Goal: Information Seeking & Learning: Learn about a topic

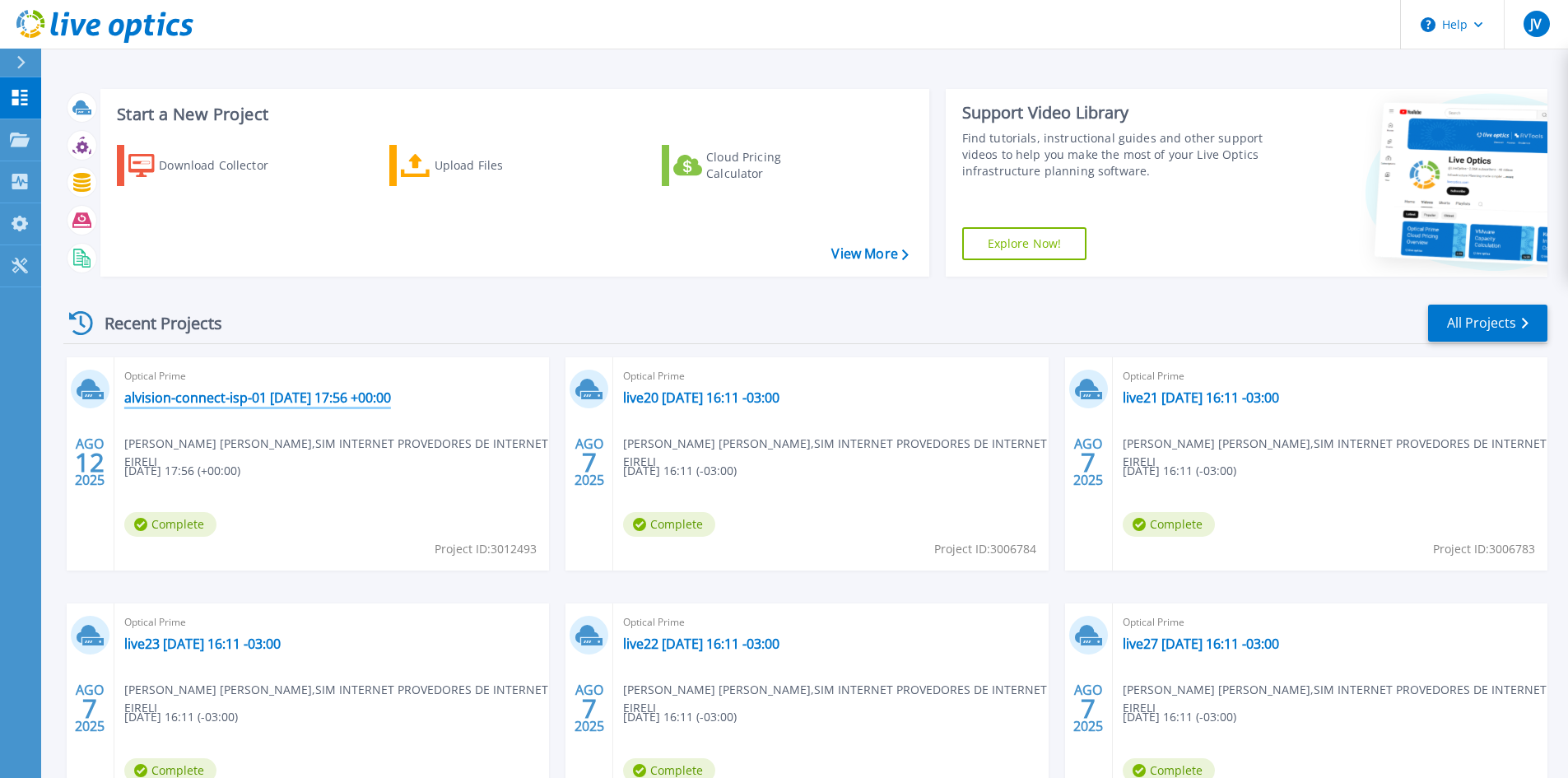
click at [319, 389] on link "alvision-connect-isp-01 [DATE] 17:56 +00:00" at bounding box center [257, 398] width 267 height 17
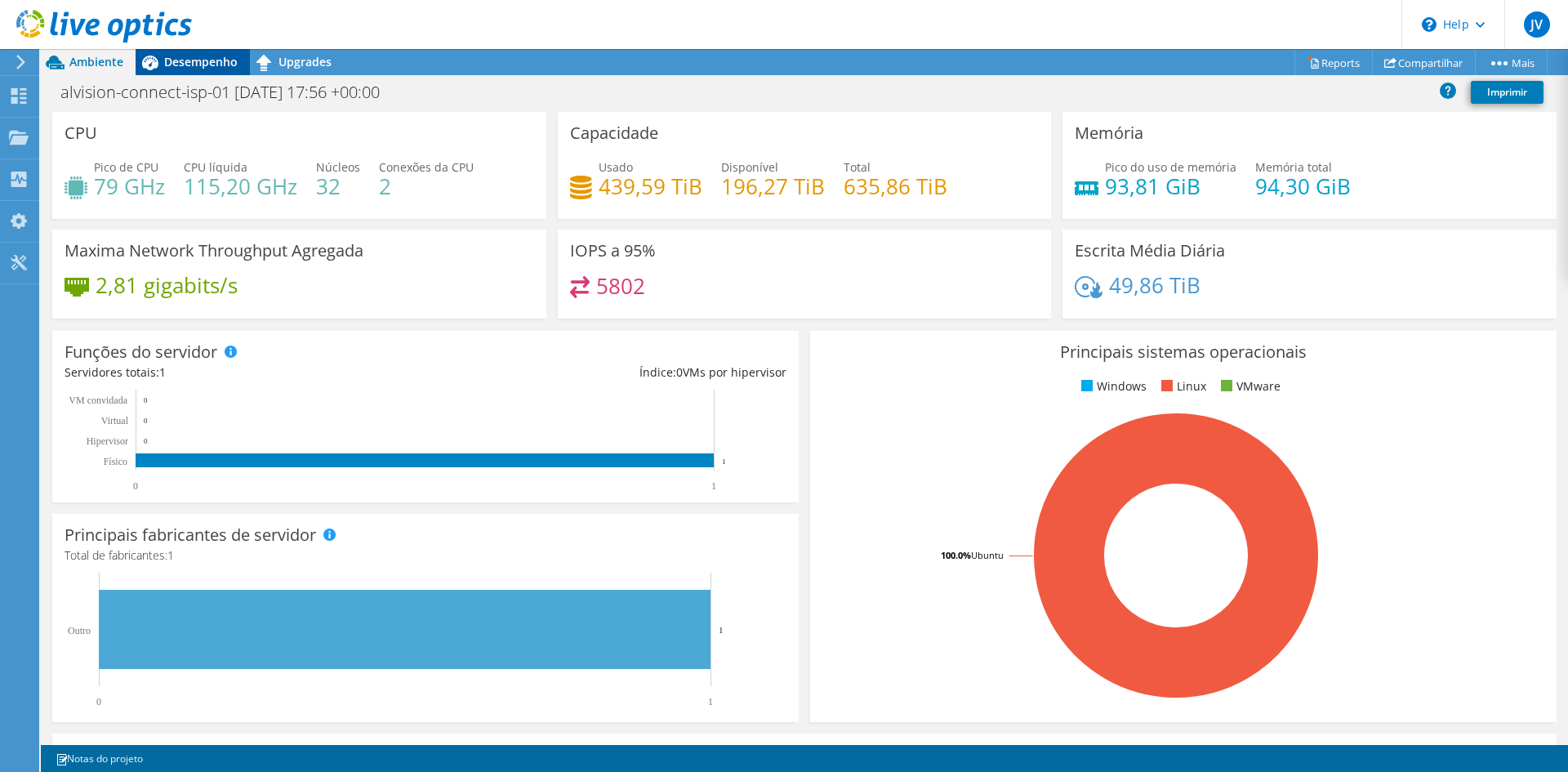
click at [190, 57] on span "Desempenho" at bounding box center [201, 61] width 74 height 16
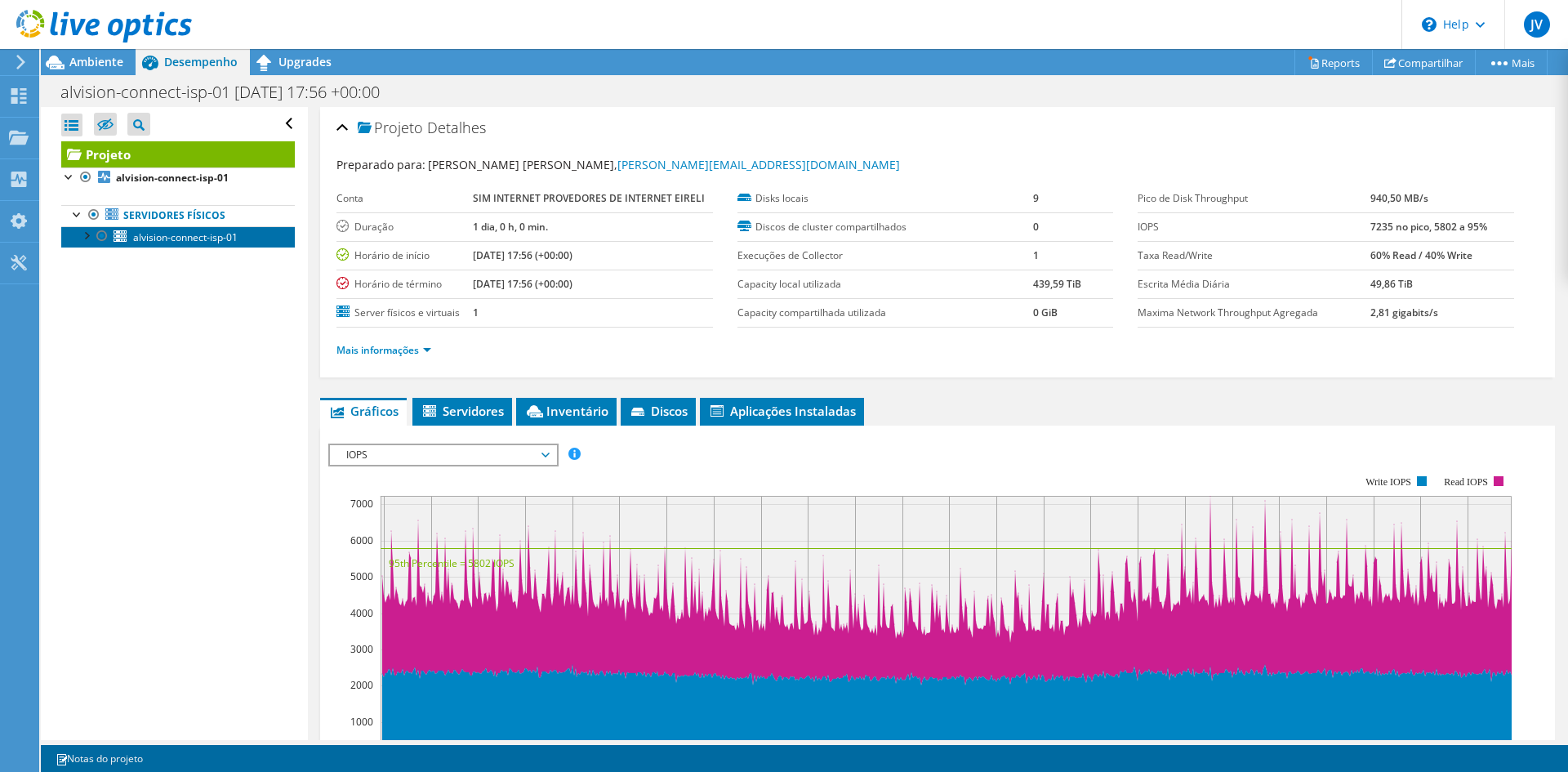
click at [131, 245] on link "alvision-connect-isp-01" at bounding box center [178, 237] width 234 height 22
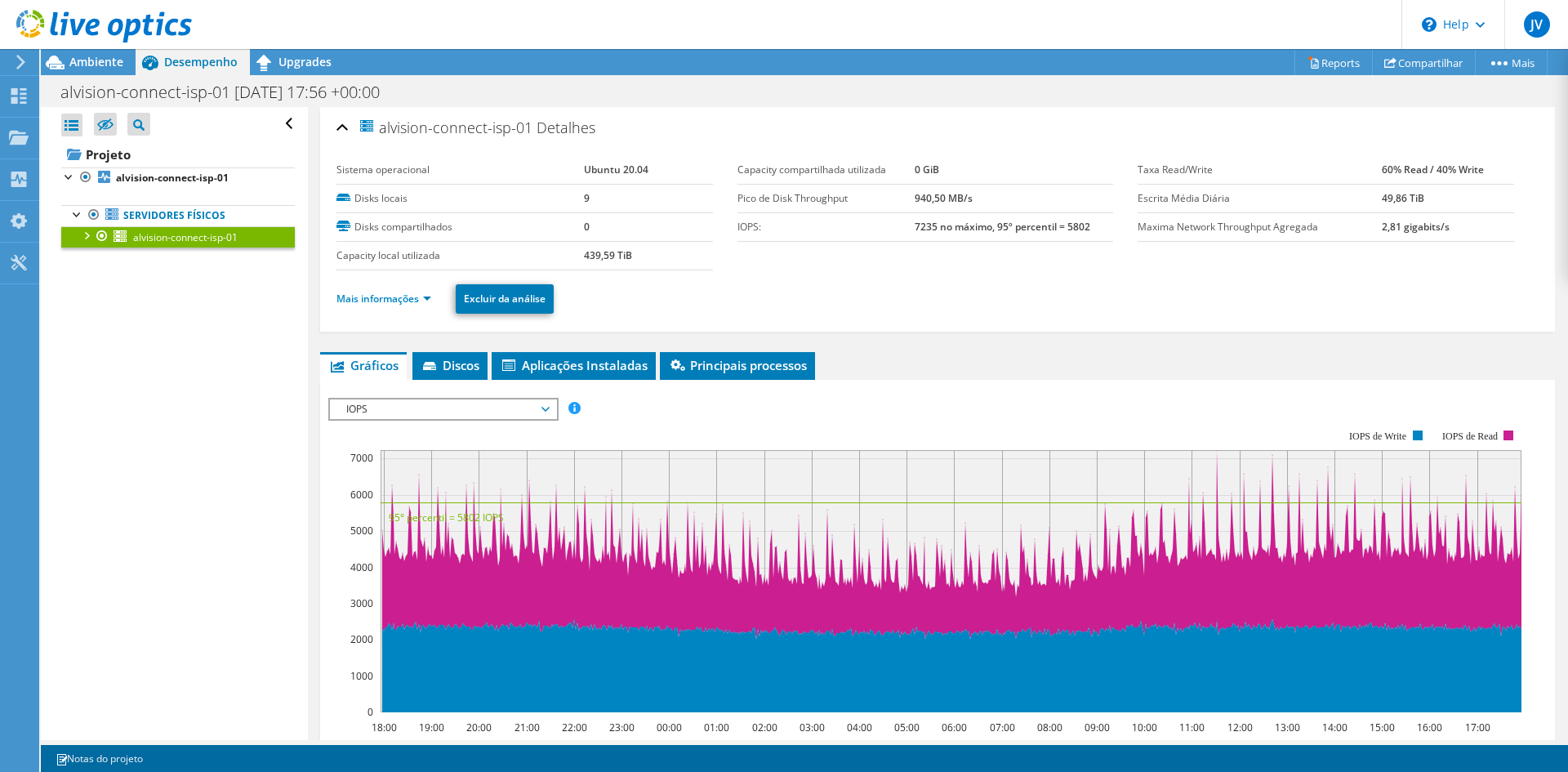
drag, startPoint x: 1369, startPoint y: 171, endPoint x: 1478, endPoint y: 160, distance: 109.6
click at [1478, 160] on tr "Taxa Read/Write 60% Read / 40% Write" at bounding box center [1326, 170] width 376 height 28
click at [1437, 171] on b "60% Read / 40% Write" at bounding box center [1432, 169] width 102 height 14
click at [1394, 172] on b "60% Read / 40% Write" at bounding box center [1432, 169] width 102 height 14
drag, startPoint x: 1421, startPoint y: 170, endPoint x: 1478, endPoint y: 163, distance: 57.4
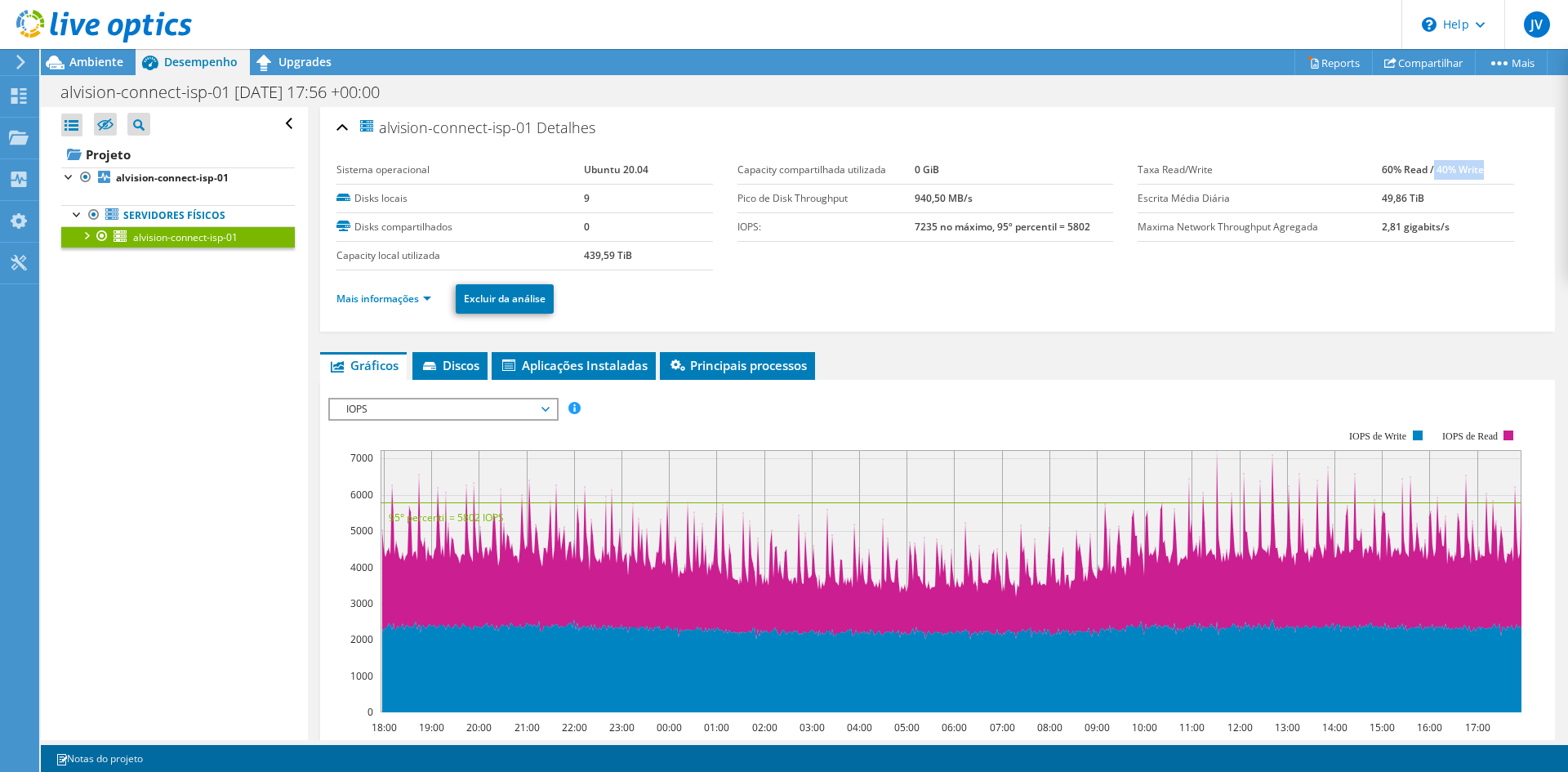
click at [1478, 163] on td "60% Read / 40% Write" at bounding box center [1448, 170] width 133 height 28
click at [1437, 171] on b "60% Read / 40% Write" at bounding box center [1432, 169] width 102 height 14
drag, startPoint x: 1430, startPoint y: 170, endPoint x: 1473, endPoint y: 168, distance: 43.0
click at [1473, 168] on td "60% Read / 40% Write" at bounding box center [1448, 170] width 133 height 28
drag, startPoint x: 1372, startPoint y: 168, endPoint x: 1417, endPoint y: 164, distance: 45.2
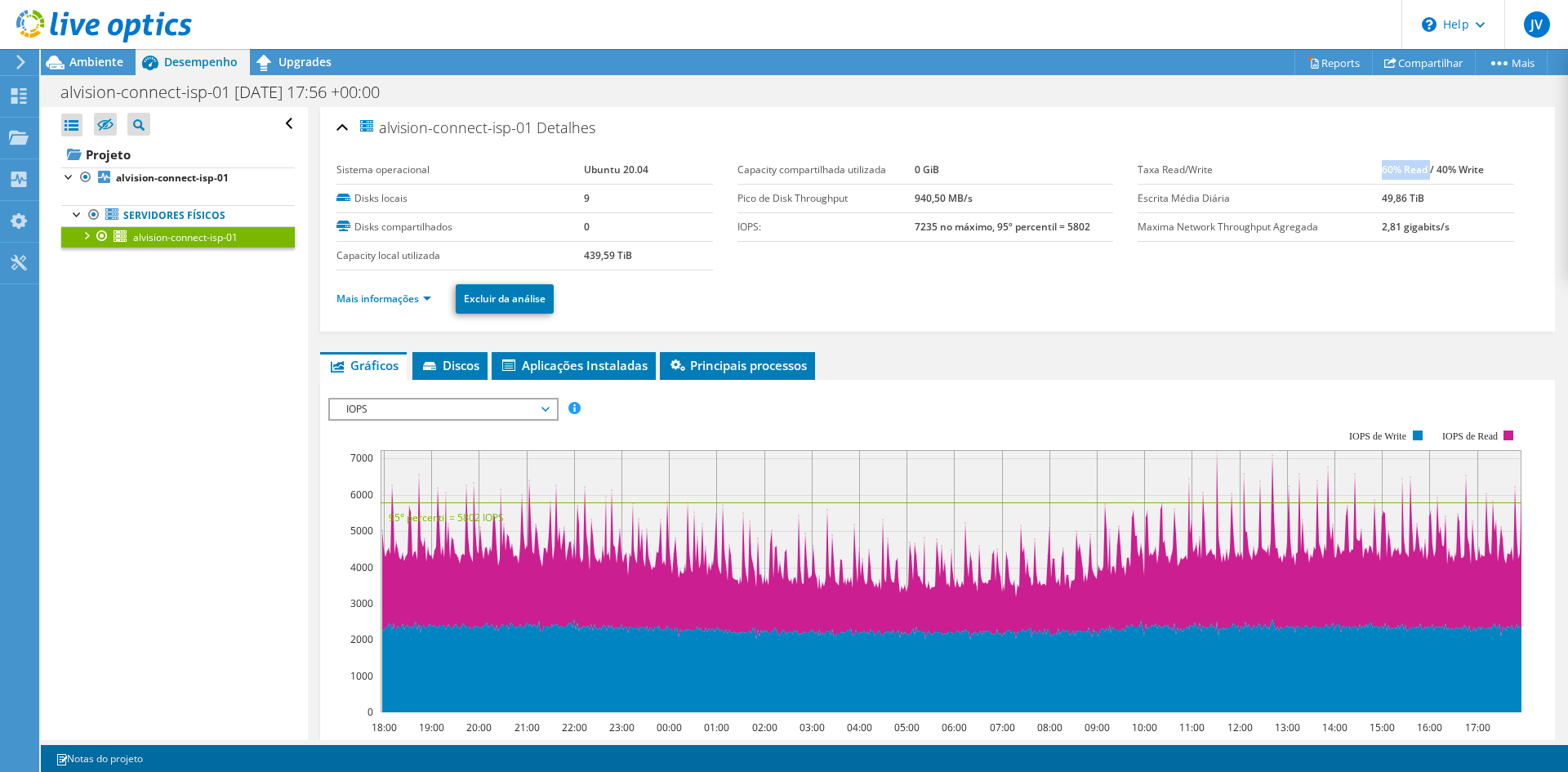
click at [1417, 164] on b "60% Read / 40% Write" at bounding box center [1432, 169] width 102 height 14
click at [499, 407] on span "IOPS" at bounding box center [443, 410] width 210 height 20
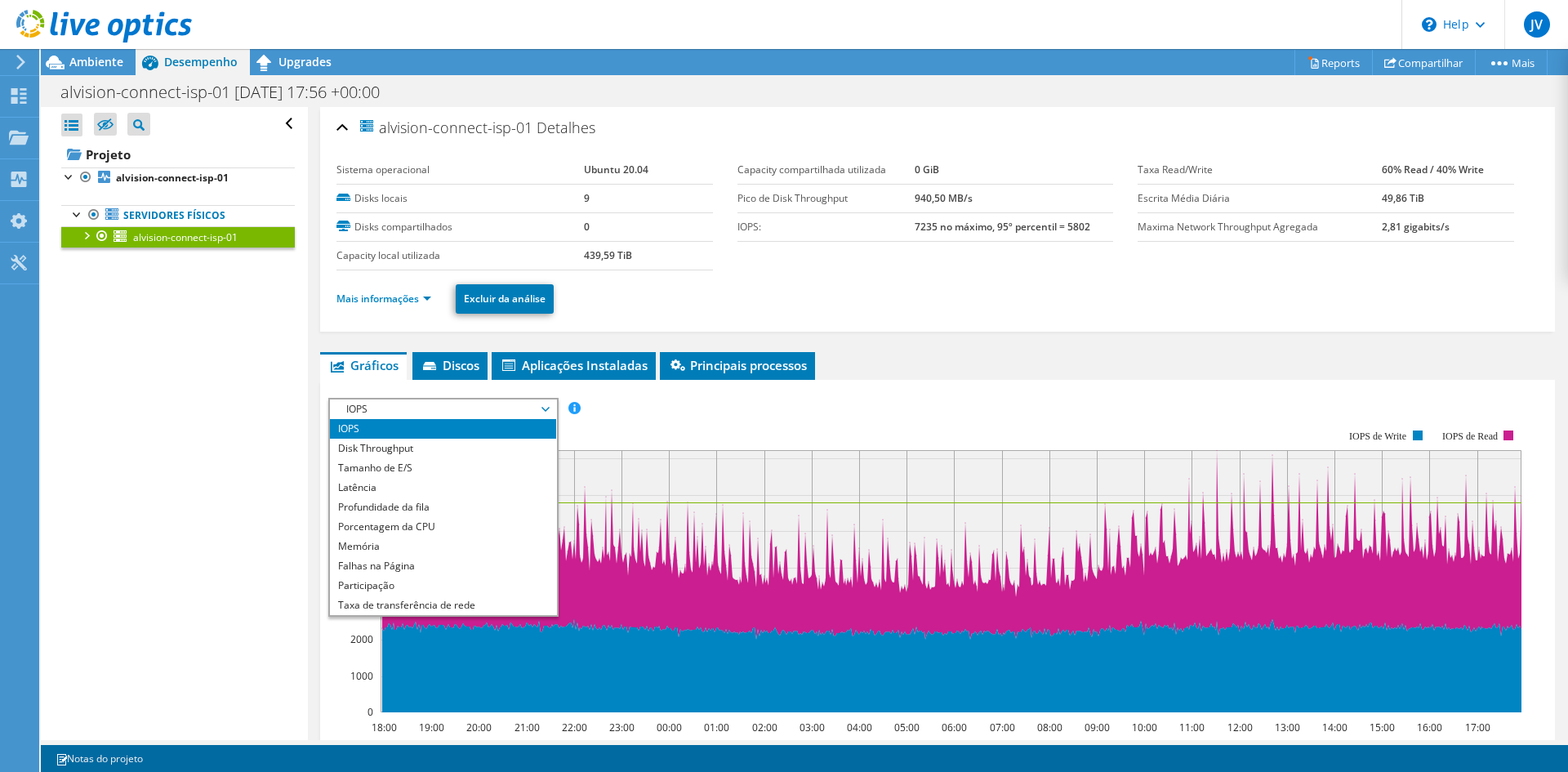
click at [742, 268] on section "Sistema operacional Ubuntu 20.04 Disks locais 9 Disks compartilhados 0 Capacity…" at bounding box center [737, 213] width 801 height 114
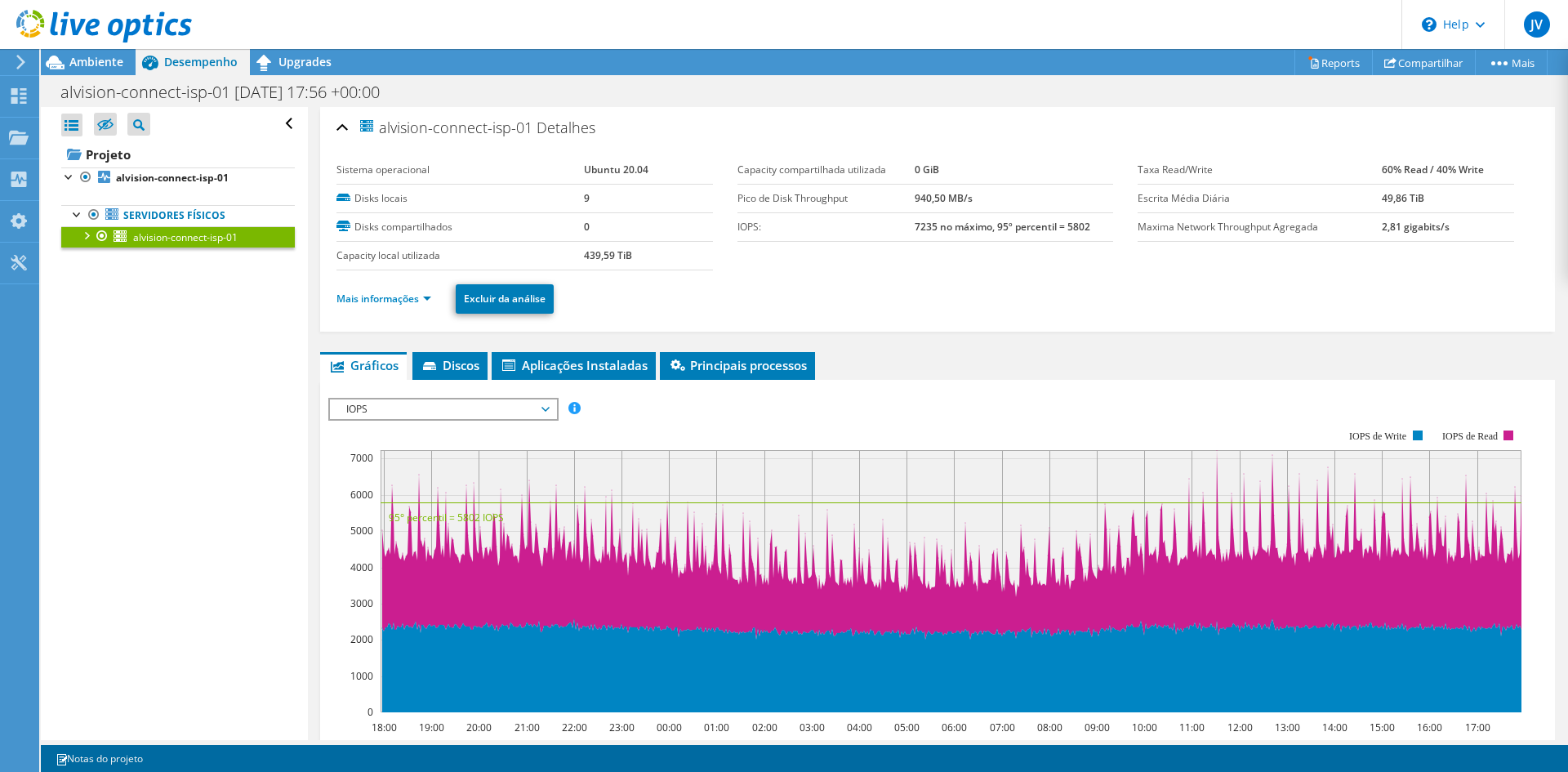
click at [427, 408] on span "IOPS" at bounding box center [443, 410] width 210 height 20
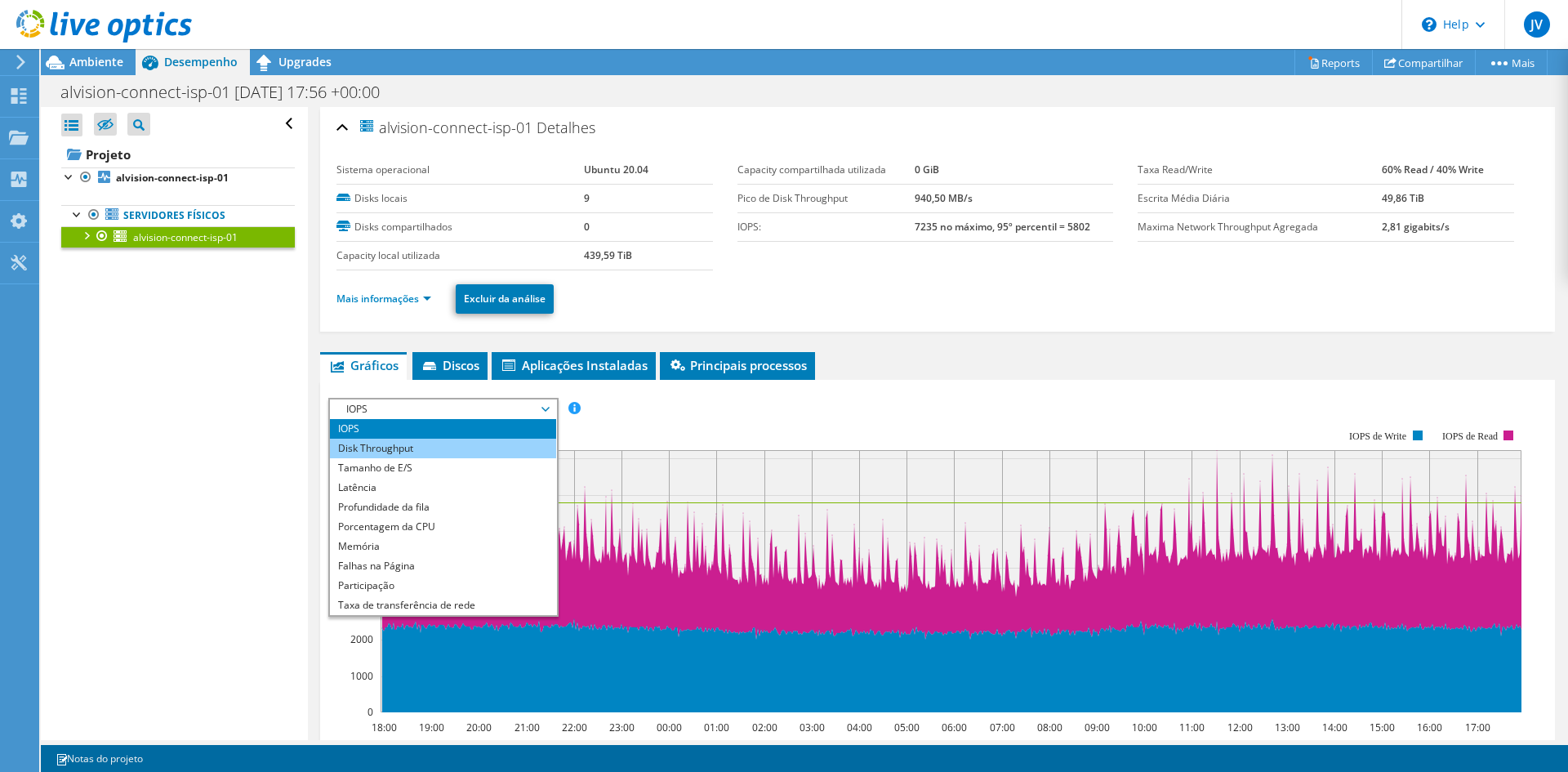
click at [421, 445] on li "Disk Throughput" at bounding box center [443, 449] width 226 height 20
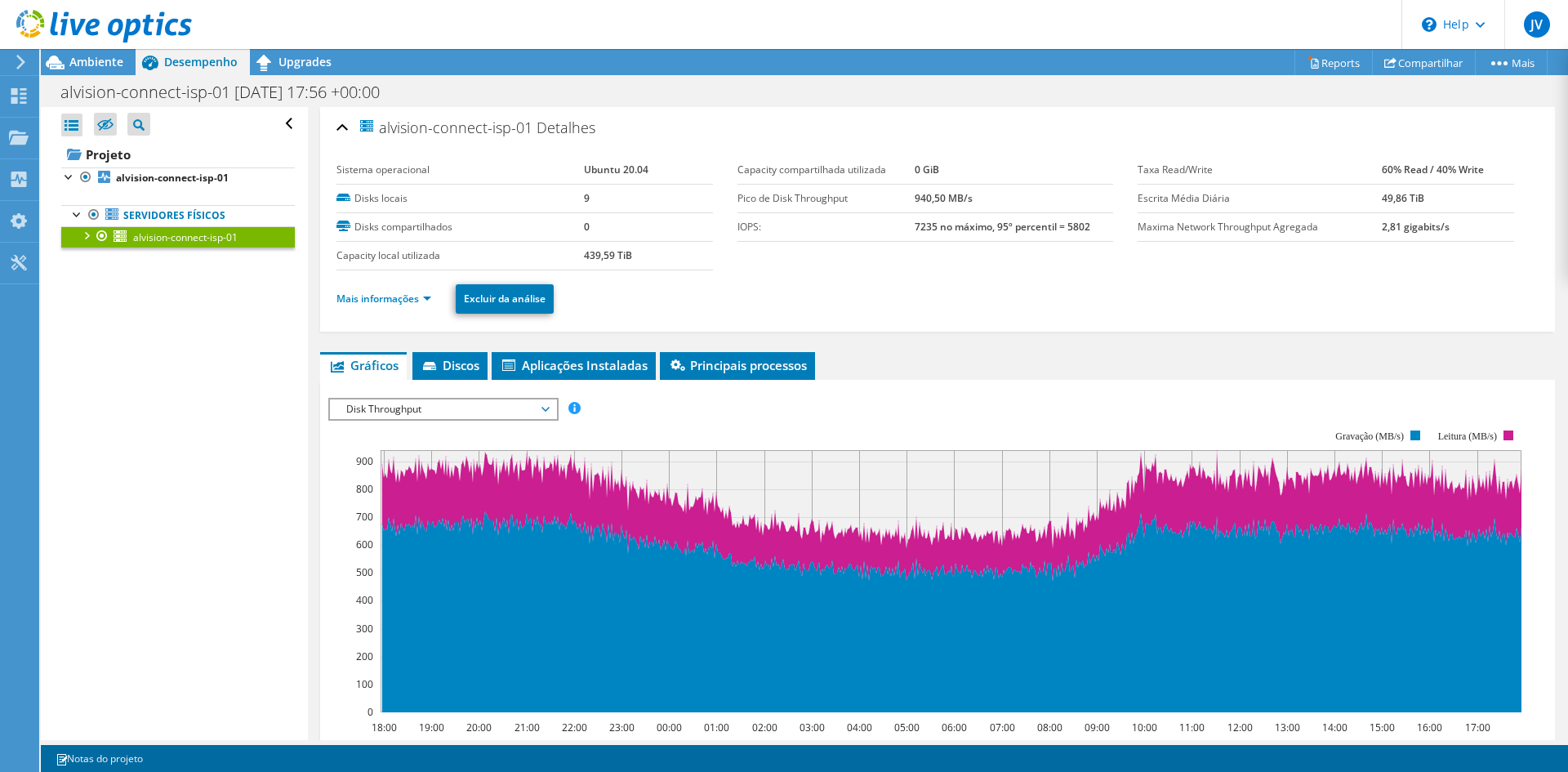
click at [414, 406] on span "Disk Throughput" at bounding box center [443, 410] width 210 height 20
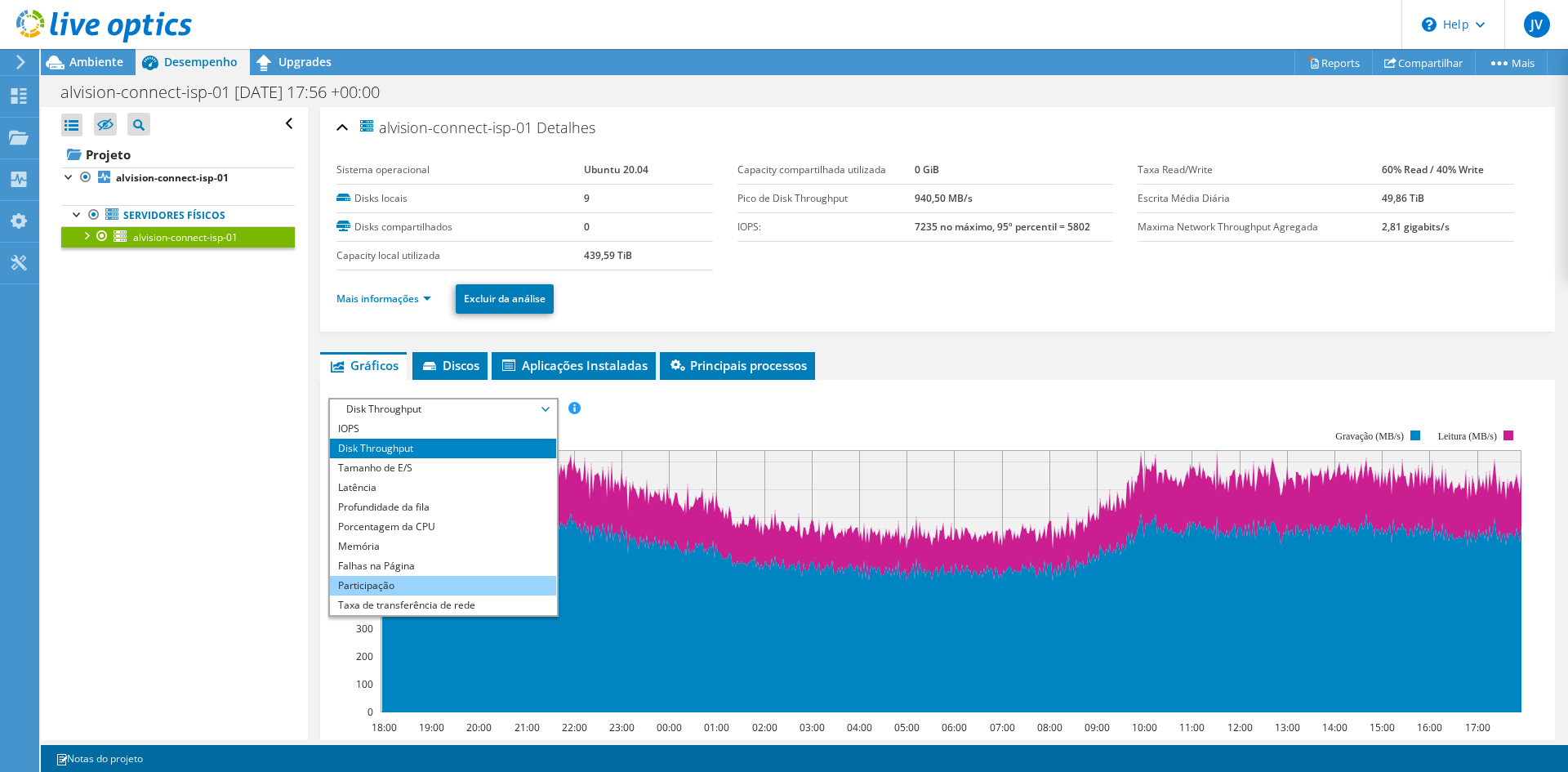
scroll to position [59, 0]
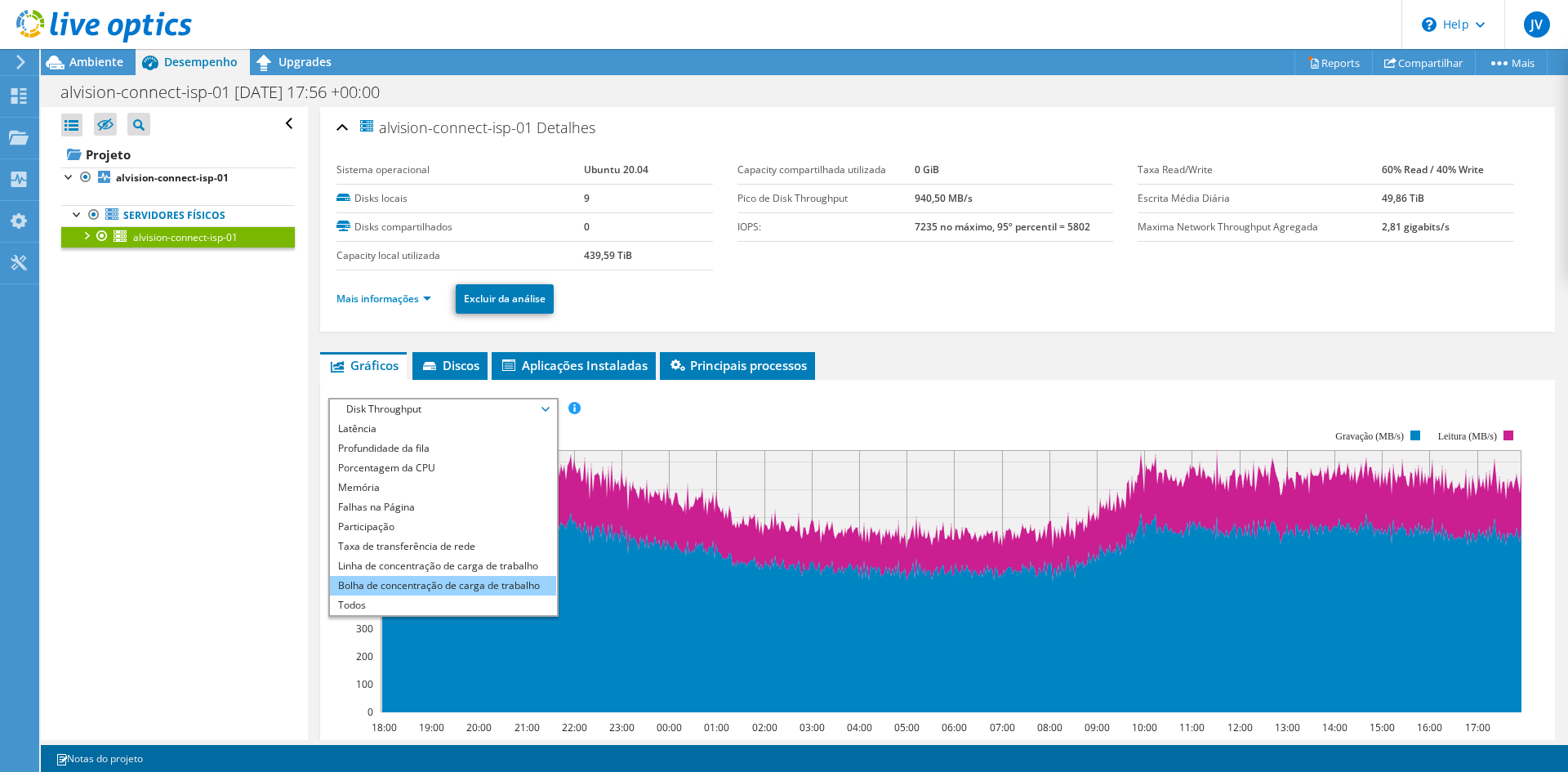
click at [422, 588] on li "Bolha de concentração de carga de trabalho" at bounding box center [443, 585] width 226 height 20
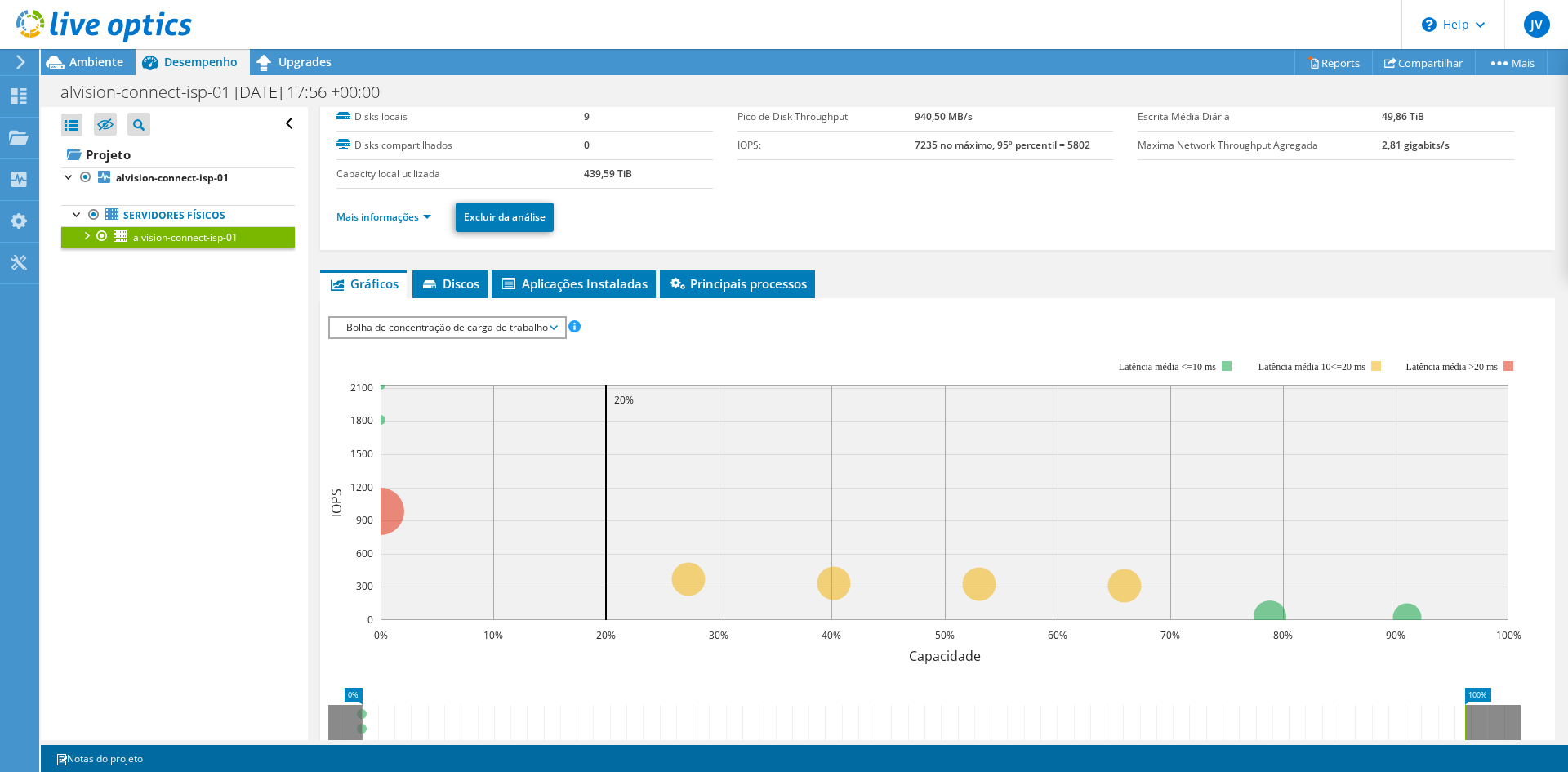
scroll to position [163, 0]
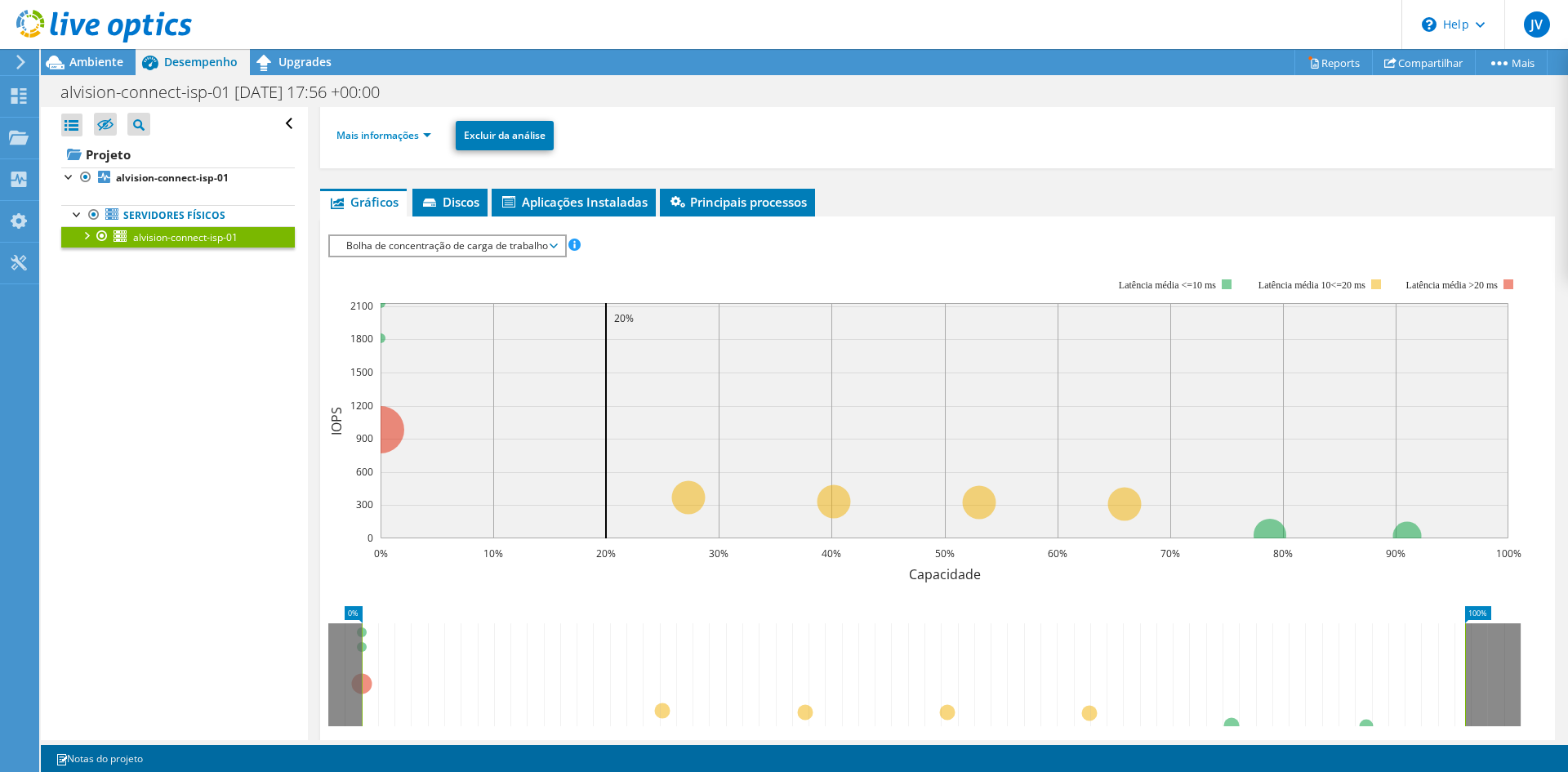
click at [90, 234] on div at bounding box center [86, 235] width 17 height 17
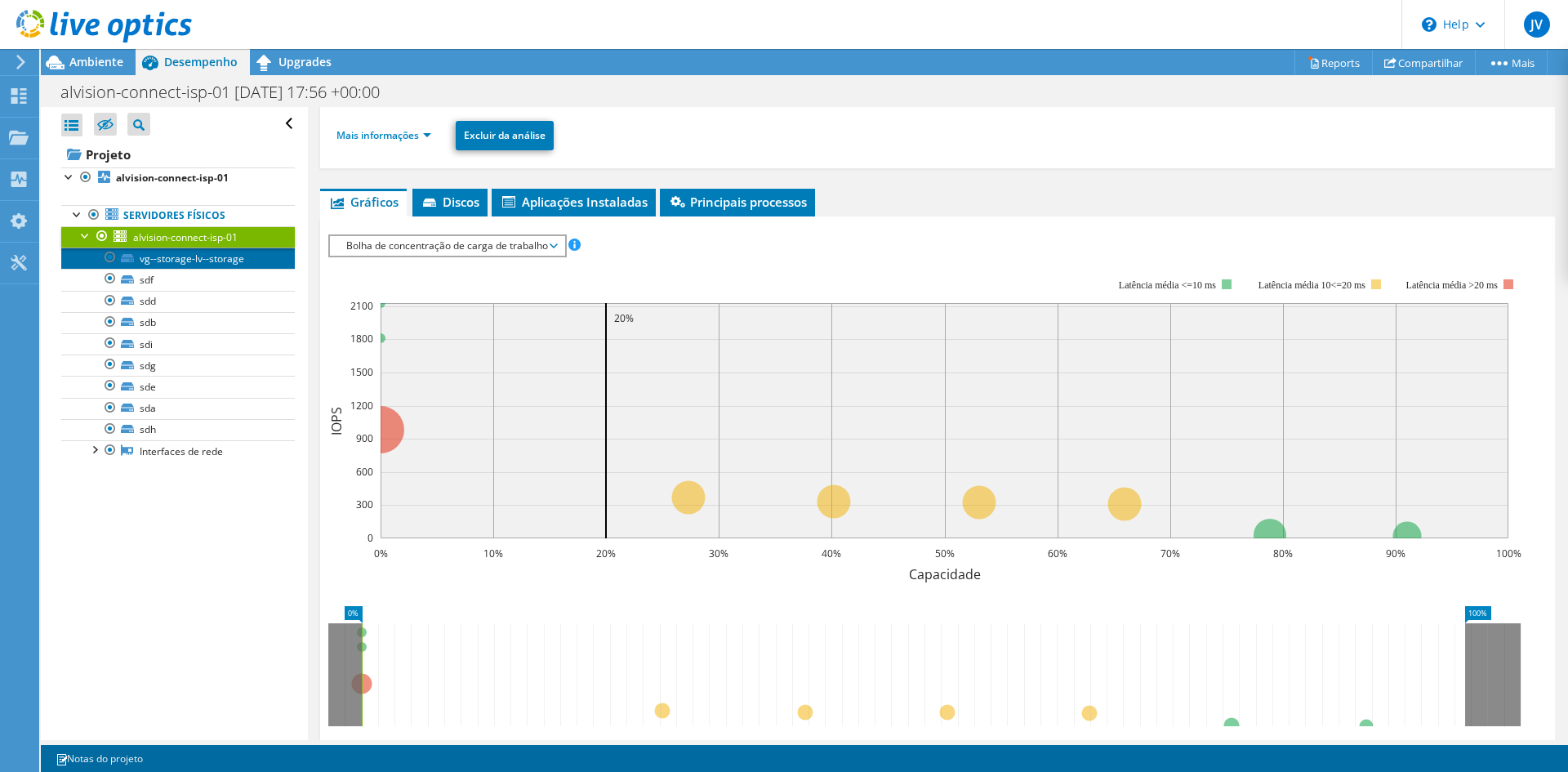
click at [163, 265] on link "vg--storage-lv--storage" at bounding box center [178, 258] width 234 height 22
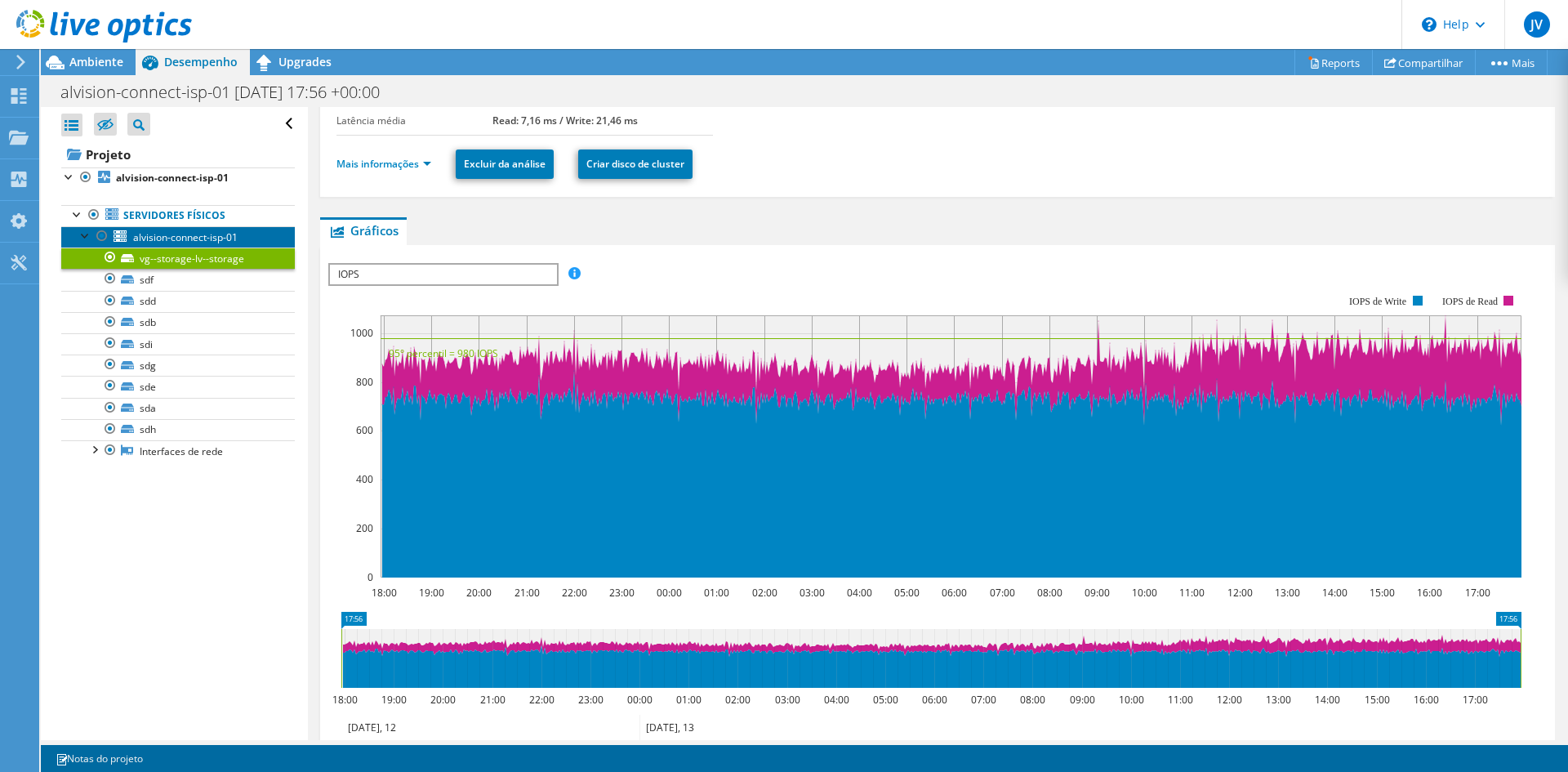
click at [177, 237] on span "alvision-connect-isp-01" at bounding box center [186, 237] width 104 height 14
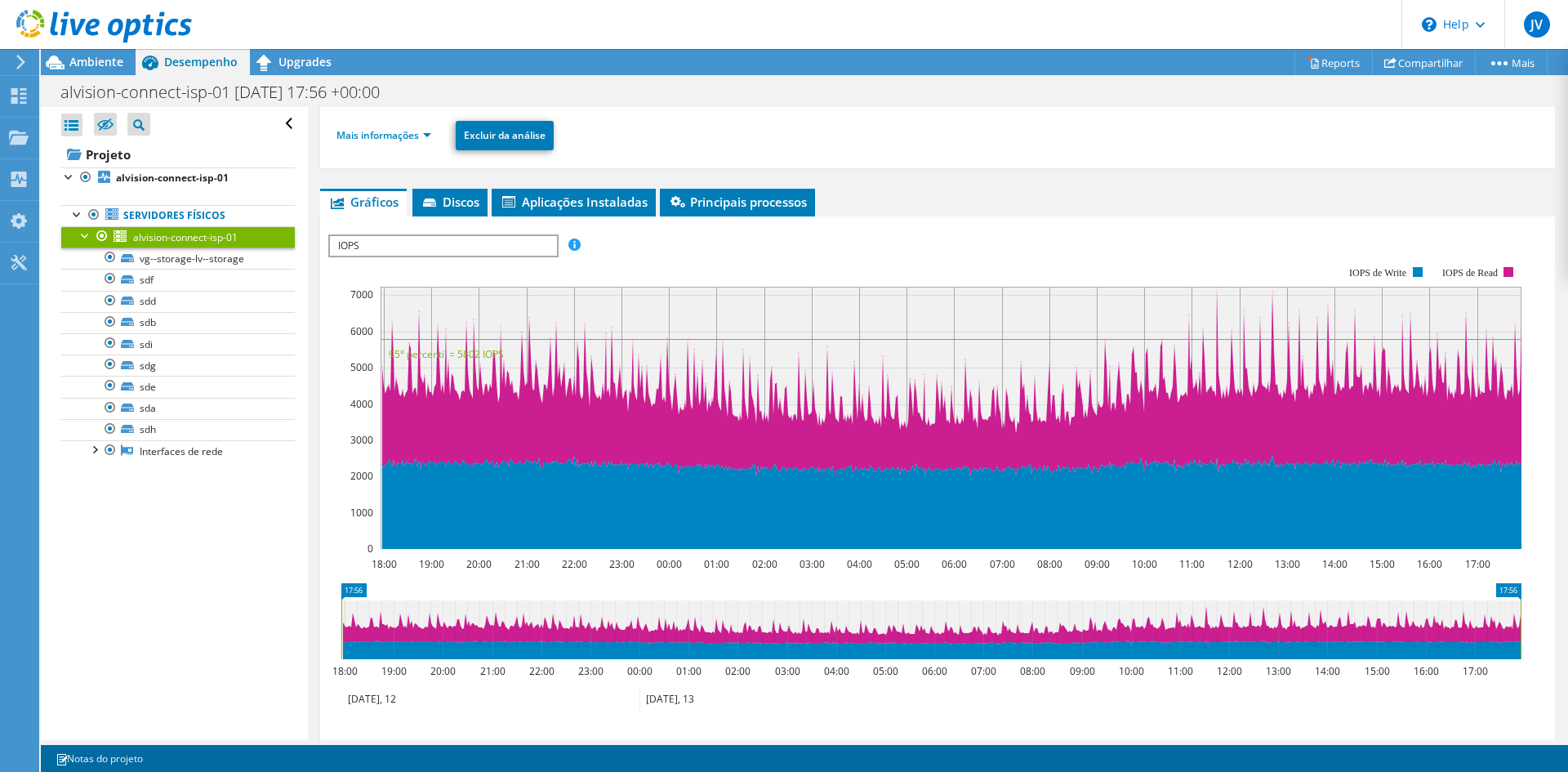
click at [395, 251] on span "IOPS" at bounding box center [443, 246] width 226 height 20
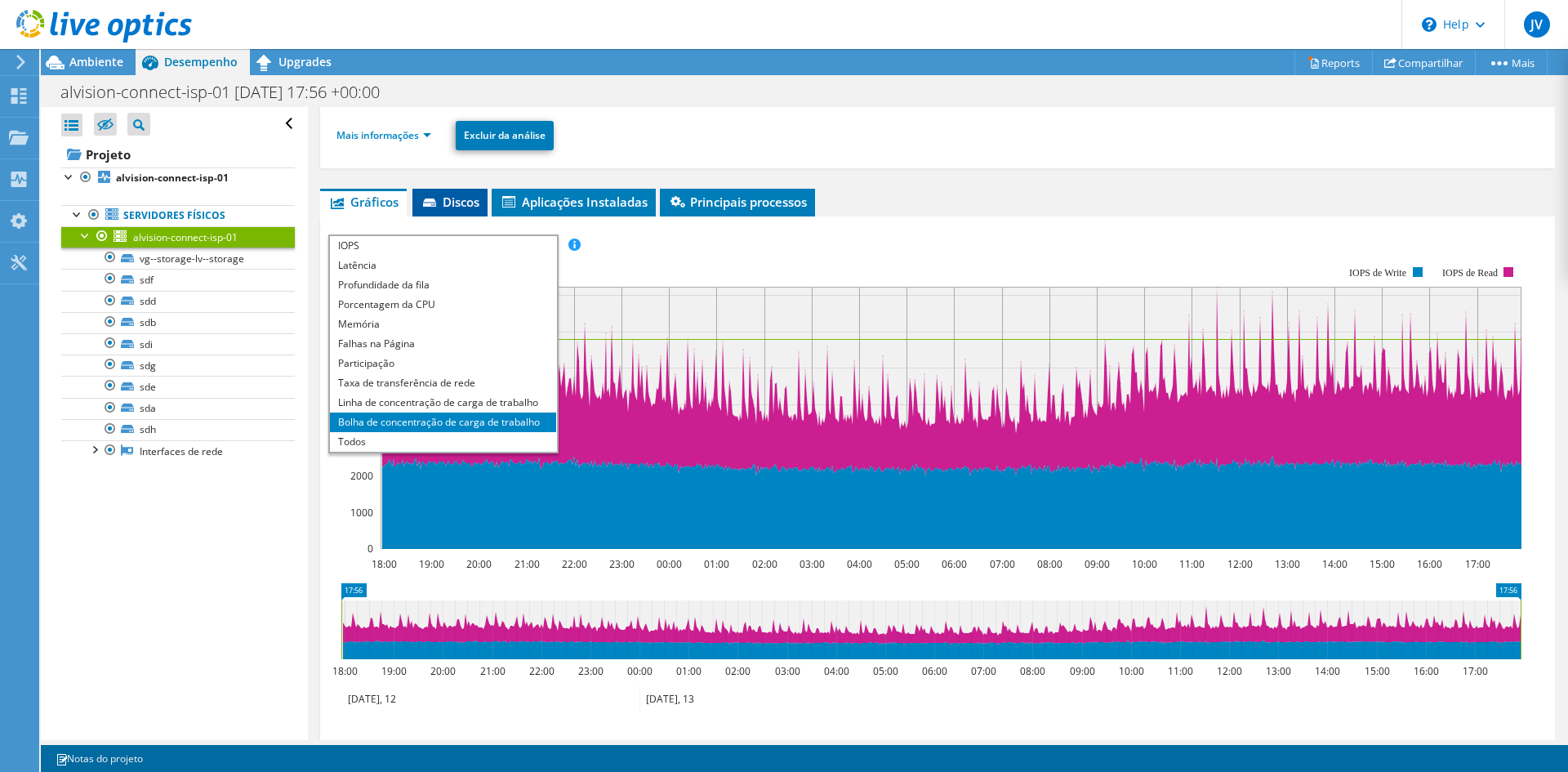
click at [459, 201] on span "Discos" at bounding box center [449, 201] width 59 height 17
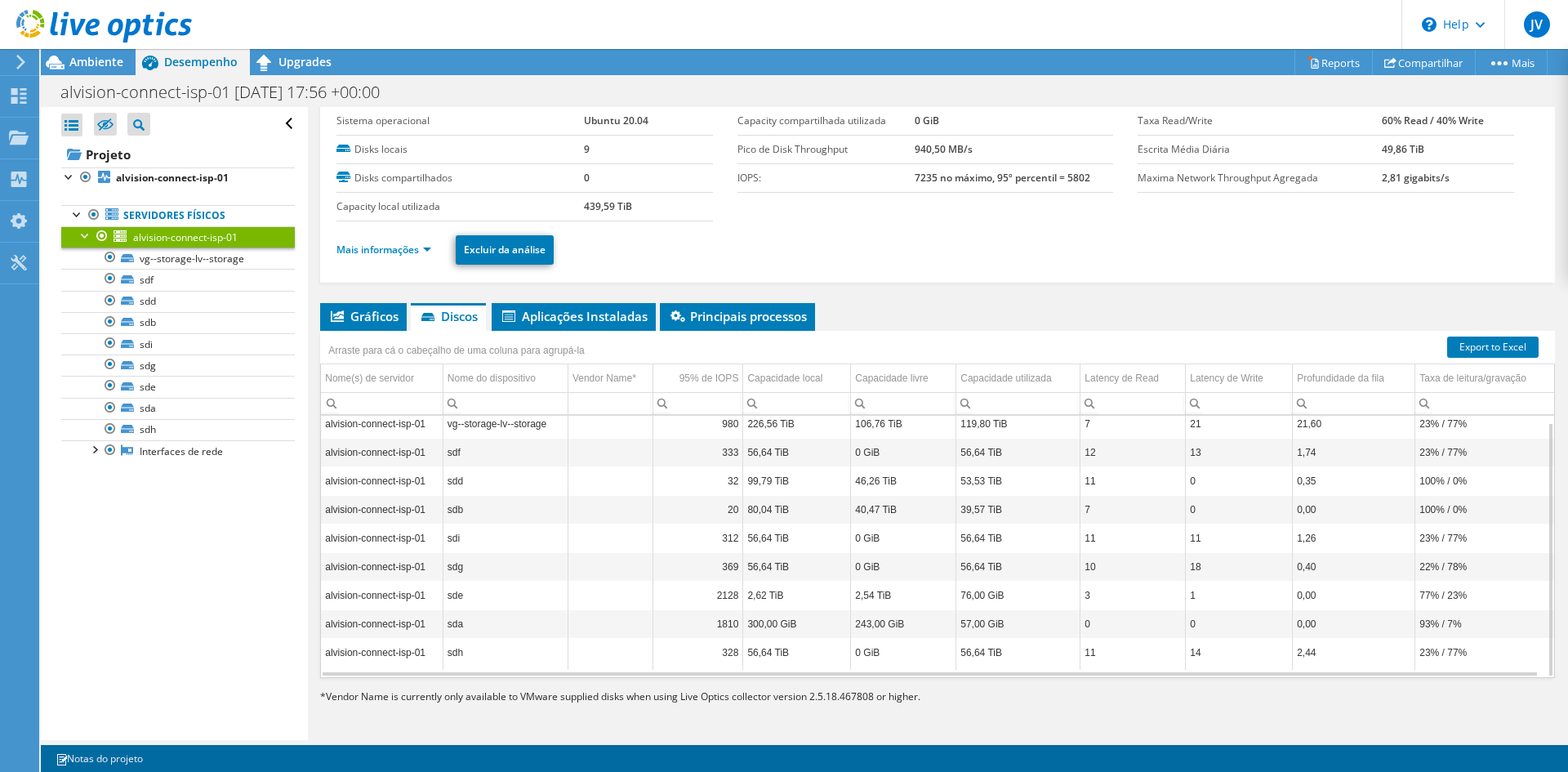
scroll to position [0, 0]
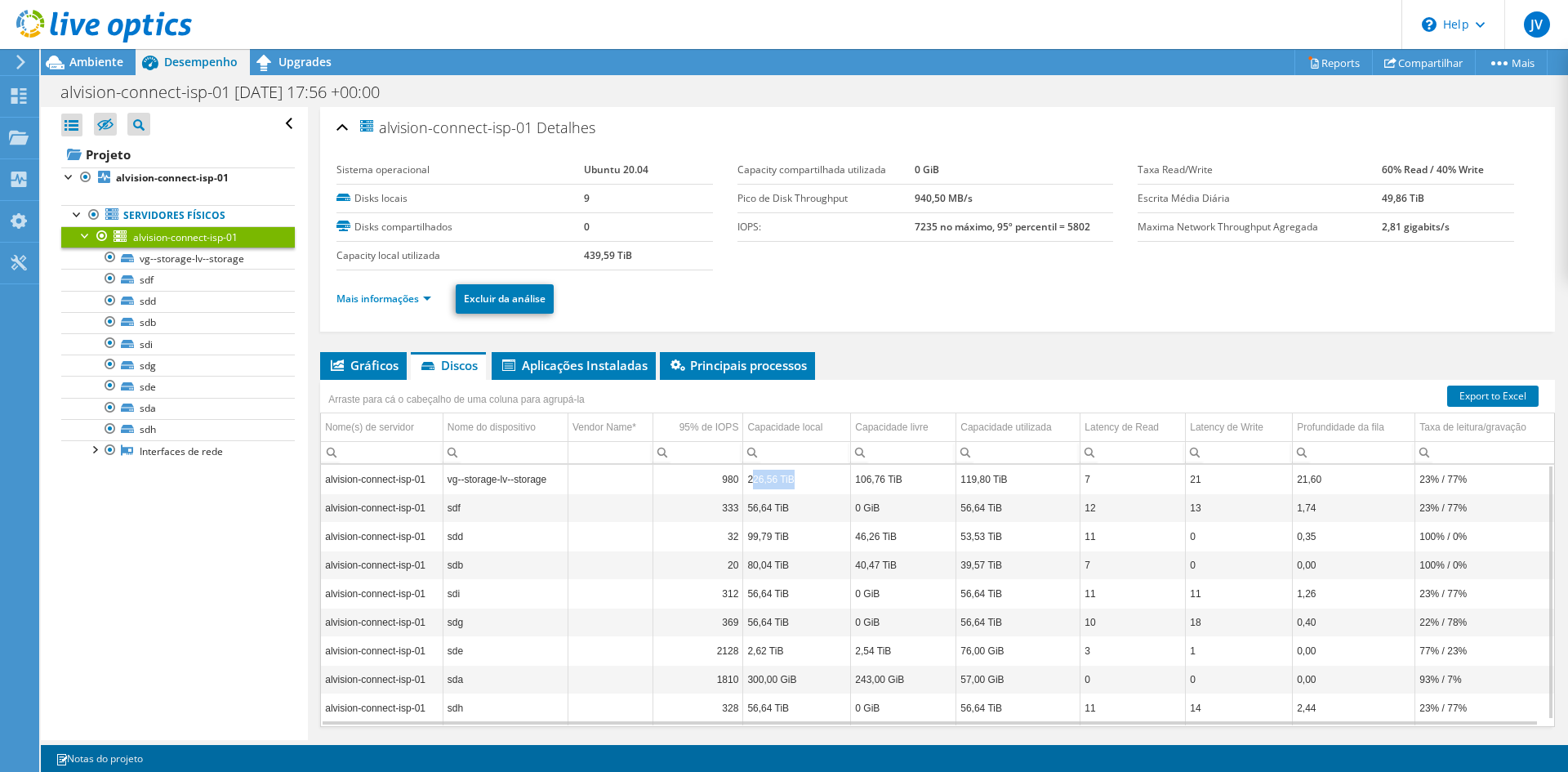
drag, startPoint x: 747, startPoint y: 483, endPoint x: 815, endPoint y: 483, distance: 68.0
click at [815, 483] on td "226,56 TiB" at bounding box center [797, 478] width 108 height 28
drag, startPoint x: 745, startPoint y: 481, endPoint x: 794, endPoint y: 486, distance: 49.3
click at [794, 486] on td "226,56 TiB" at bounding box center [797, 478] width 108 height 28
drag, startPoint x: 855, startPoint y: 482, endPoint x: 903, endPoint y: 482, distance: 48.0
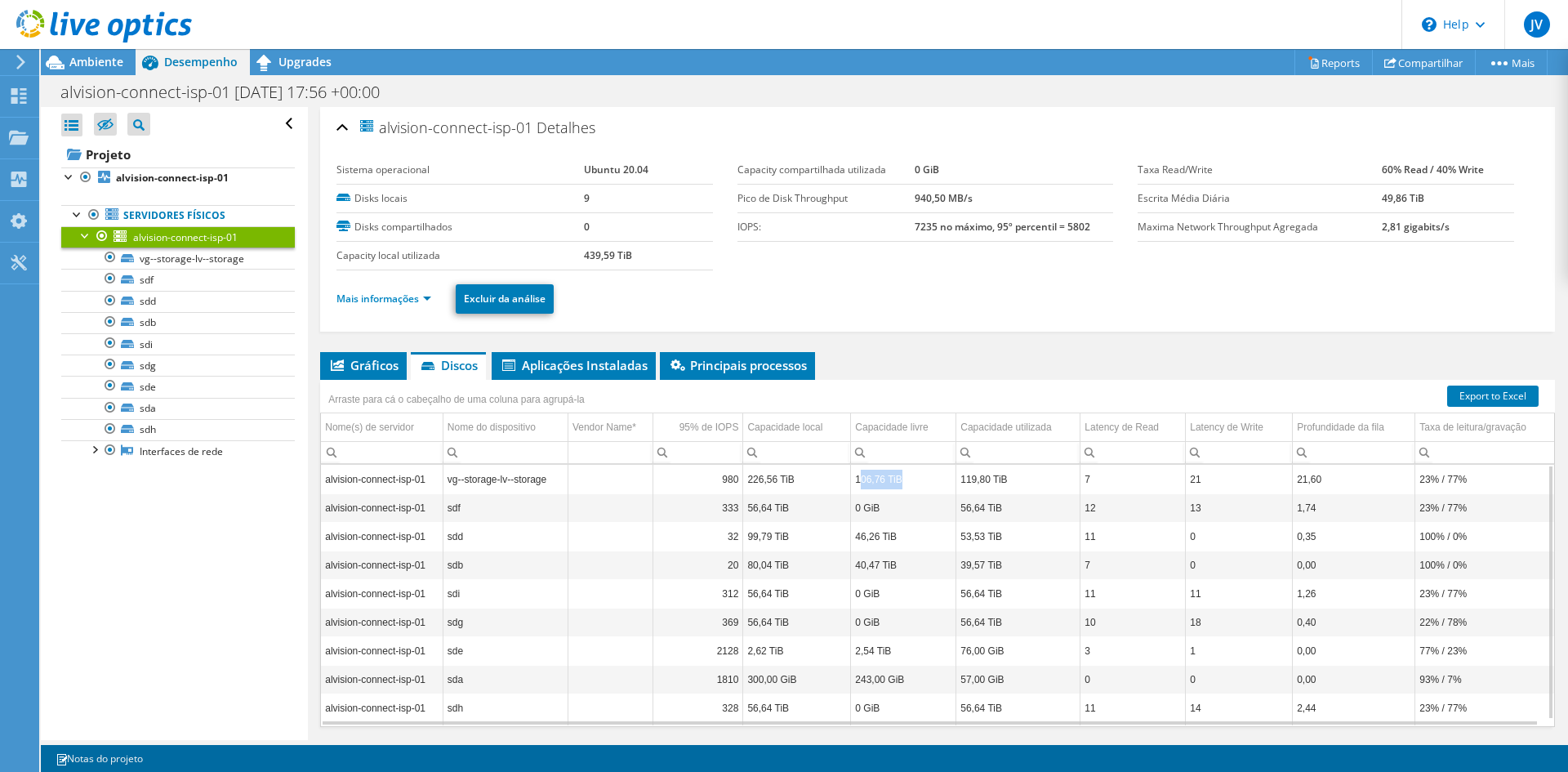
click at [903, 482] on td "106,76 TiB" at bounding box center [903, 478] width 105 height 28
drag, startPoint x: 978, startPoint y: 487, endPoint x: 998, endPoint y: 490, distance: 20.2
click at [998, 490] on td "119,80 TiB" at bounding box center [1018, 478] width 124 height 28
drag, startPoint x: 1440, startPoint y: 480, endPoint x: 1460, endPoint y: 479, distance: 20.0
click at [1460, 479] on td "23% / 77%" at bounding box center [1484, 478] width 138 height 28
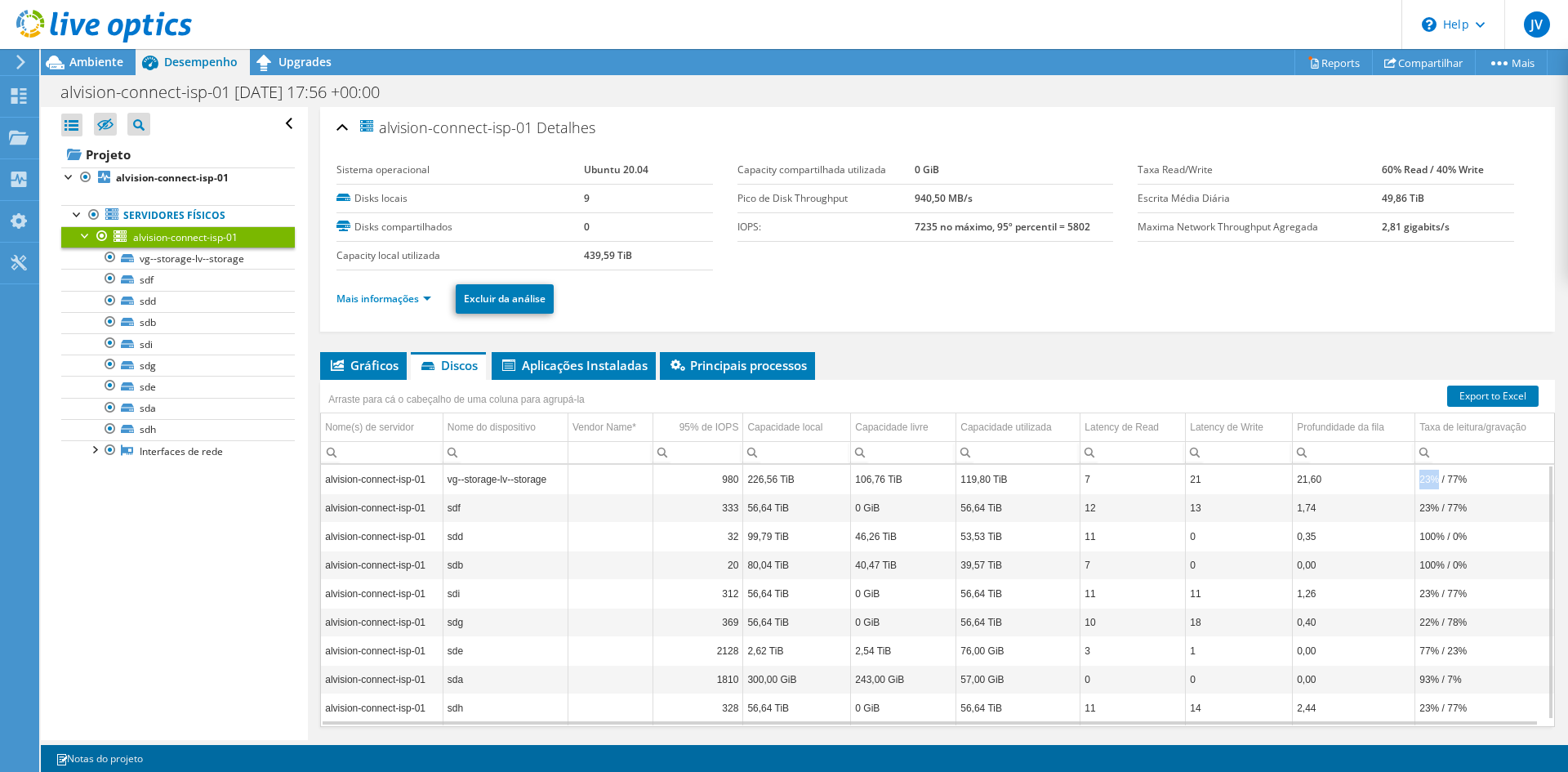
drag, startPoint x: 1410, startPoint y: 481, endPoint x: 1426, endPoint y: 483, distance: 16.1
click at [1426, 483] on td "23% / 77%" at bounding box center [1484, 478] width 138 height 28
click at [1415, 482] on td "23% / 77%" at bounding box center [1484, 478] width 138 height 28
drag, startPoint x: 1414, startPoint y: 481, endPoint x: 1429, endPoint y: 480, distance: 15.0
click at [1426, 480] on td "23% / 77%" at bounding box center [1484, 478] width 138 height 28
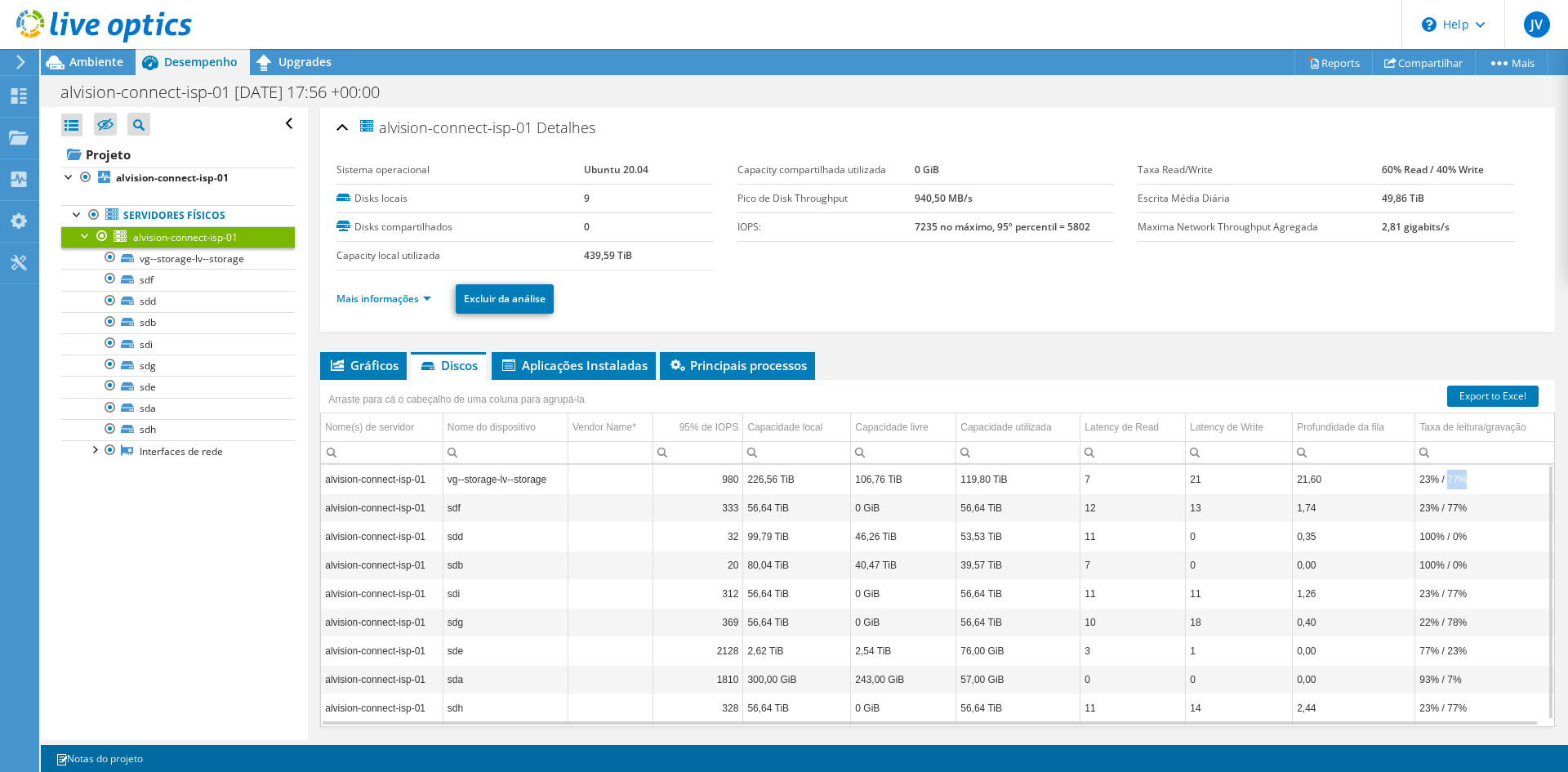
drag, startPoint x: 1441, startPoint y: 479, endPoint x: 1454, endPoint y: 479, distance: 13.0
click at [1454, 479] on td "23% / 77%" at bounding box center [1484, 478] width 138 height 28
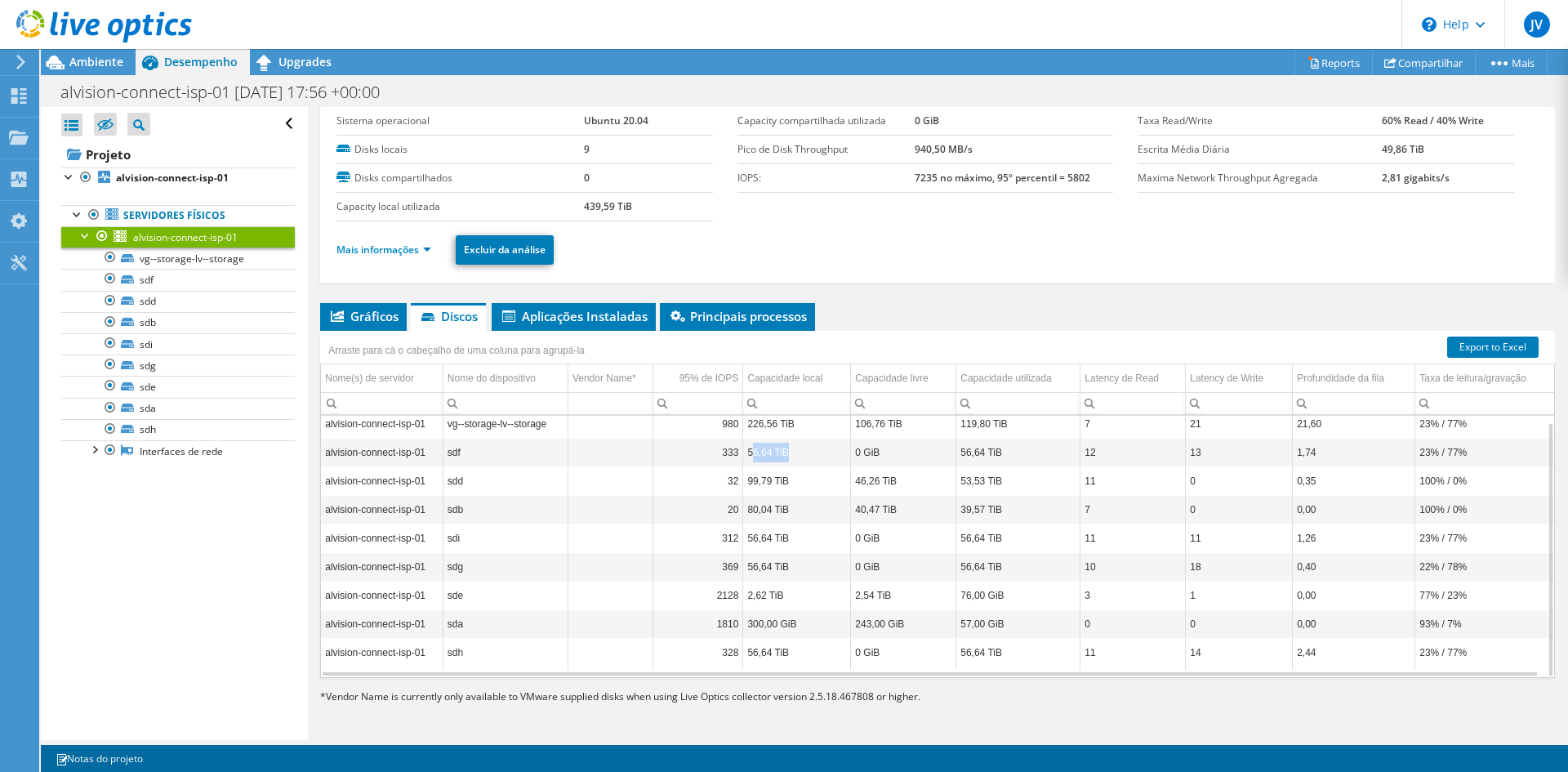
drag, startPoint x: 762, startPoint y: 452, endPoint x: 784, endPoint y: 454, distance: 22.1
click at [784, 454] on td "56,64 TiB" at bounding box center [797, 452] width 108 height 28
drag, startPoint x: 784, startPoint y: 534, endPoint x: 798, endPoint y: 537, distance: 14.3
click at [798, 537] on td "56,64 TiB" at bounding box center [797, 537] width 108 height 28
drag, startPoint x: 745, startPoint y: 459, endPoint x: 767, endPoint y: 504, distance: 50.1
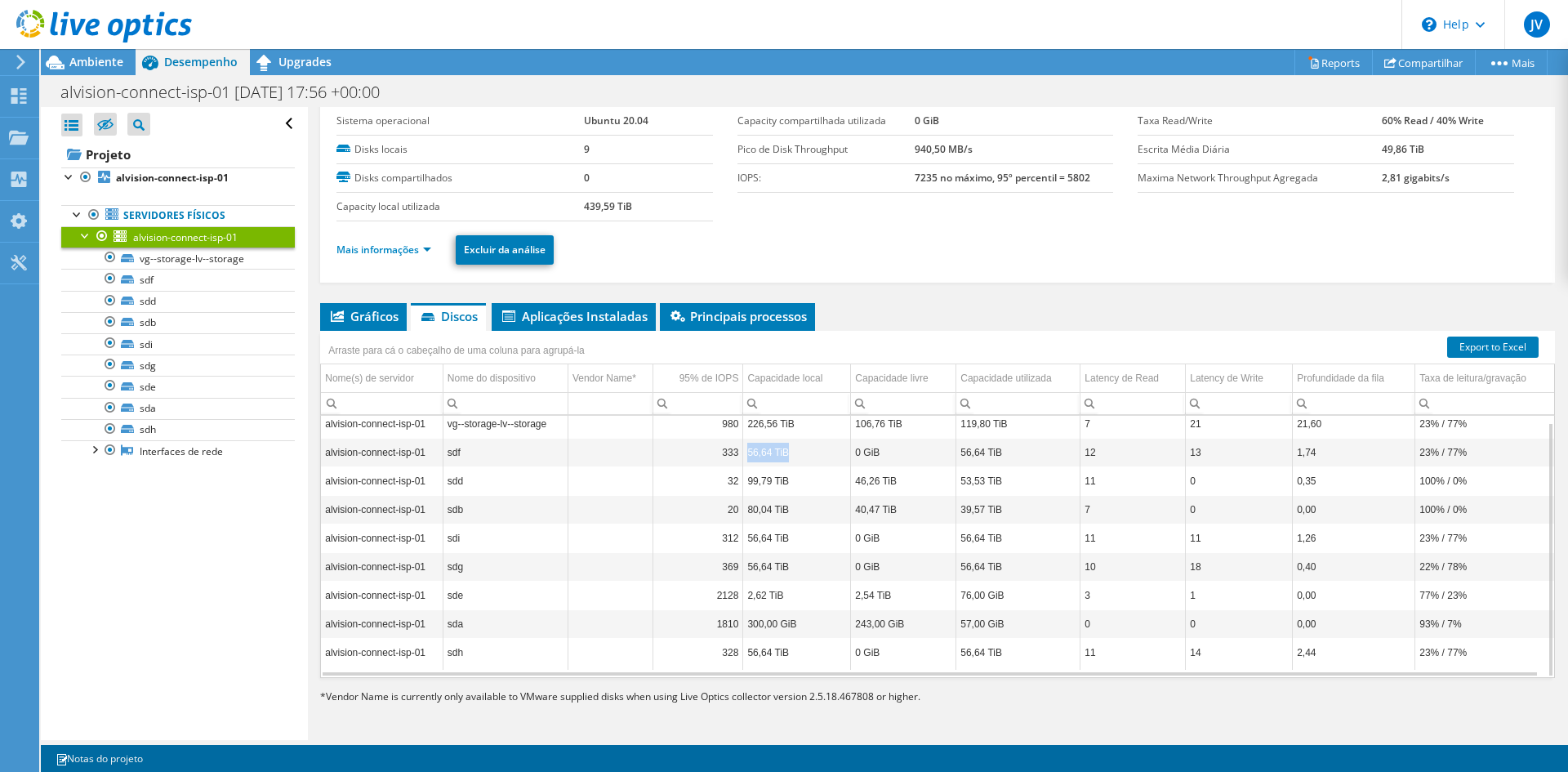
click at [784, 459] on td "56,64 TiB" at bounding box center [797, 452] width 108 height 28
drag, startPoint x: 744, startPoint y: 541, endPoint x: 774, endPoint y: 547, distance: 30.6
click at [774, 538] on td "56,64 TiB" at bounding box center [797, 537] width 108 height 28
drag, startPoint x: 750, startPoint y: 566, endPoint x: 766, endPoint y: 567, distance: 16.0
click at [766, 567] on td "56,64 TiB" at bounding box center [797, 566] width 108 height 28
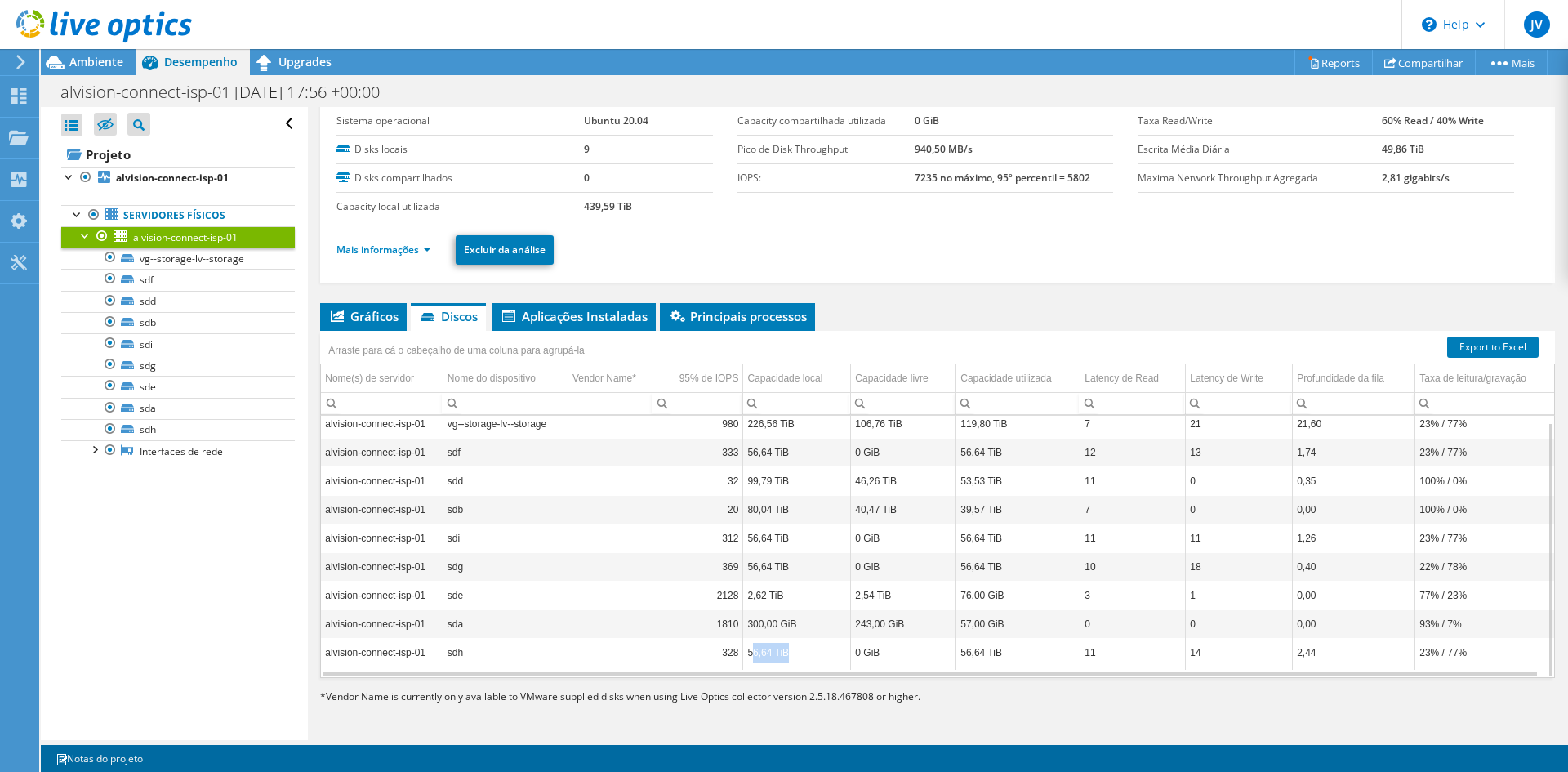
drag, startPoint x: 766, startPoint y: 658, endPoint x: 788, endPoint y: 662, distance: 22.4
click at [788, 662] on td "56,64 TiB" at bounding box center [797, 652] width 108 height 28
drag, startPoint x: 1441, startPoint y: 459, endPoint x: 1469, endPoint y: 458, distance: 28.0
click at [1469, 458] on td "23% / 77%" at bounding box center [1484, 452] width 138 height 28
drag, startPoint x: 1450, startPoint y: 542, endPoint x: 1466, endPoint y: 543, distance: 16.0
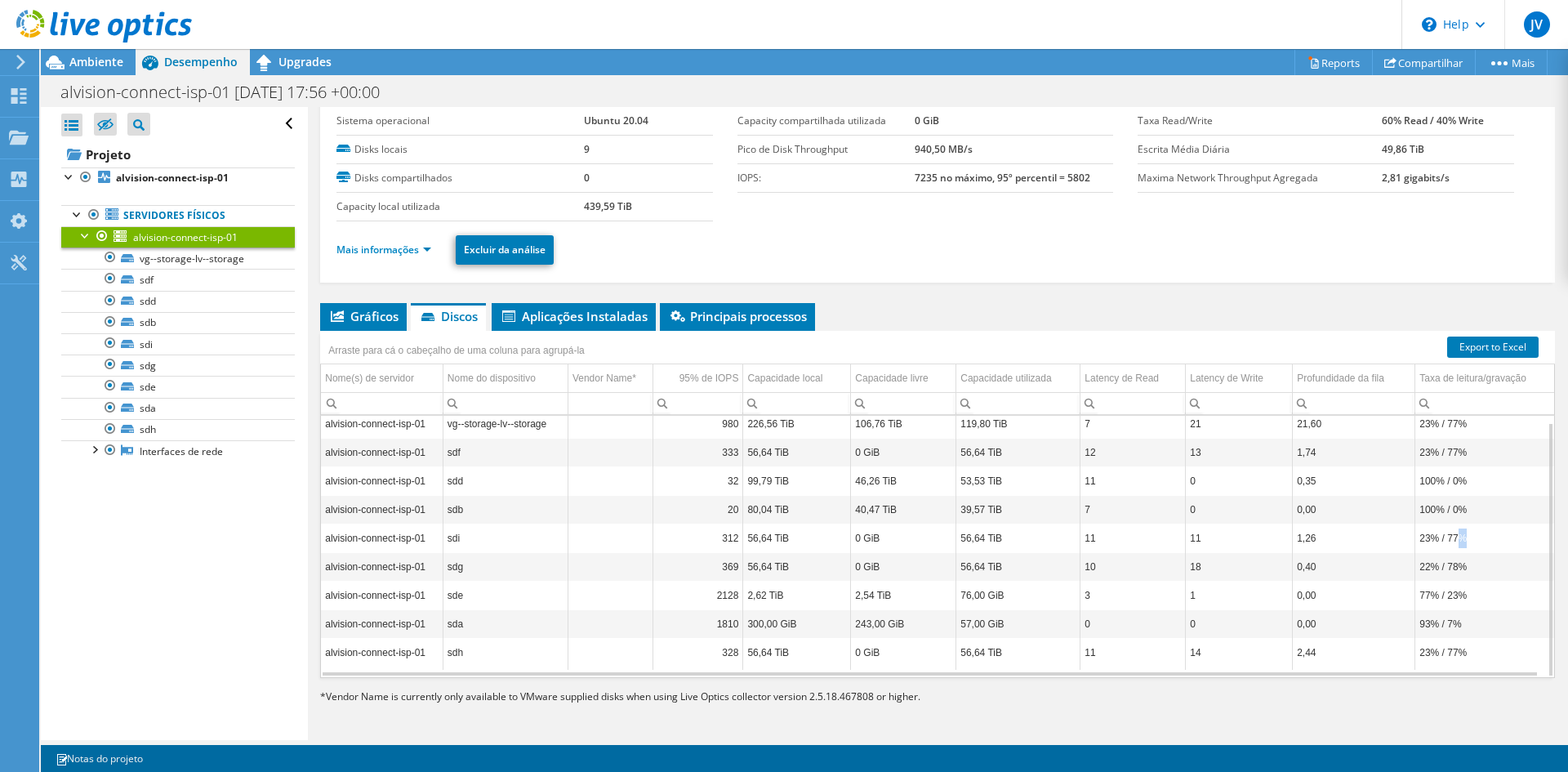
click at [1466, 543] on td "23% / 77%" at bounding box center [1484, 537] width 138 height 28
drag, startPoint x: 1439, startPoint y: 653, endPoint x: 1457, endPoint y: 658, distance: 18.7
click at [1457, 658] on td "23% / 77%" at bounding box center [1484, 652] width 138 height 28
drag, startPoint x: 1435, startPoint y: 565, endPoint x: 1453, endPoint y: 568, distance: 18.2
click at [1453, 568] on td "22% / 78%" at bounding box center [1484, 566] width 138 height 28
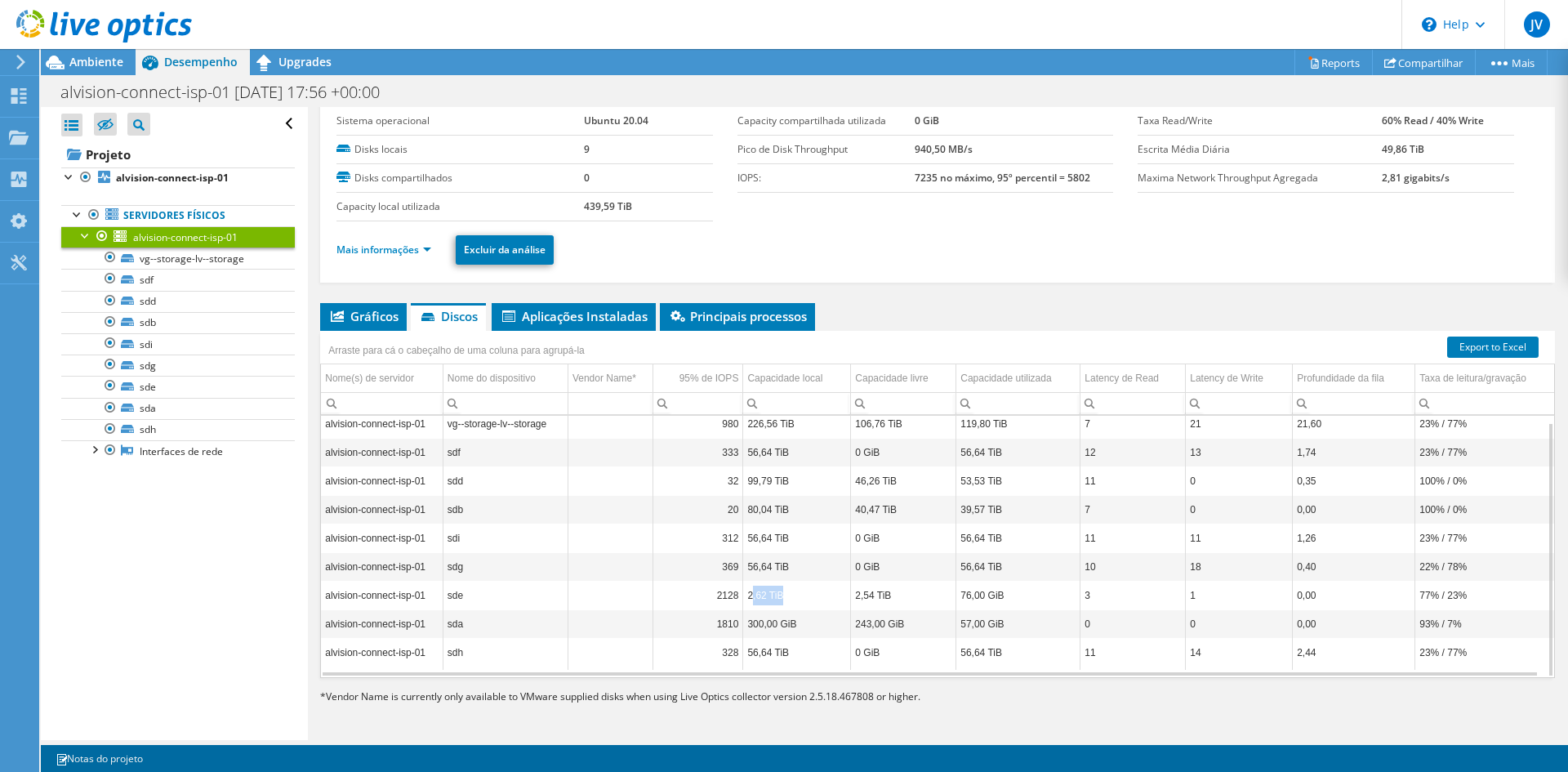
drag, startPoint x: 749, startPoint y: 599, endPoint x: 787, endPoint y: 601, distance: 38.1
click at [787, 601] on td "2,62 TiB" at bounding box center [797, 595] width 108 height 28
click at [743, 595] on td "2,62 TiB" at bounding box center [797, 595] width 108 height 28
drag, startPoint x: 740, startPoint y: 598, endPoint x: 1119, endPoint y: 545, distance: 382.7
click at [1098, 594] on tr "alvision-connect-isp-01 sde 2128 2,62 TiB 2,54 TiB 76,00 GiB 3 1 0,00 77% / 23%" at bounding box center [937, 595] width 1233 height 28
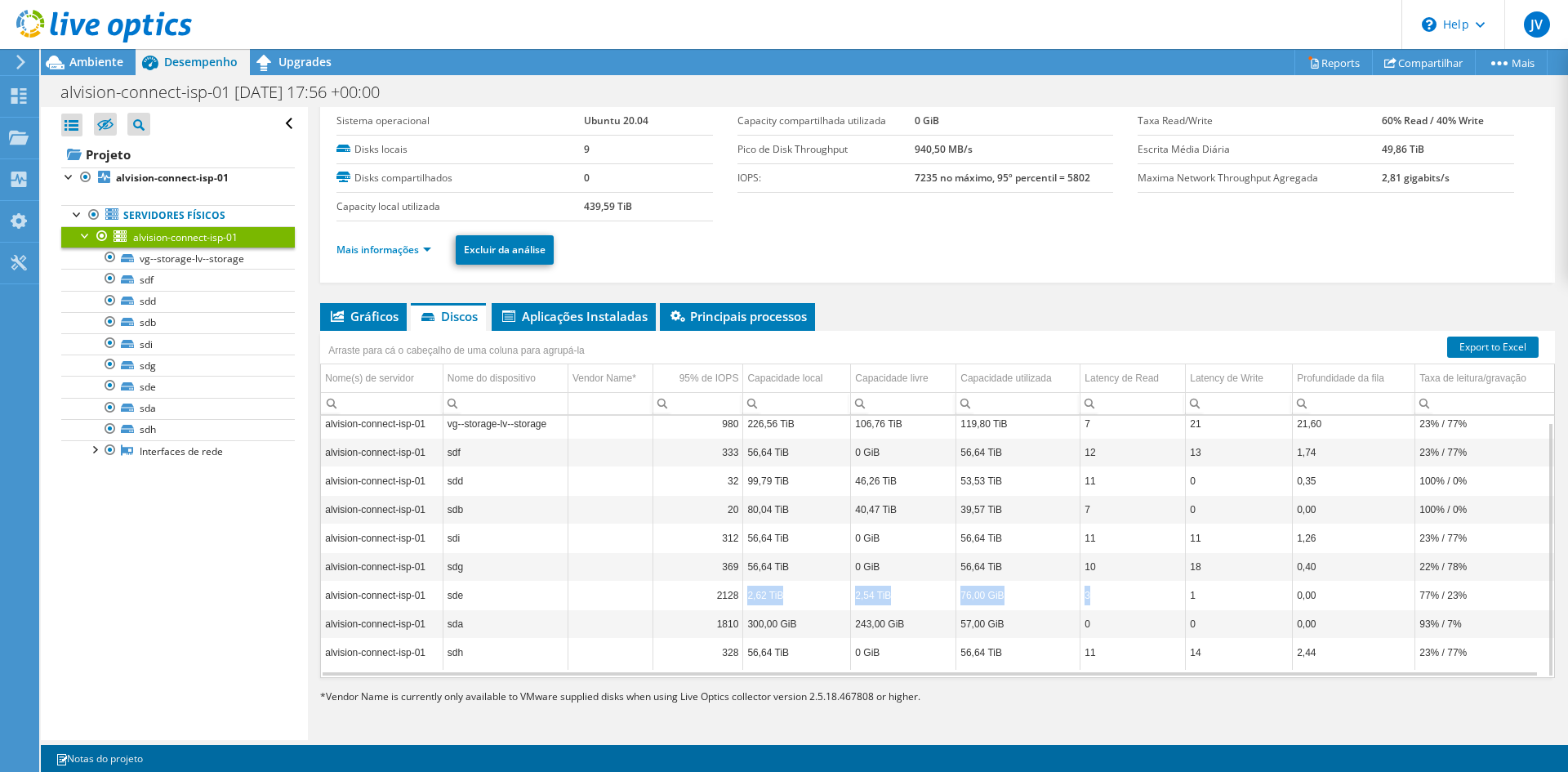
click at [1038, 600] on td "76,00 GiB" at bounding box center [1018, 595] width 124 height 28
drag, startPoint x: 1414, startPoint y: 599, endPoint x: 1425, endPoint y: 601, distance: 11.2
click at [1425, 601] on td "77% / 23%" at bounding box center [1484, 595] width 138 height 28
drag, startPoint x: 1441, startPoint y: 600, endPoint x: 1462, endPoint y: 601, distance: 21.0
click at [1462, 601] on td "77% / 23%" at bounding box center [1484, 595] width 138 height 28
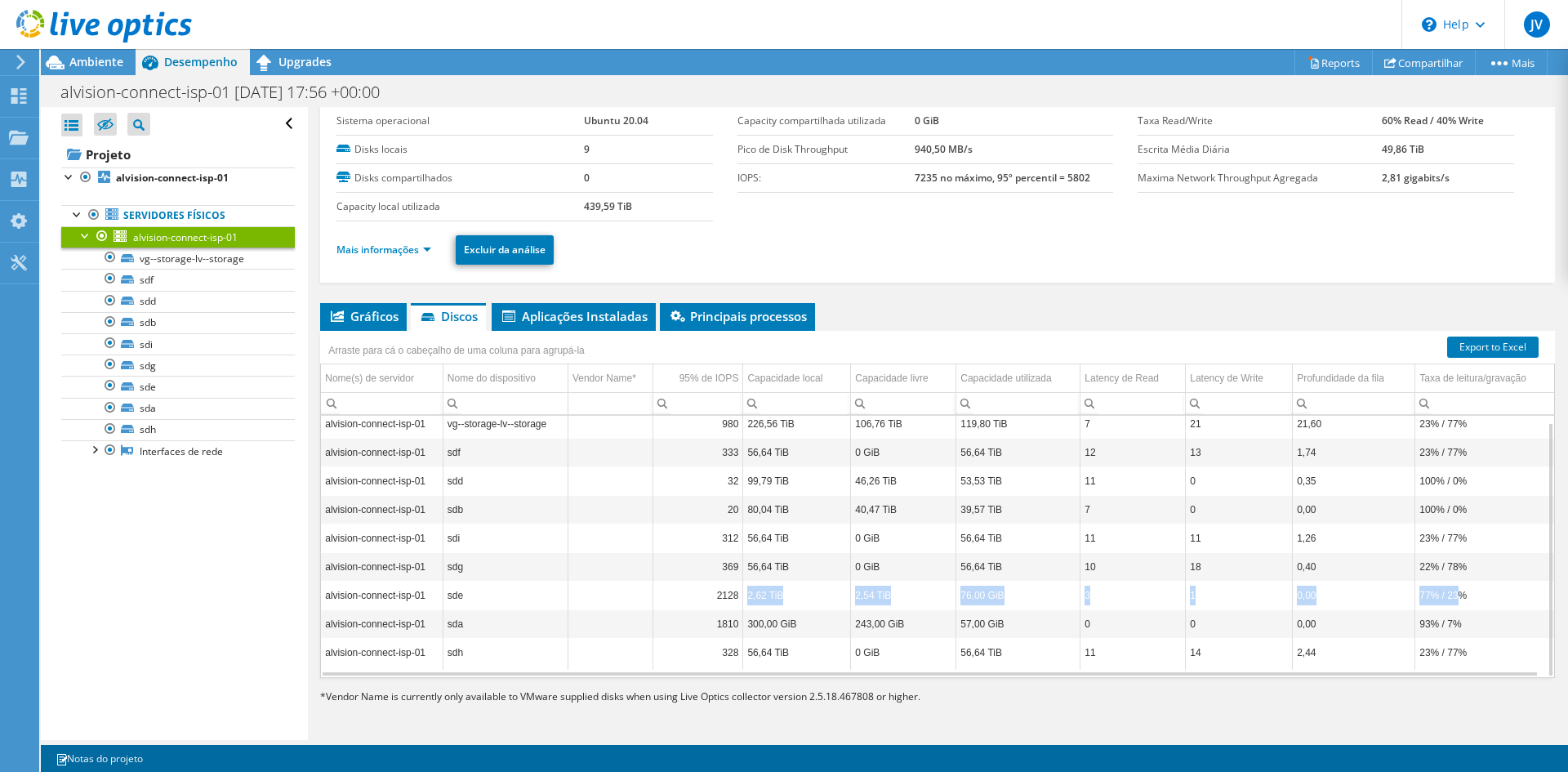
drag, startPoint x: 745, startPoint y: 596, endPoint x: 1449, endPoint y: 601, distance: 704.0
click at [1449, 601] on tr "alvision-connect-isp-01 sde 2128 2,62 TiB 2,54 TiB 76,00 GiB 3 1 0,00 77% / 23%" at bounding box center [937, 595] width 1233 height 28
click at [1449, 601] on td "77% / 23%" at bounding box center [1484, 595] width 138 height 28
drag, startPoint x: 1414, startPoint y: 599, endPoint x: 1470, endPoint y: 594, distance: 56.2
click at [1470, 594] on td "77% / 23%" at bounding box center [1484, 595] width 138 height 28
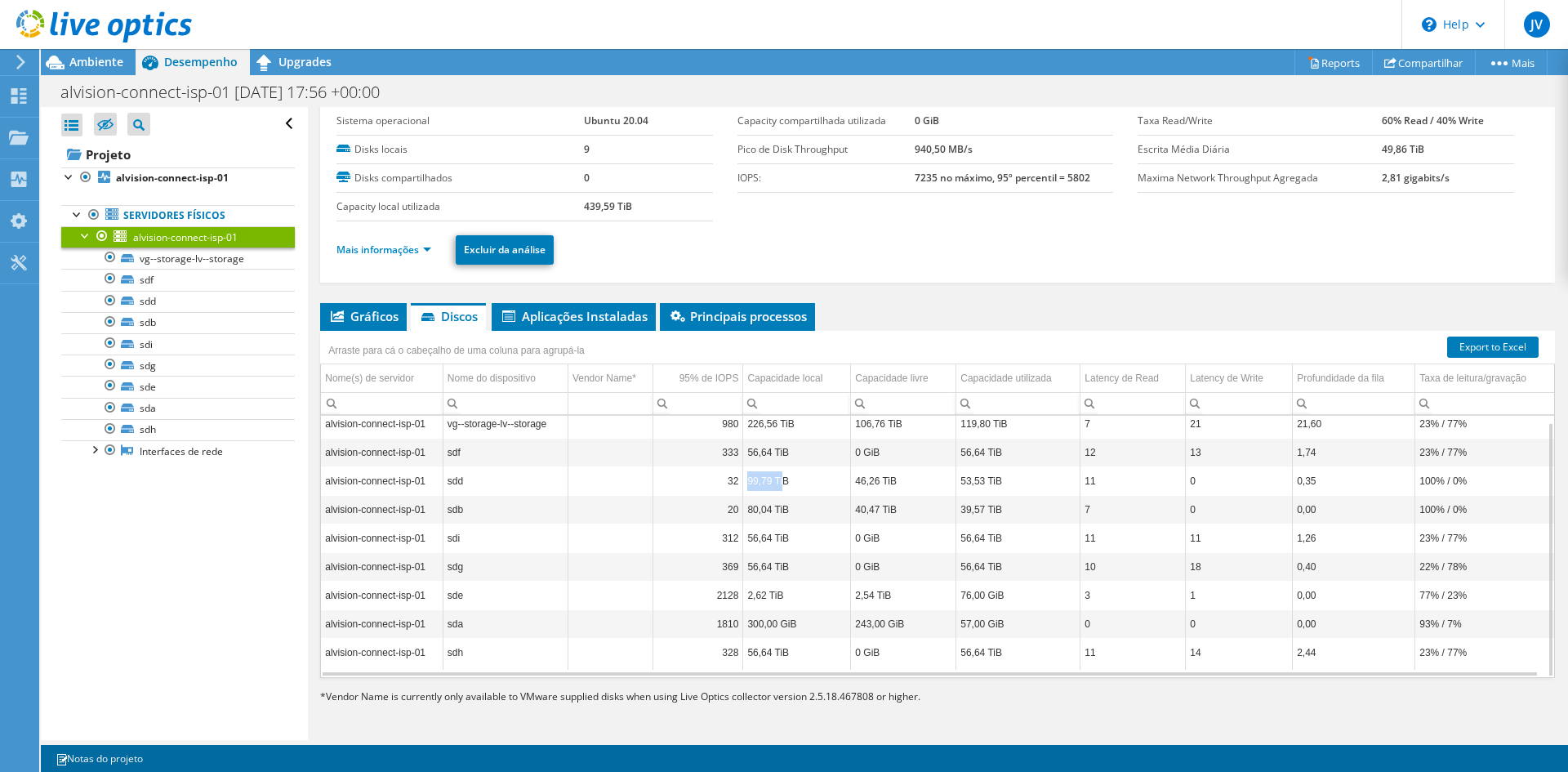
drag, startPoint x: 746, startPoint y: 479, endPoint x: 780, endPoint y: 492, distance: 36.4
click at [780, 492] on td "99,79 TiB" at bounding box center [797, 480] width 108 height 28
drag, startPoint x: 743, startPoint y: 514, endPoint x: 782, endPoint y: 508, distance: 39.5
click at [782, 508] on td "80,04 TiB" at bounding box center [797, 509] width 108 height 28
click at [755, 480] on td "99,79 TiB" at bounding box center [797, 480] width 108 height 28
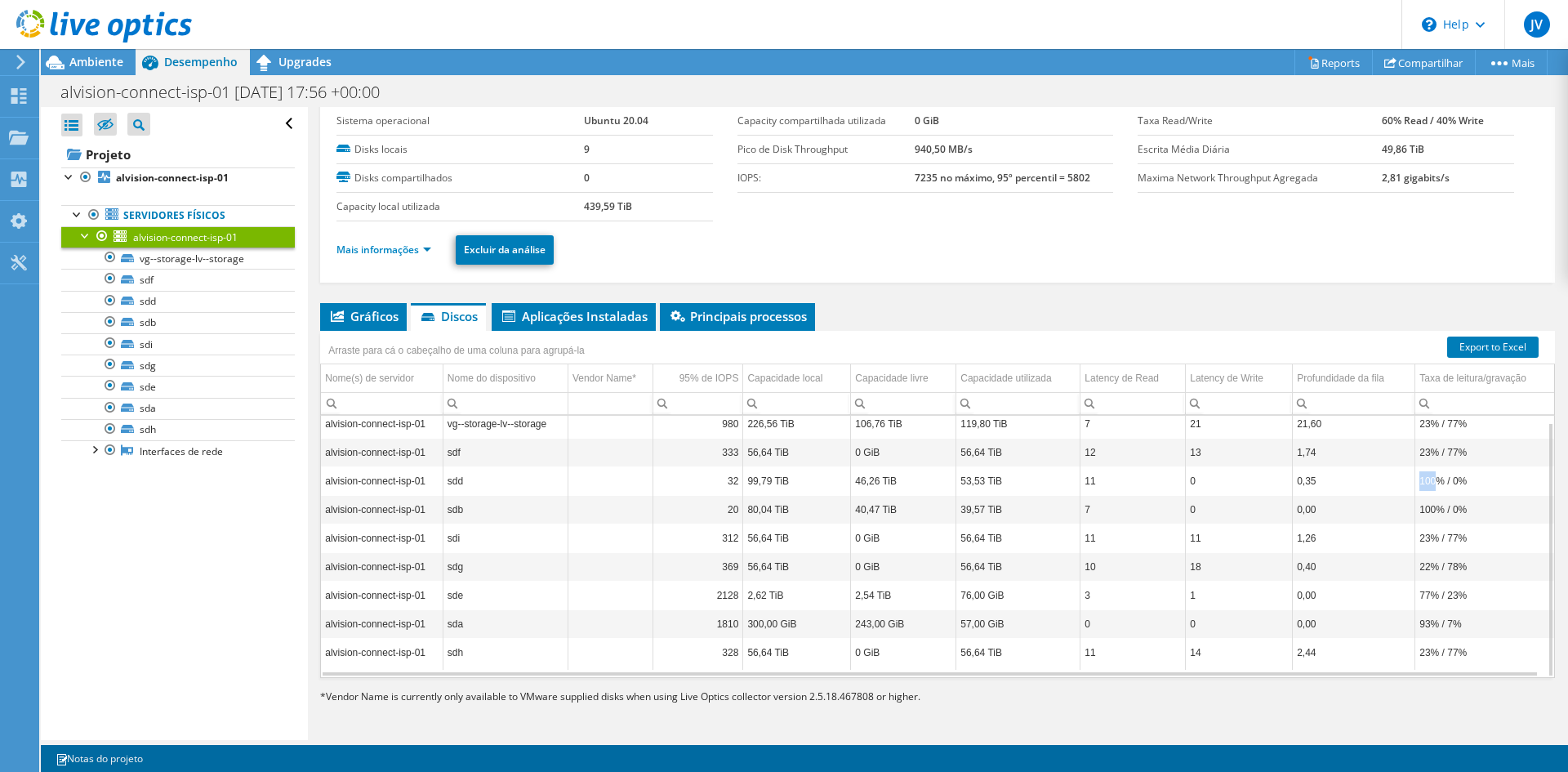
drag, startPoint x: 1415, startPoint y: 482, endPoint x: 1430, endPoint y: 488, distance: 16.2
click at [1430, 485] on td "100% / 0%" at bounding box center [1484, 480] width 138 height 28
drag, startPoint x: 1415, startPoint y: 510, endPoint x: 1435, endPoint y: 511, distance: 20.0
click at [1435, 511] on td "100% / 0%" at bounding box center [1484, 509] width 138 height 28
drag, startPoint x: 1415, startPoint y: 482, endPoint x: 1430, endPoint y: 478, distance: 15.5
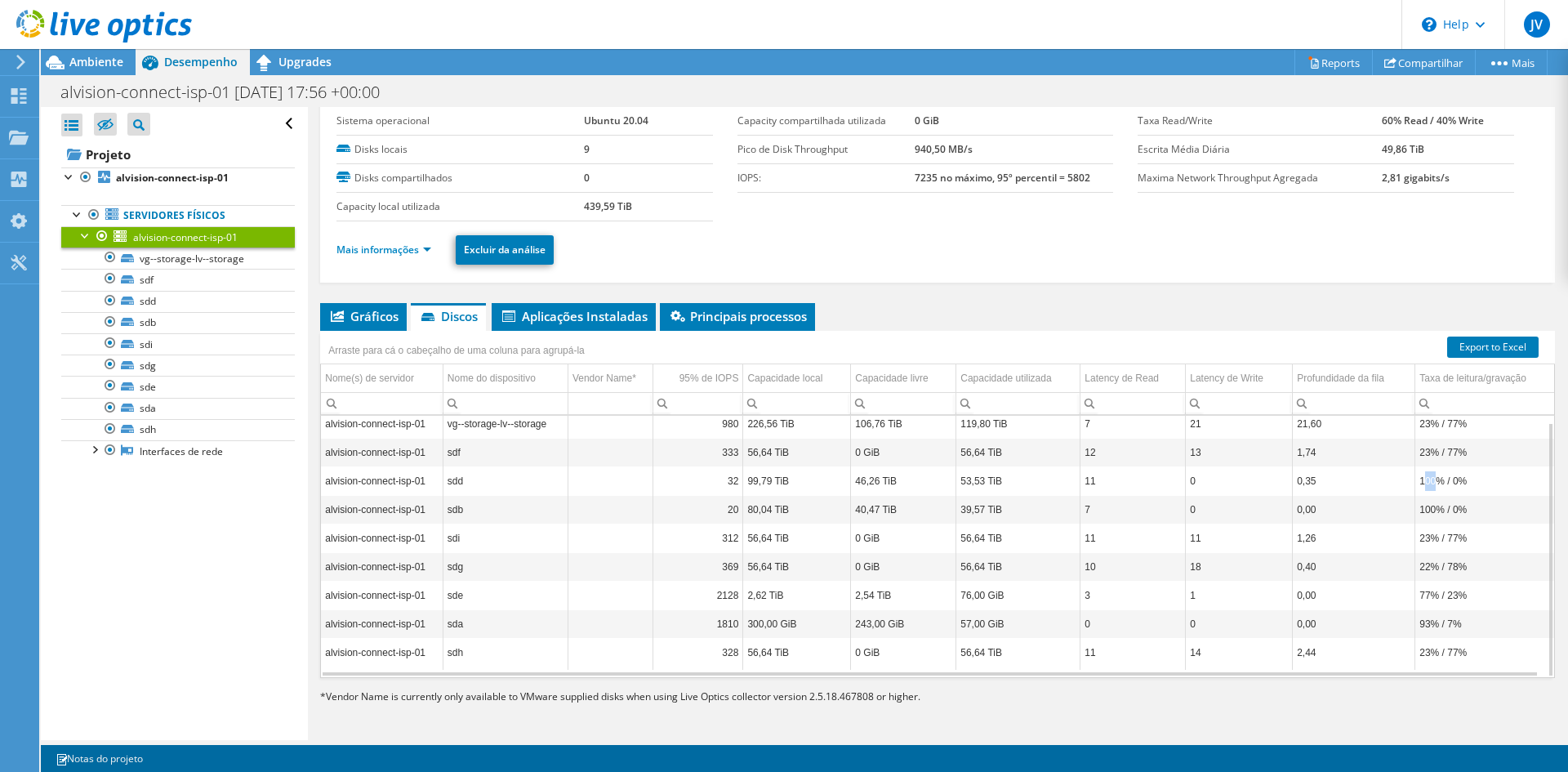
click at [1430, 478] on td "100% / 0%" at bounding box center [1484, 480] width 138 height 28
drag, startPoint x: 1413, startPoint y: 512, endPoint x: 1423, endPoint y: 499, distance: 16.4
click at [1434, 510] on td "100% / 0%" at bounding box center [1484, 509] width 138 height 28
drag, startPoint x: 1417, startPoint y: 477, endPoint x: 1433, endPoint y: 478, distance: 16.0
click at [1433, 478] on td "100% / 0%" at bounding box center [1484, 480] width 138 height 28
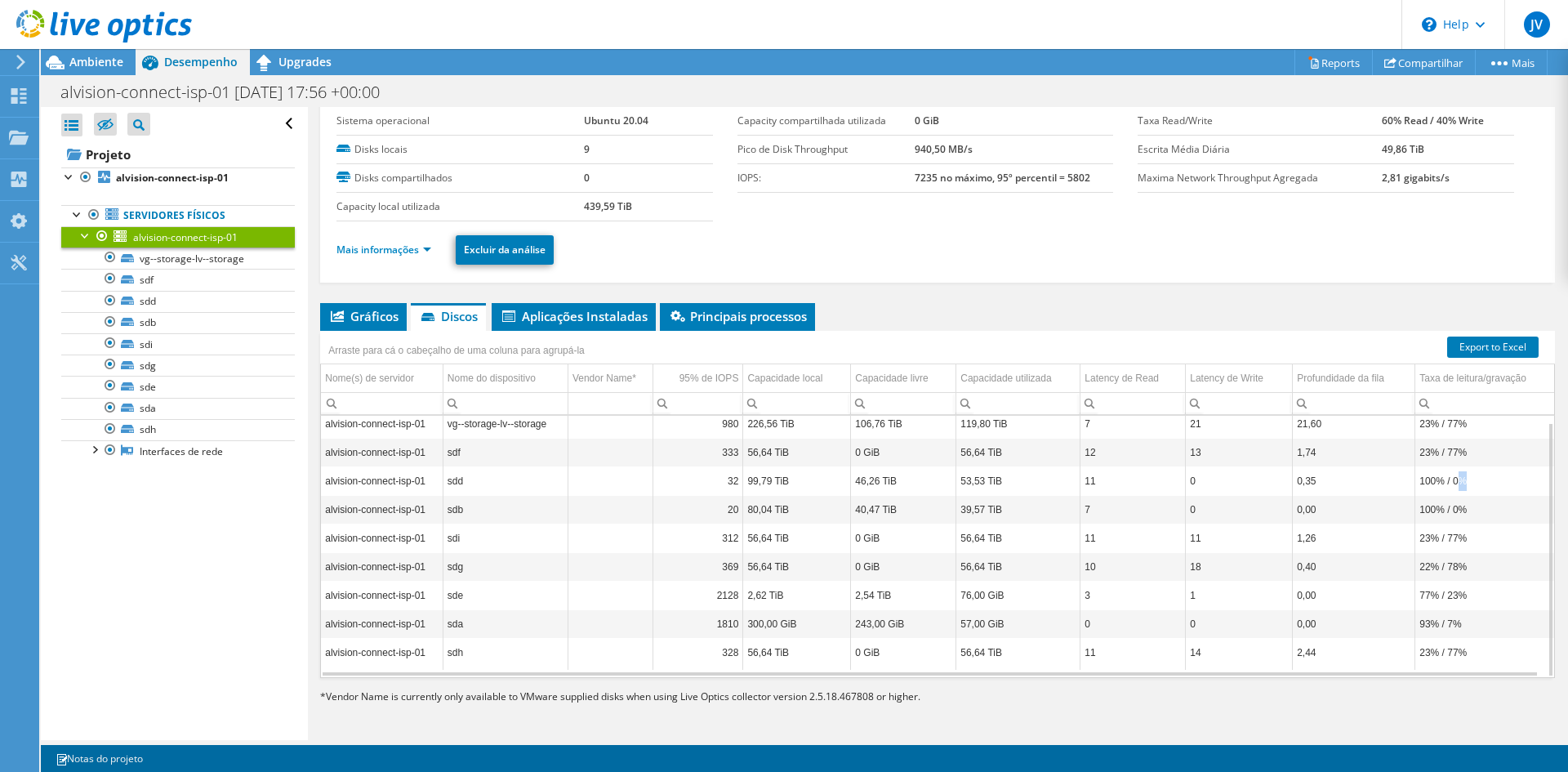
drag, startPoint x: 1448, startPoint y: 481, endPoint x: 1468, endPoint y: 482, distance: 20.0
click at [1468, 482] on td "100% / 0%" at bounding box center [1484, 480] width 138 height 28
drag, startPoint x: 1458, startPoint y: 508, endPoint x: 1469, endPoint y: 508, distance: 11.0
click at [1469, 508] on td "100% / 0%" at bounding box center [1484, 509] width 138 height 28
drag, startPoint x: 1449, startPoint y: 478, endPoint x: 1463, endPoint y: 478, distance: 14.0
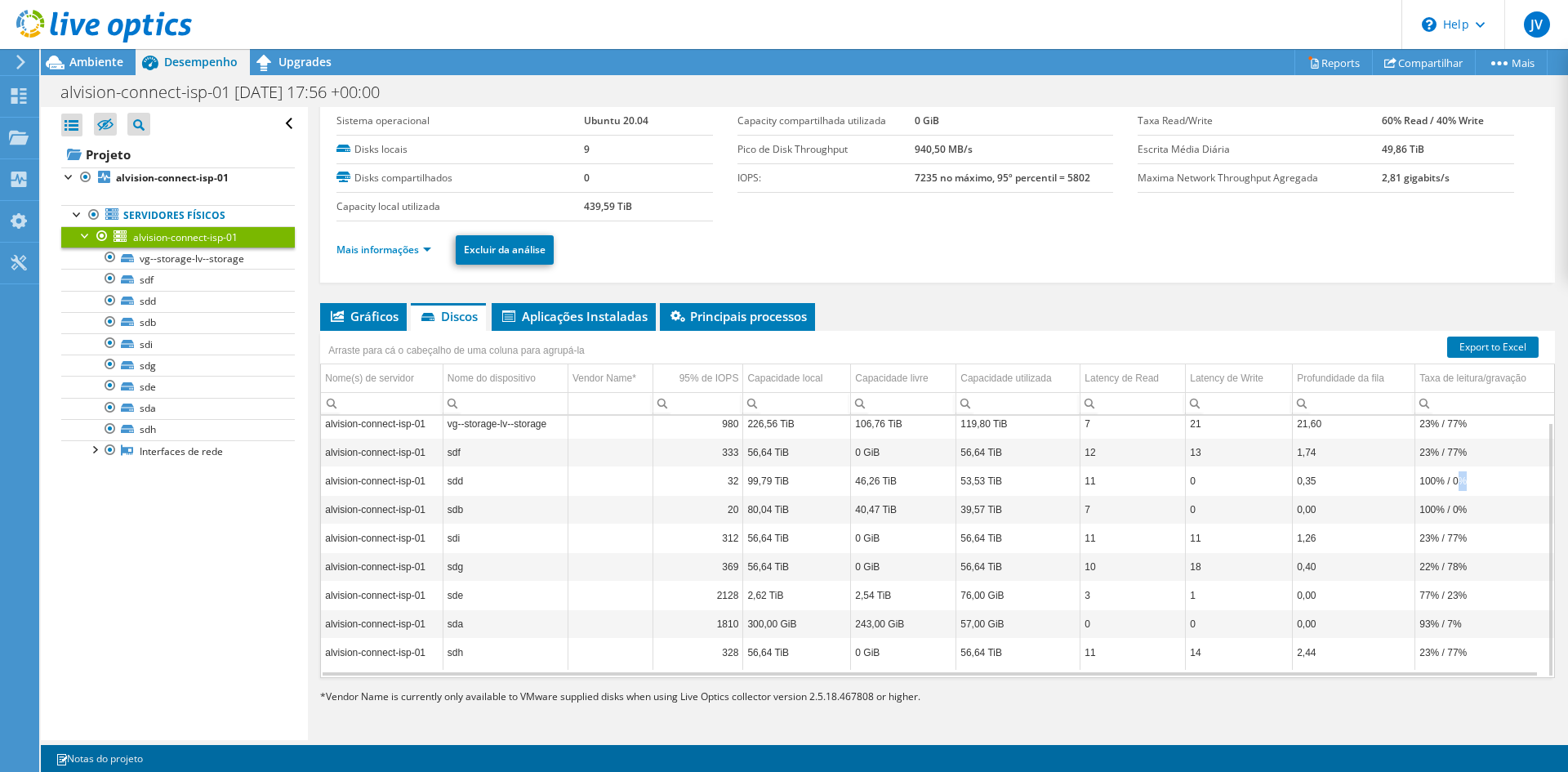
click at [1463, 478] on td "100% / 0%" at bounding box center [1484, 480] width 138 height 28
click at [1466, 512] on td "100% / 0%" at bounding box center [1484, 509] width 138 height 28
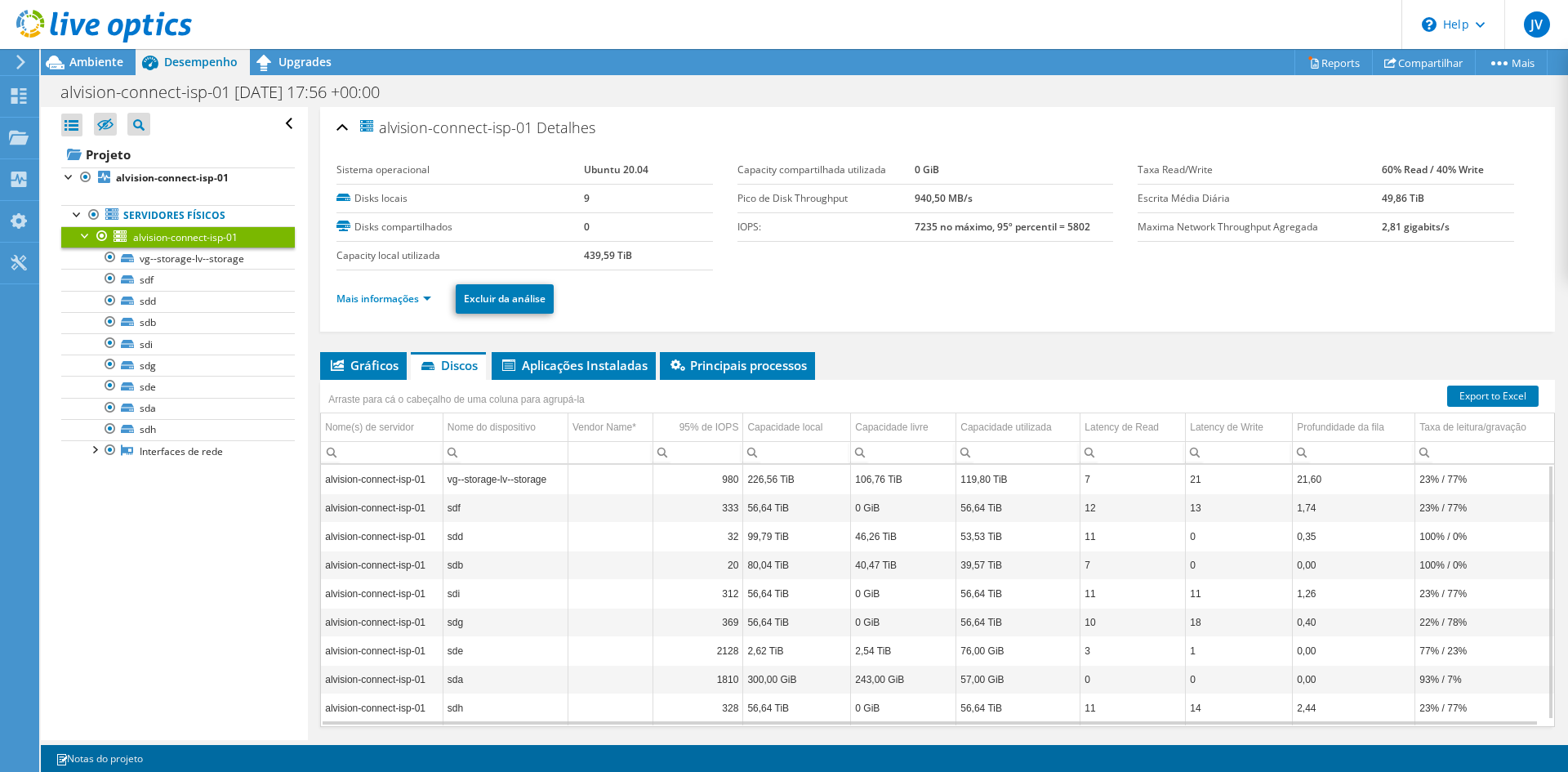
drag, startPoint x: 1369, startPoint y: 198, endPoint x: 1437, endPoint y: 194, distance: 68.1
click at [1437, 194] on tr "Escrita Média Diária 49,86 TiB" at bounding box center [1326, 198] width 376 height 28
drag, startPoint x: 905, startPoint y: 197, endPoint x: 1004, endPoint y: 204, distance: 99.2
click at [1004, 204] on tr "Pico de Disk Throughput 940,50 MB/s" at bounding box center [925, 198] width 376 height 28
click at [944, 197] on b "940,50 MB/s" at bounding box center [944, 197] width 58 height 14
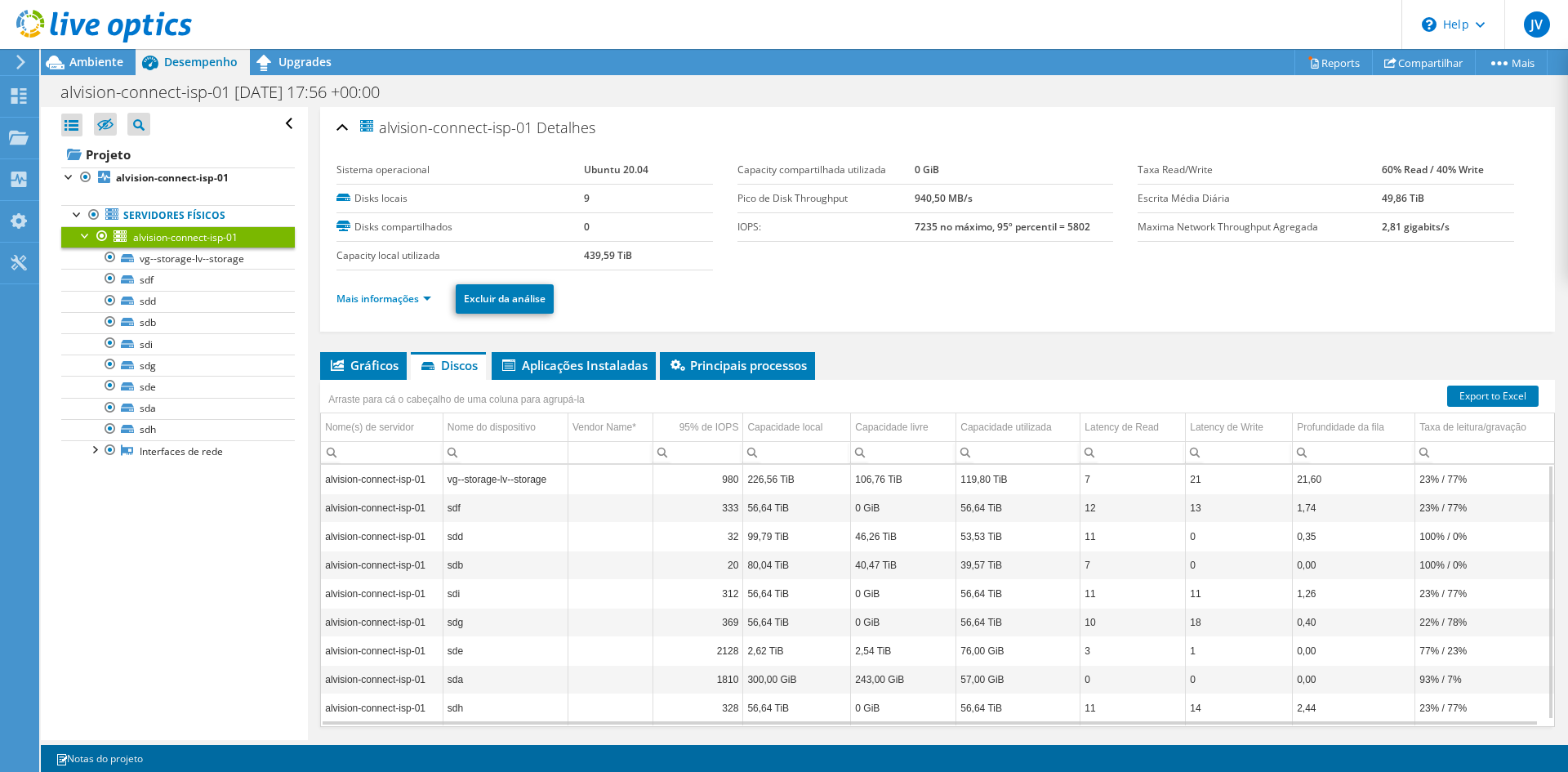
drag, startPoint x: 894, startPoint y: 200, endPoint x: 977, endPoint y: 199, distance: 83.0
click at [977, 199] on tr "Pico de Disk Throughput 940,50 MB/s" at bounding box center [925, 198] width 376 height 28
click at [385, 365] on span "Gráficos" at bounding box center [363, 365] width 70 height 17
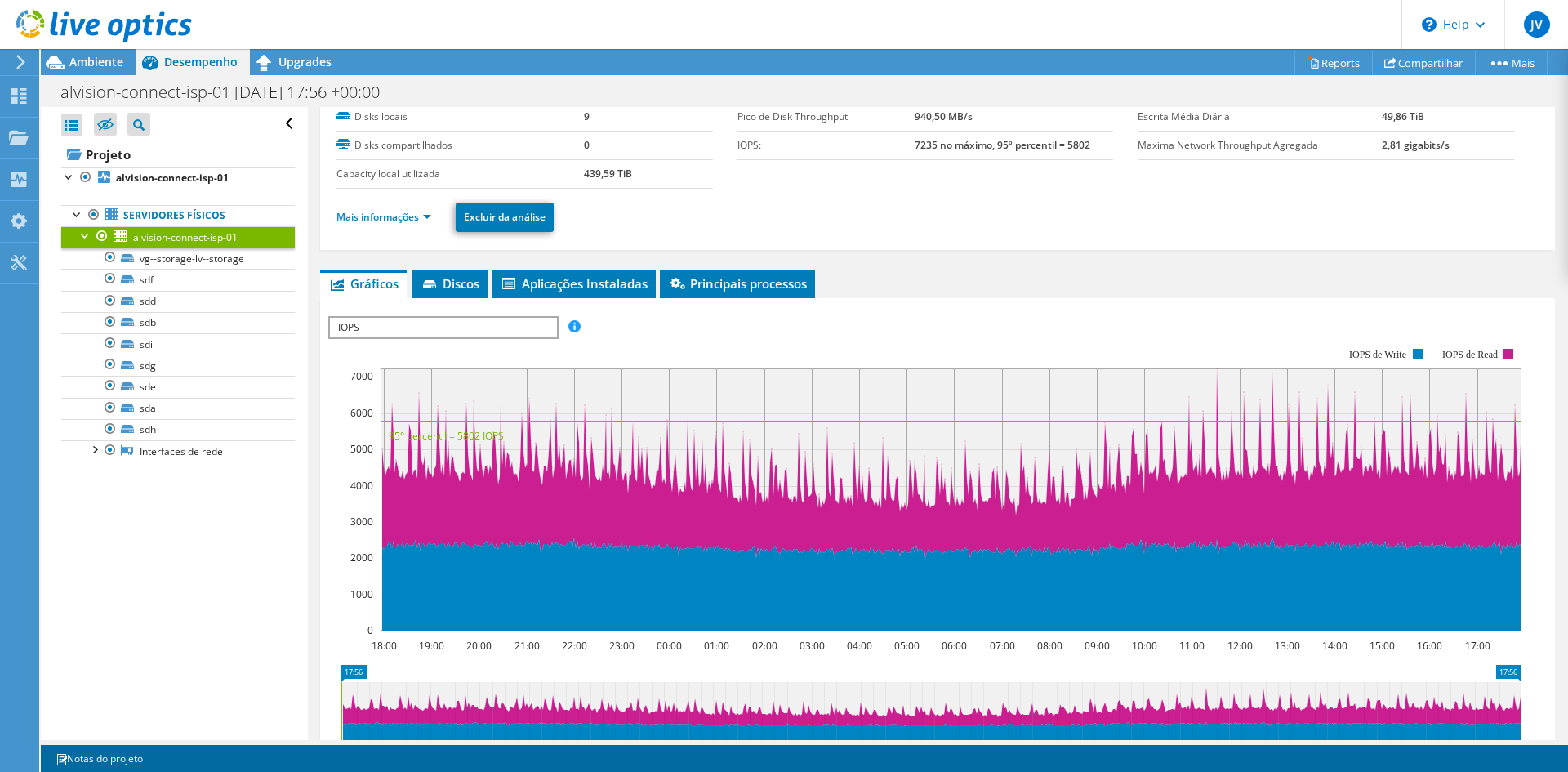
scroll to position [163, 0]
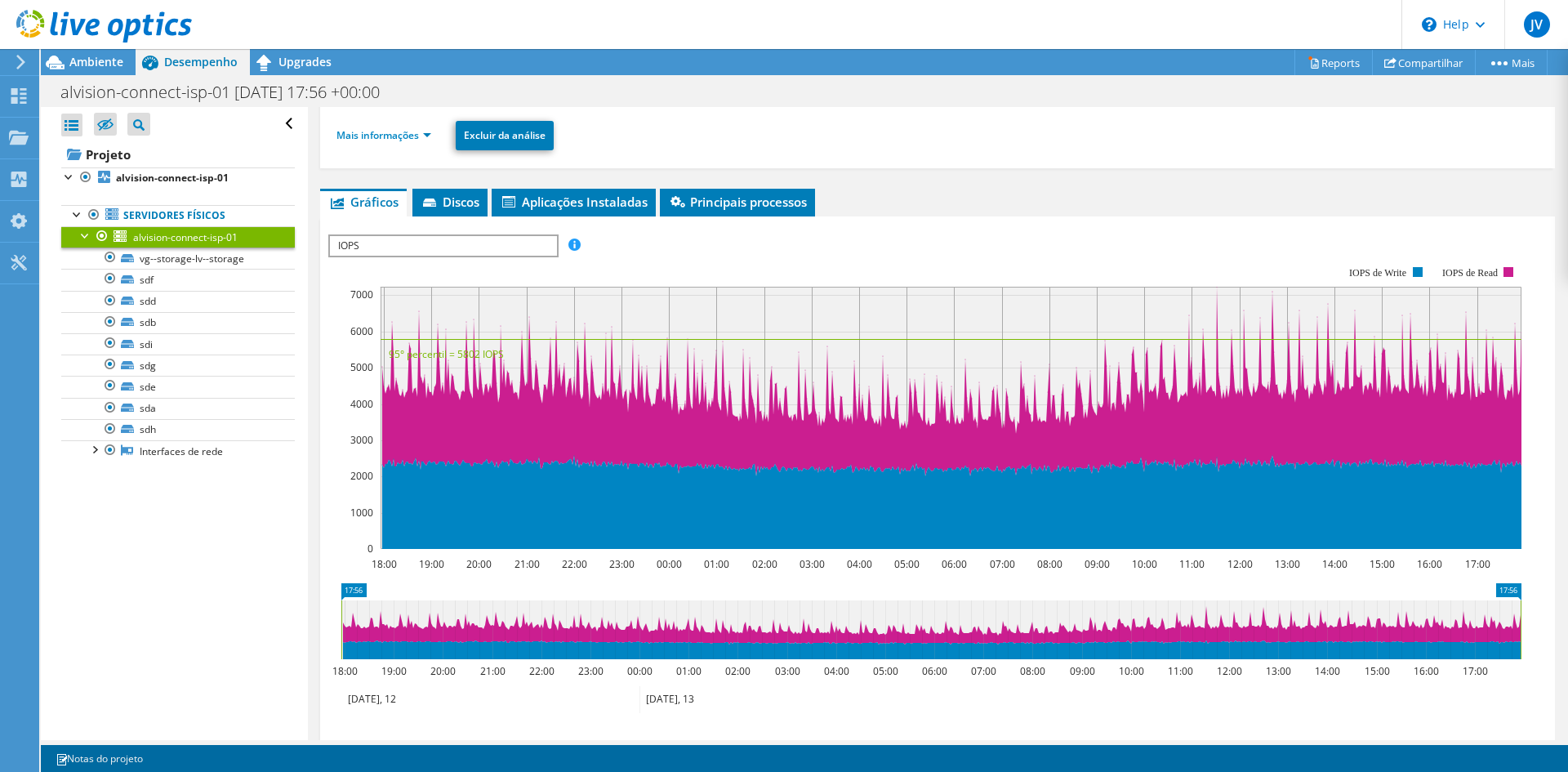
click at [451, 247] on span "IOPS" at bounding box center [443, 246] width 226 height 20
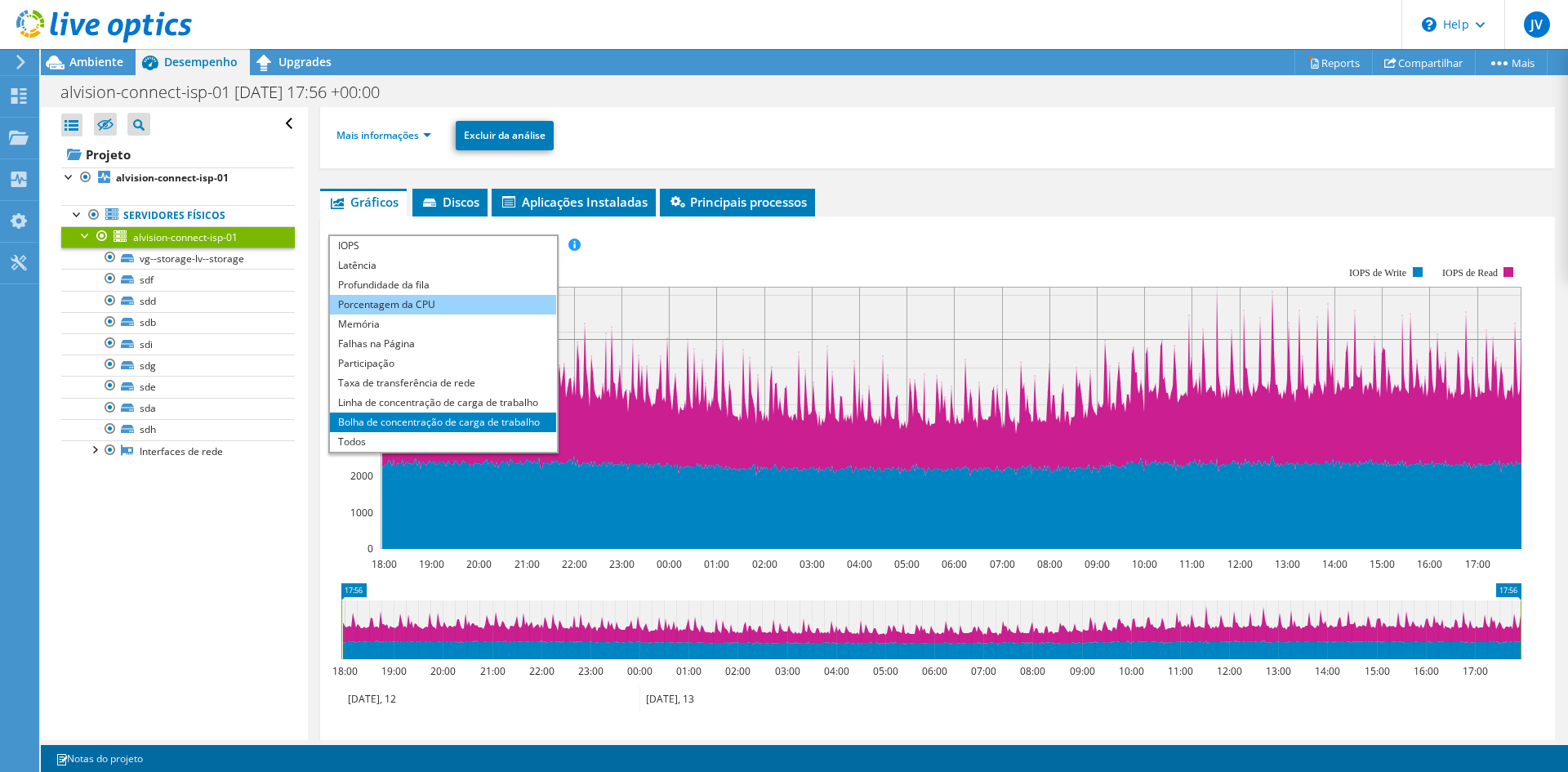
click at [427, 308] on li "Porcentagem da CPU" at bounding box center [443, 304] width 226 height 20
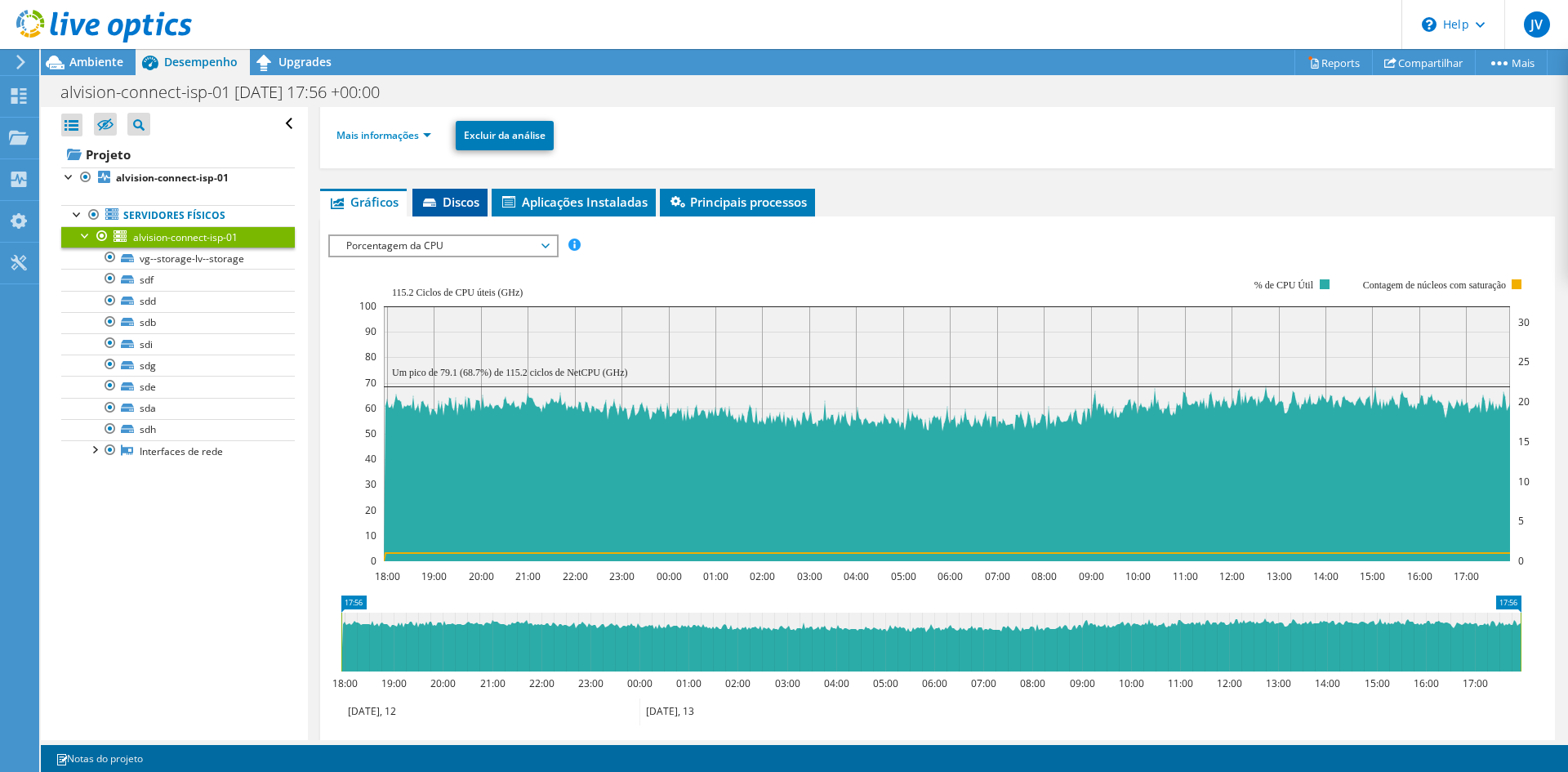
click at [461, 205] on span "Discos" at bounding box center [449, 201] width 59 height 17
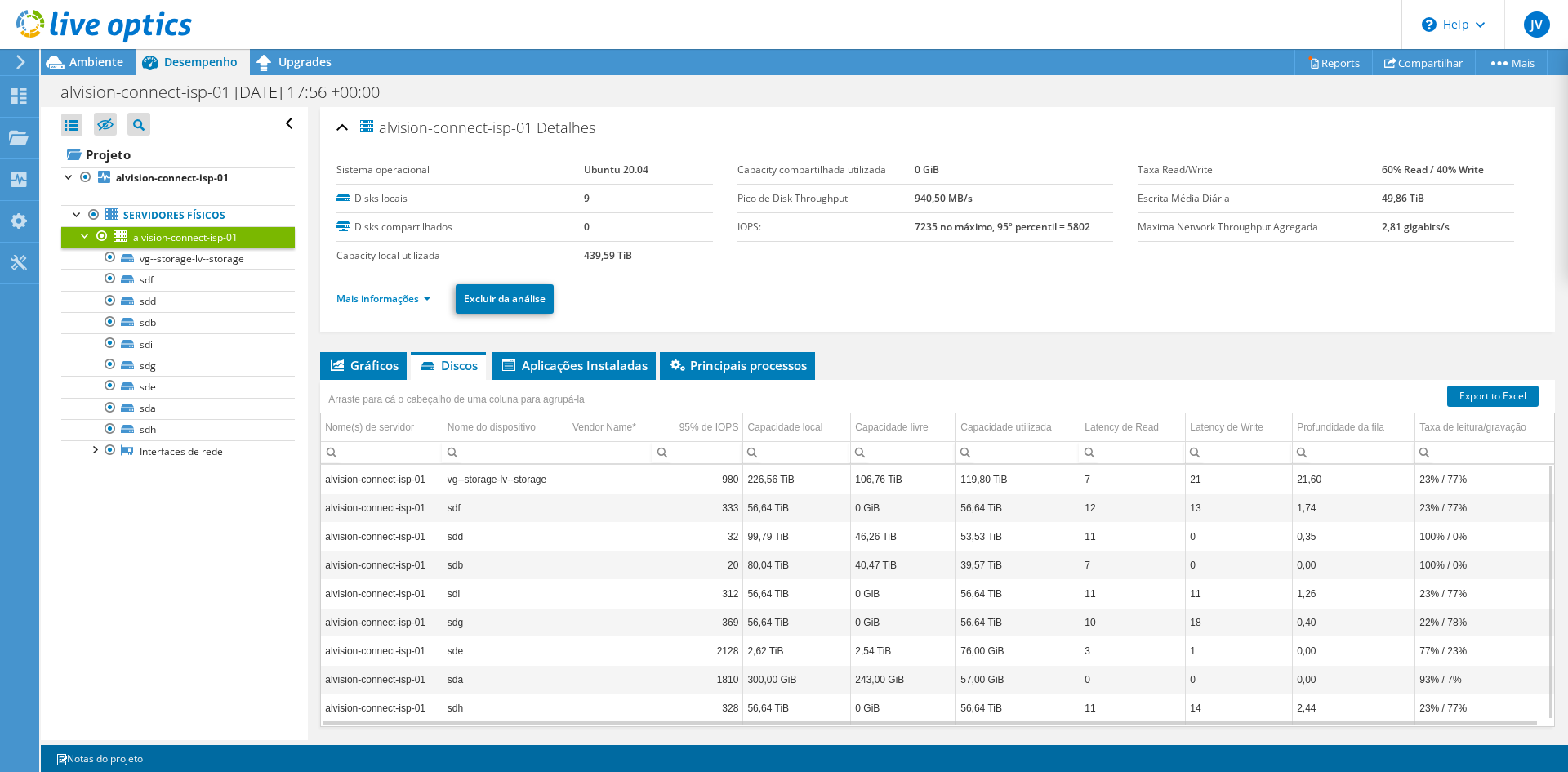
scroll to position [49, 0]
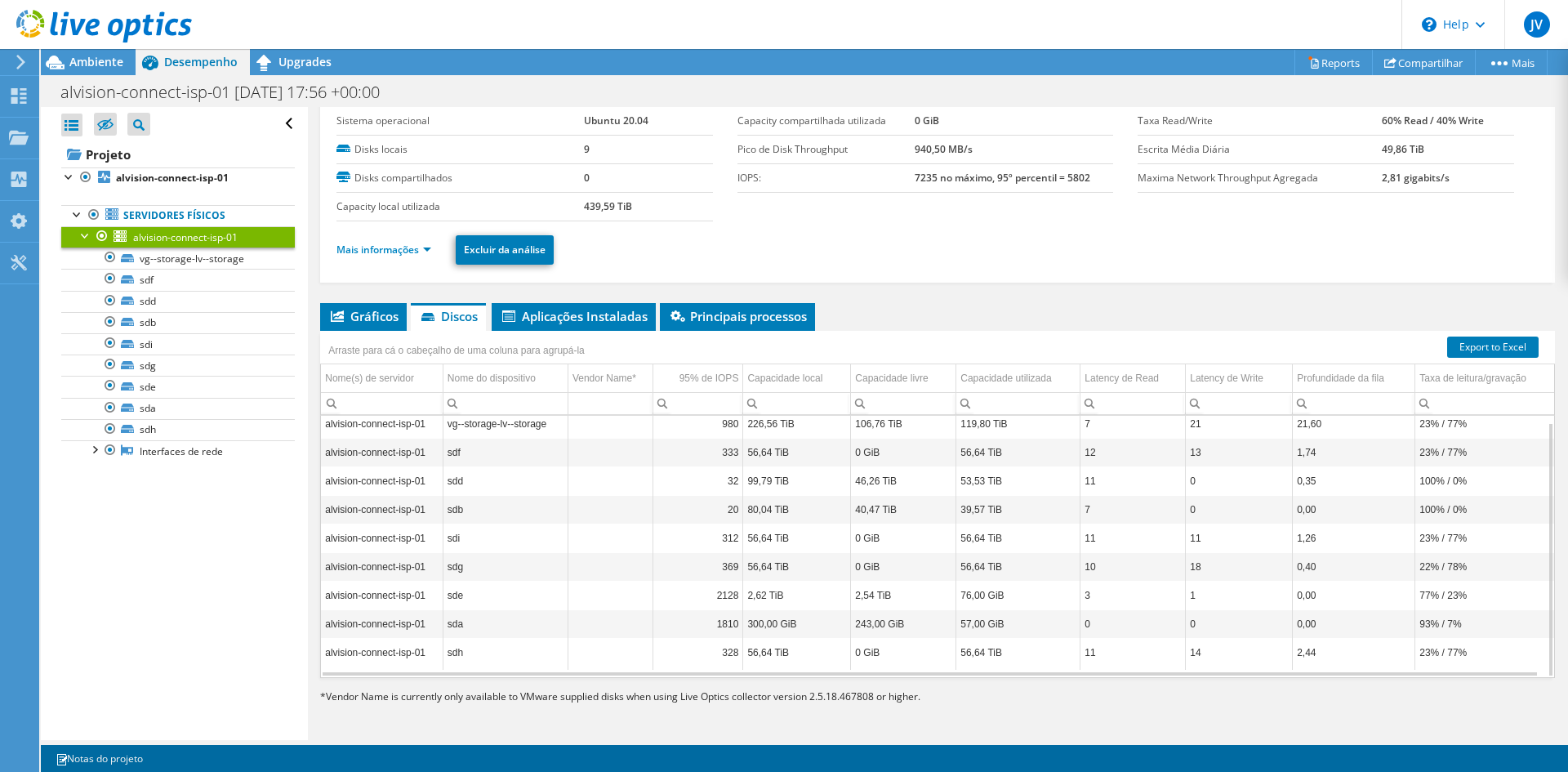
click at [531, 425] on td "vg--storage-lv--storage" at bounding box center [505, 423] width 125 height 28
drag, startPoint x: 1408, startPoint y: 652, endPoint x: 1467, endPoint y: 658, distance: 59.3
click at [1467, 658] on td "23% / 77%" at bounding box center [1484, 652] width 138 height 28
drag, startPoint x: 1416, startPoint y: 623, endPoint x: 1441, endPoint y: 622, distance: 25.0
click at [1441, 622] on td "93% / 7%" at bounding box center [1484, 624] width 138 height 28
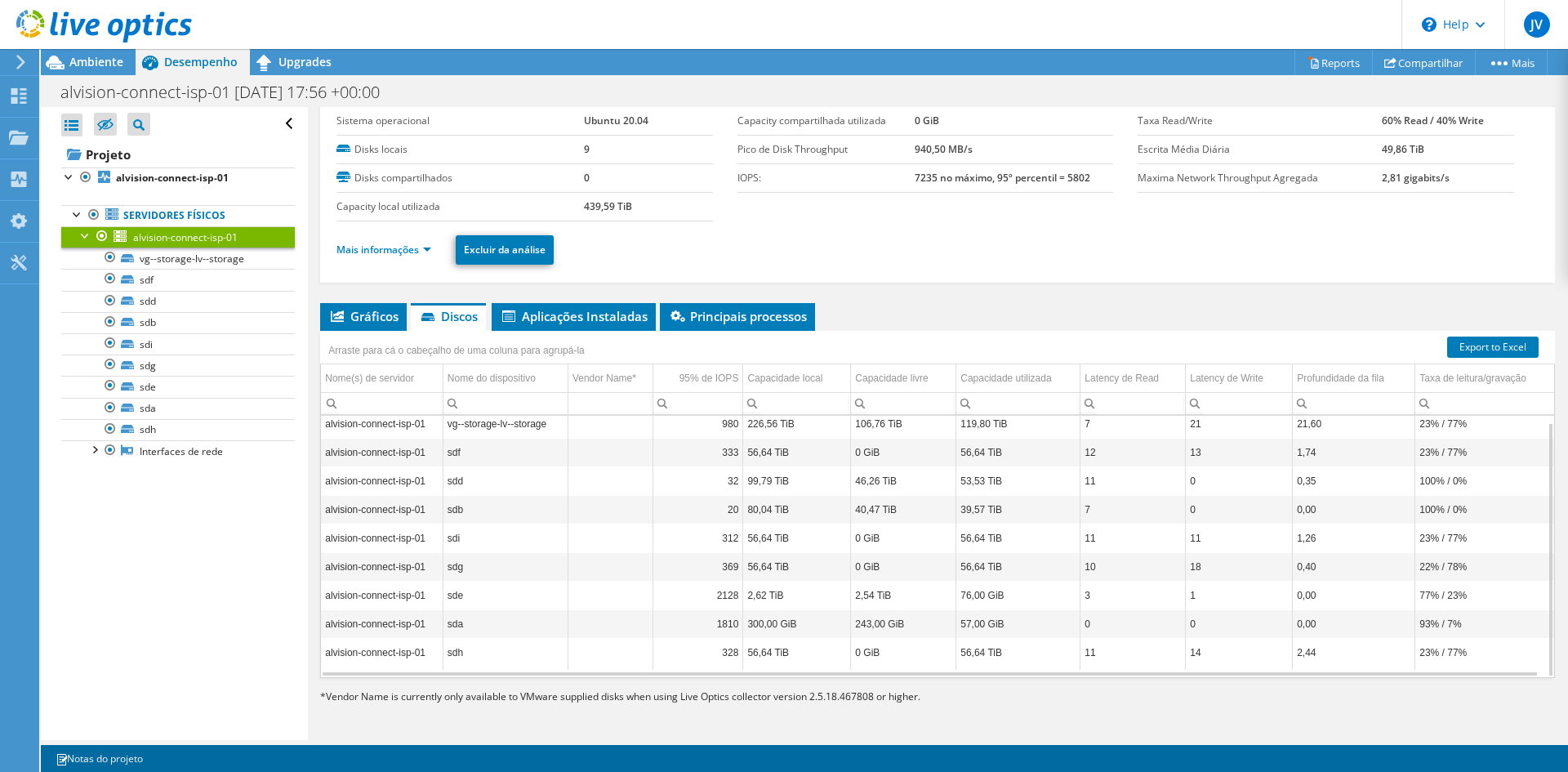
click at [1415, 653] on td "23% / 77%" at bounding box center [1484, 652] width 138 height 28
click at [357, 311] on span "Gráficos" at bounding box center [363, 316] width 70 height 17
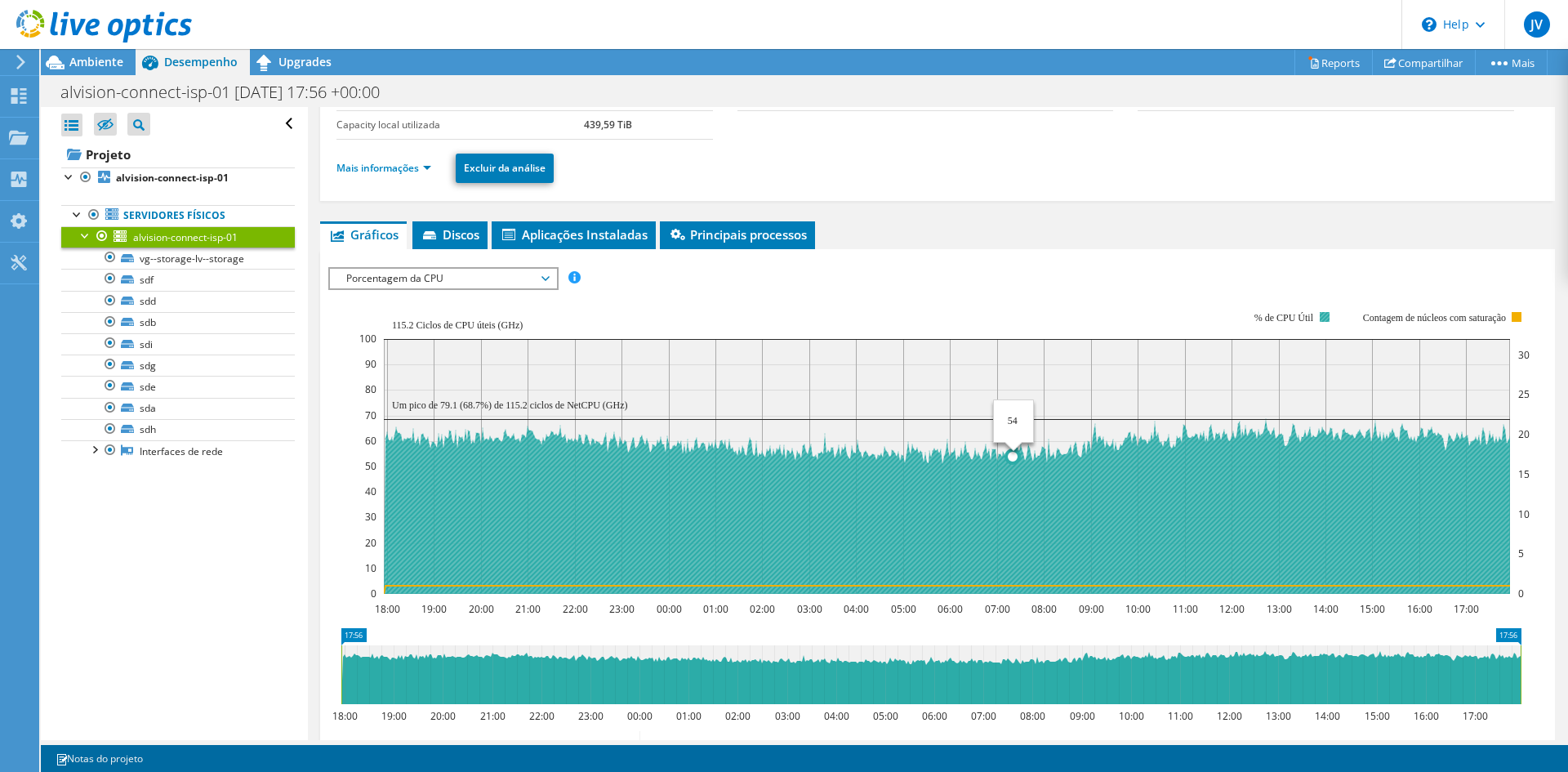
scroll to position [212, 0]
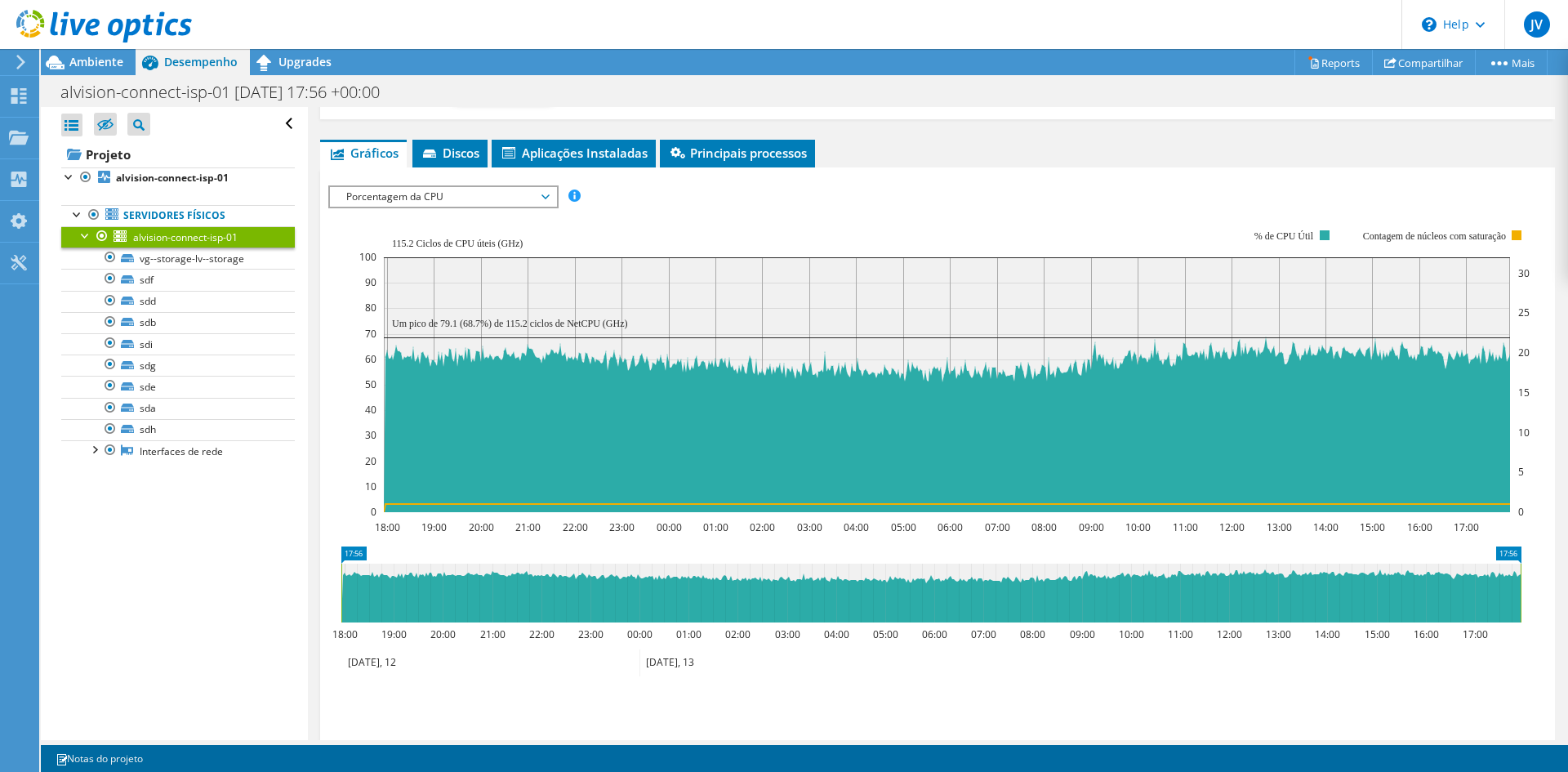
click at [447, 201] on span "Porcentagem da CPU" at bounding box center [443, 197] width 210 height 20
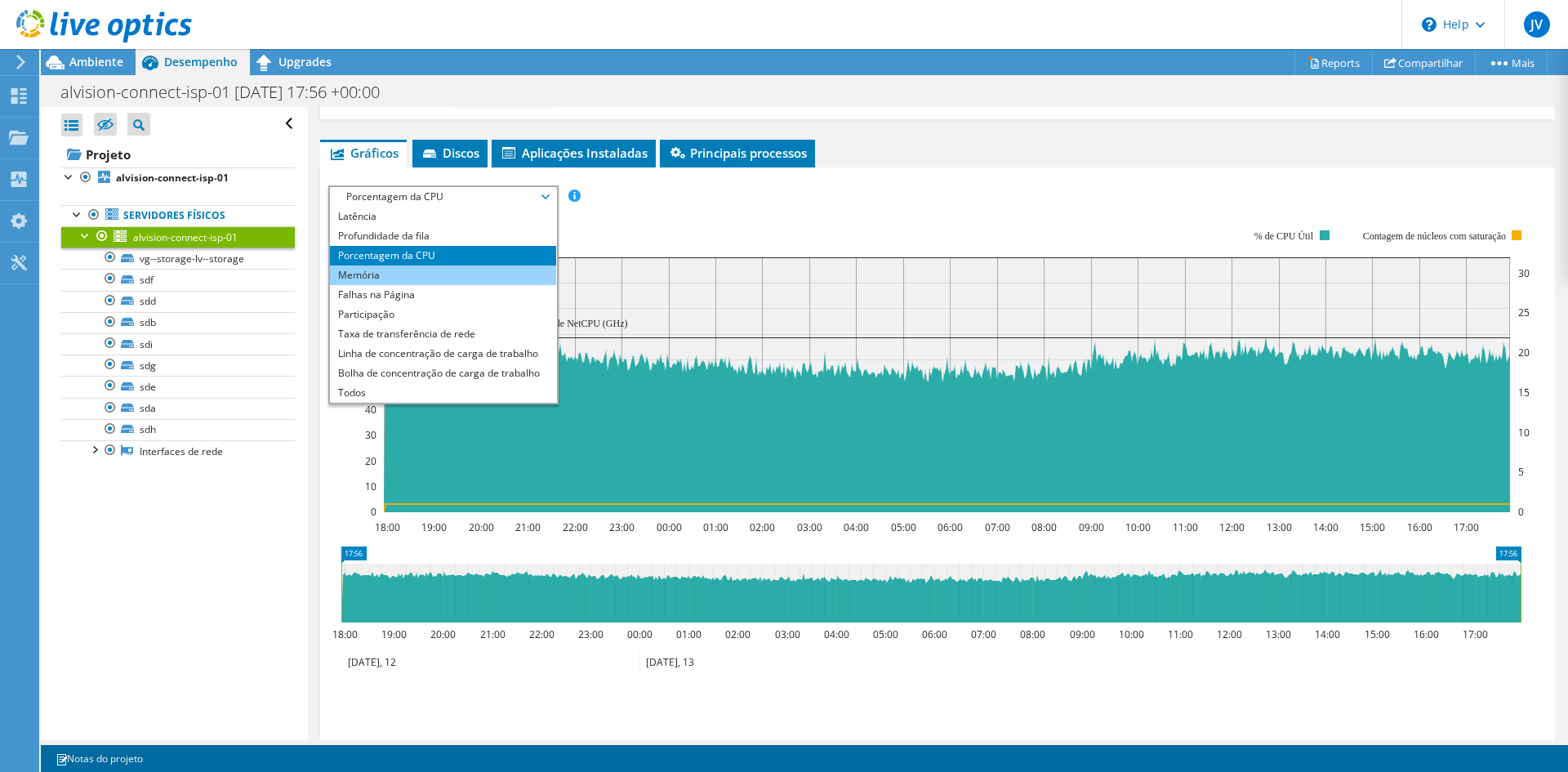
click at [439, 272] on li "Memória" at bounding box center [443, 275] width 226 height 20
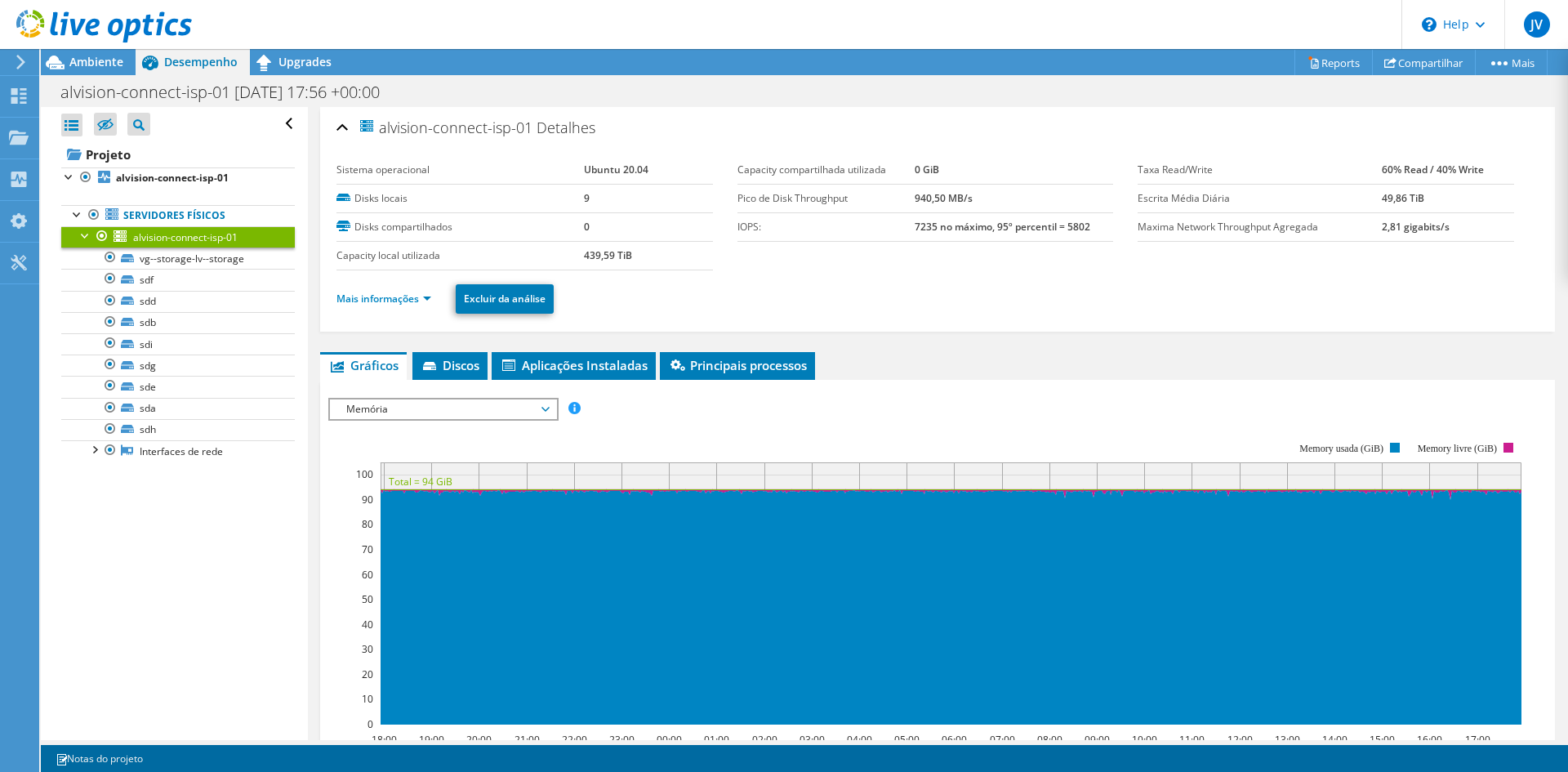
scroll to position [163, 0]
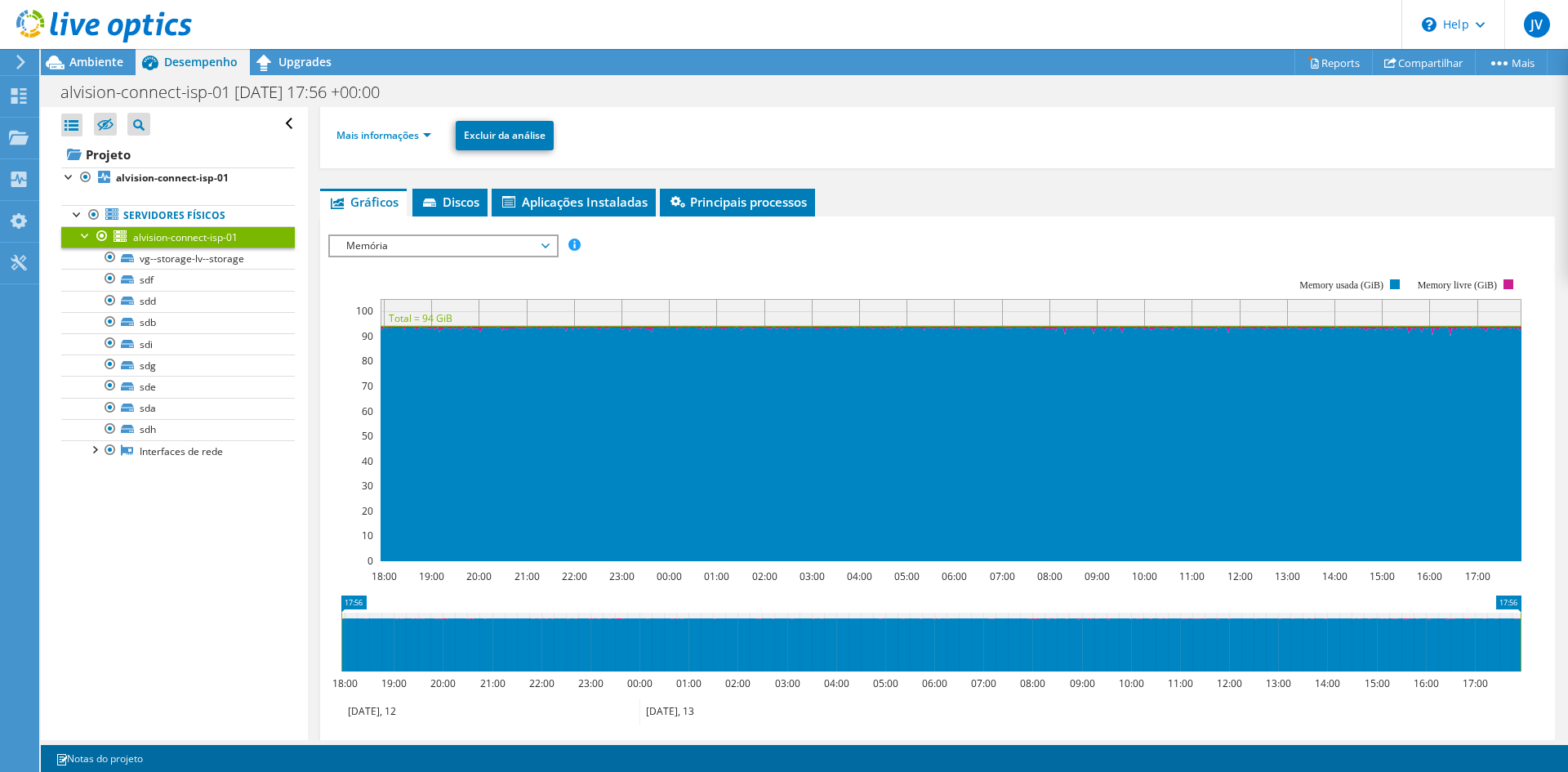
click at [371, 248] on span "Memória" at bounding box center [443, 246] width 210 height 20
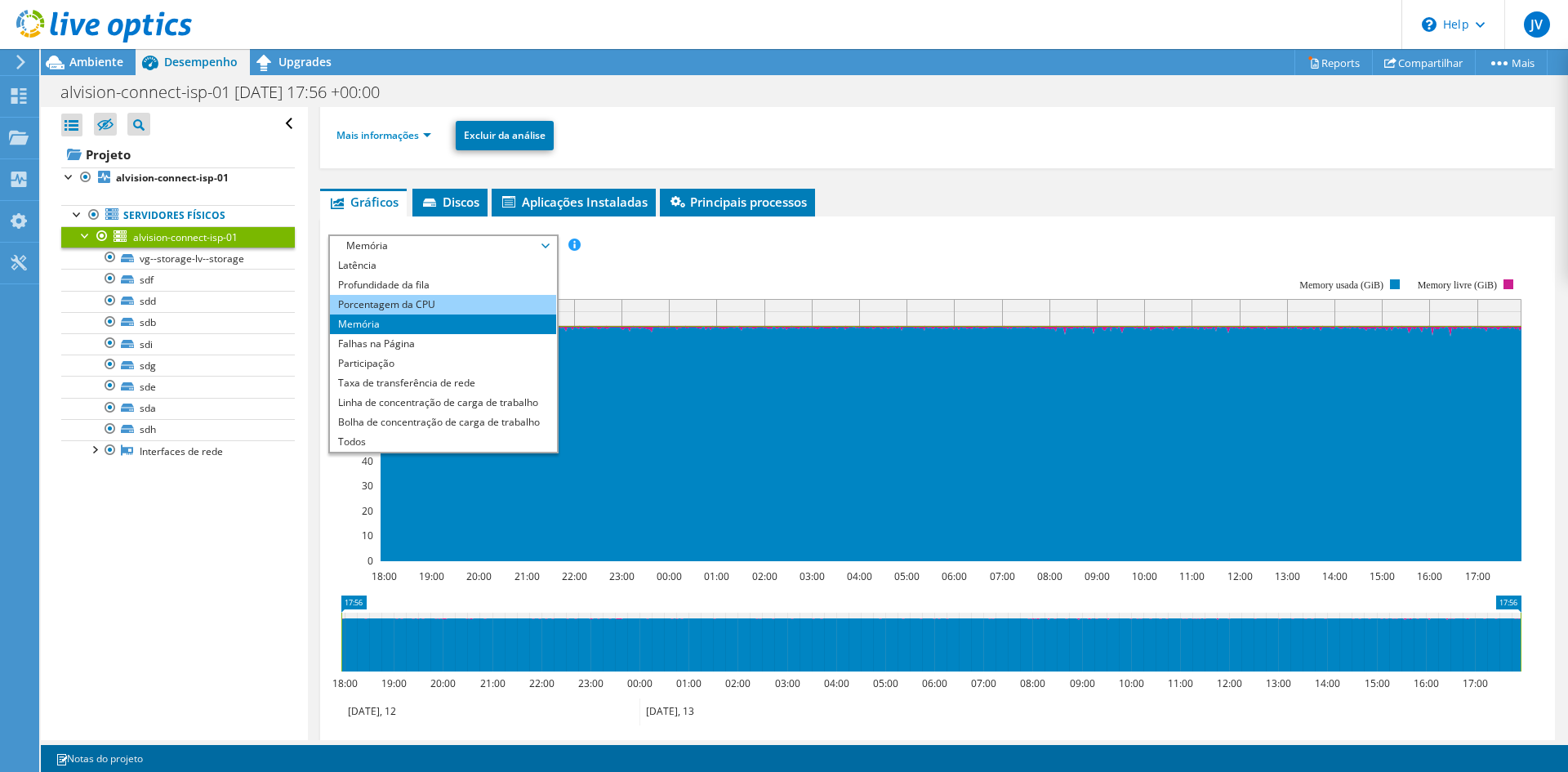
drag, startPoint x: 388, startPoint y: 301, endPoint x: 415, endPoint y: 307, distance: 27.7
click at [389, 301] on li "Porcentagem da CPU" at bounding box center [443, 304] width 226 height 20
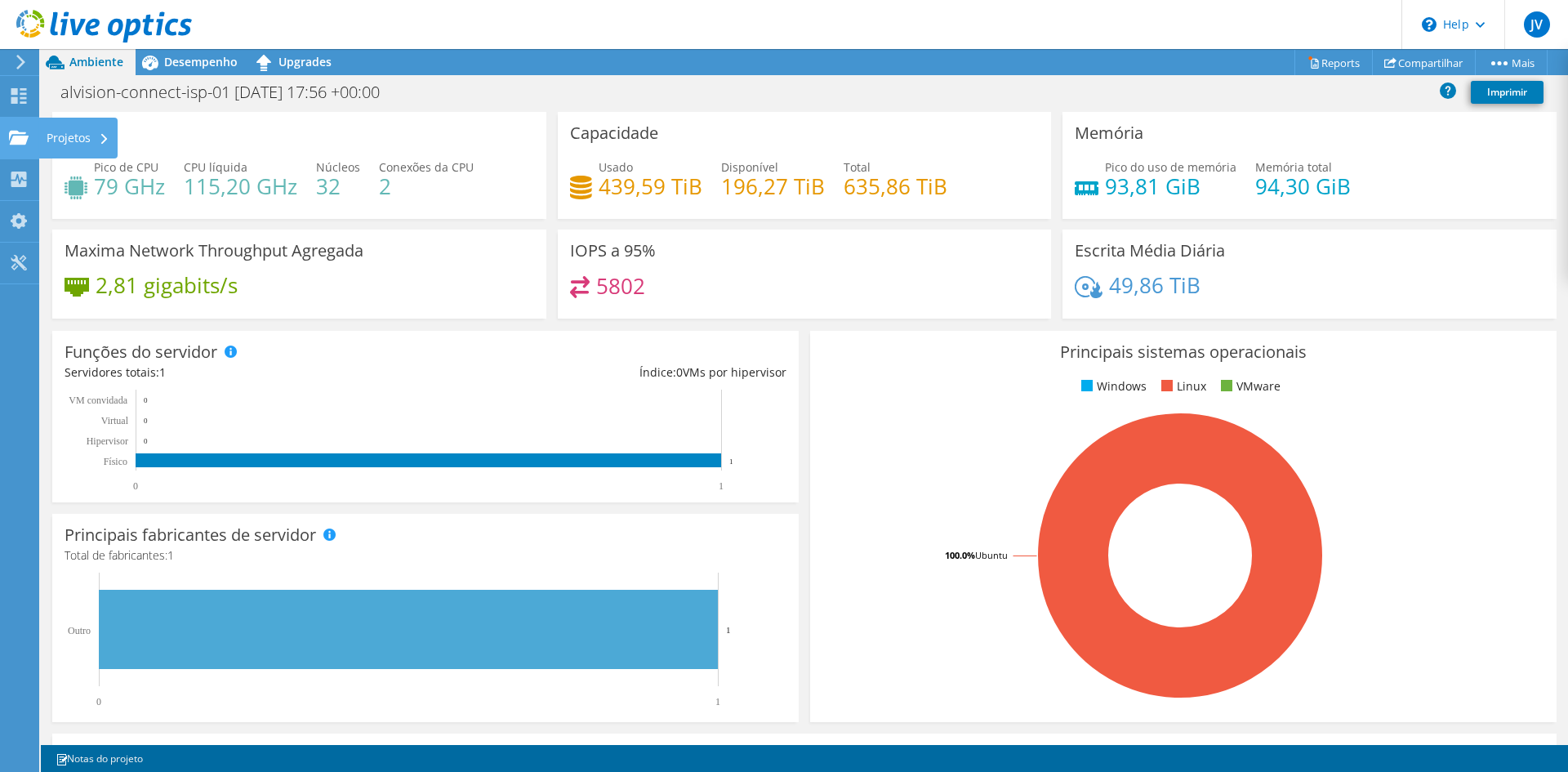
click at [23, 134] on icon at bounding box center [19, 138] width 20 height 16
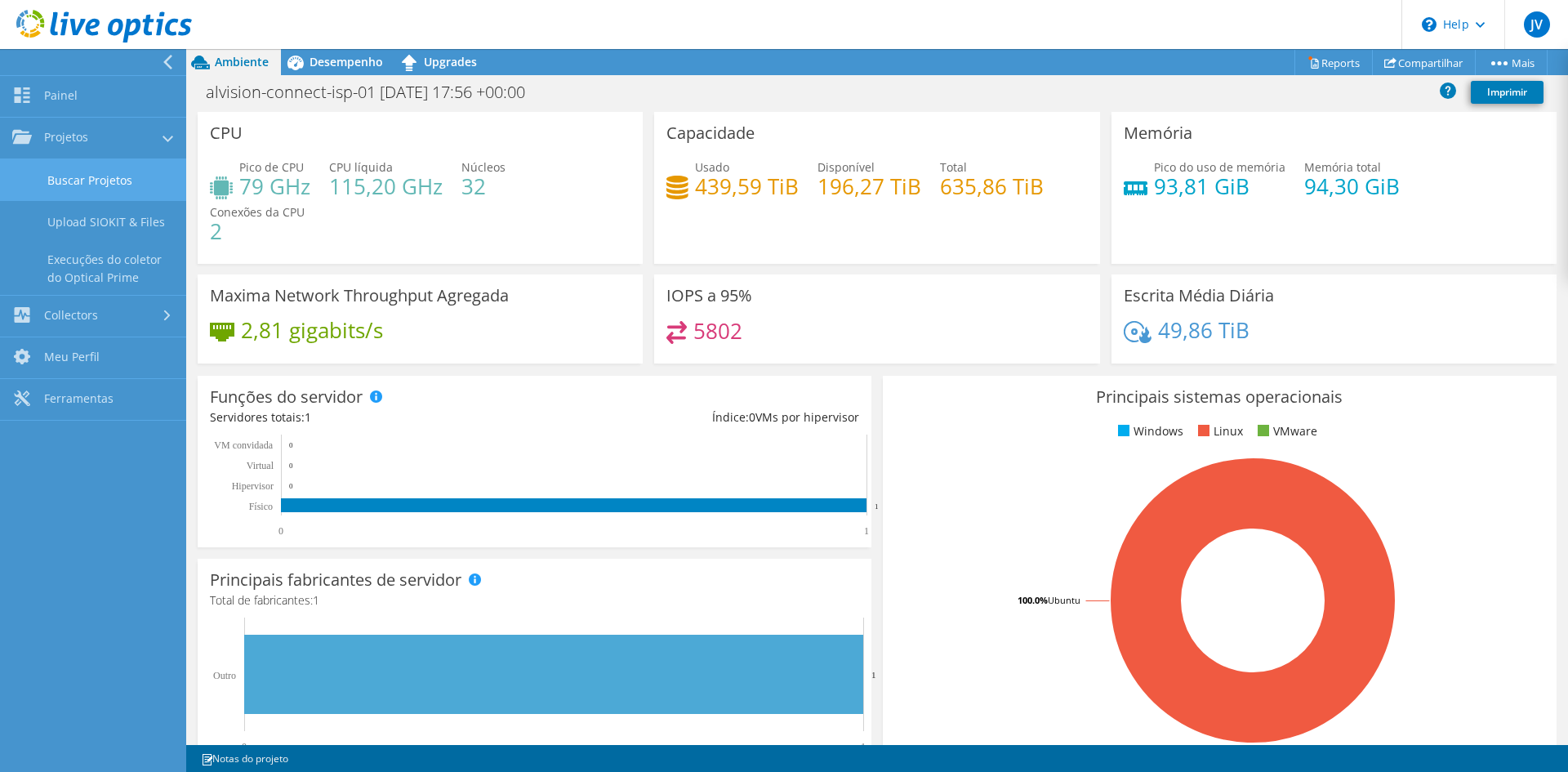
click at [90, 182] on link "Buscar Projetos" at bounding box center [93, 180] width 187 height 41
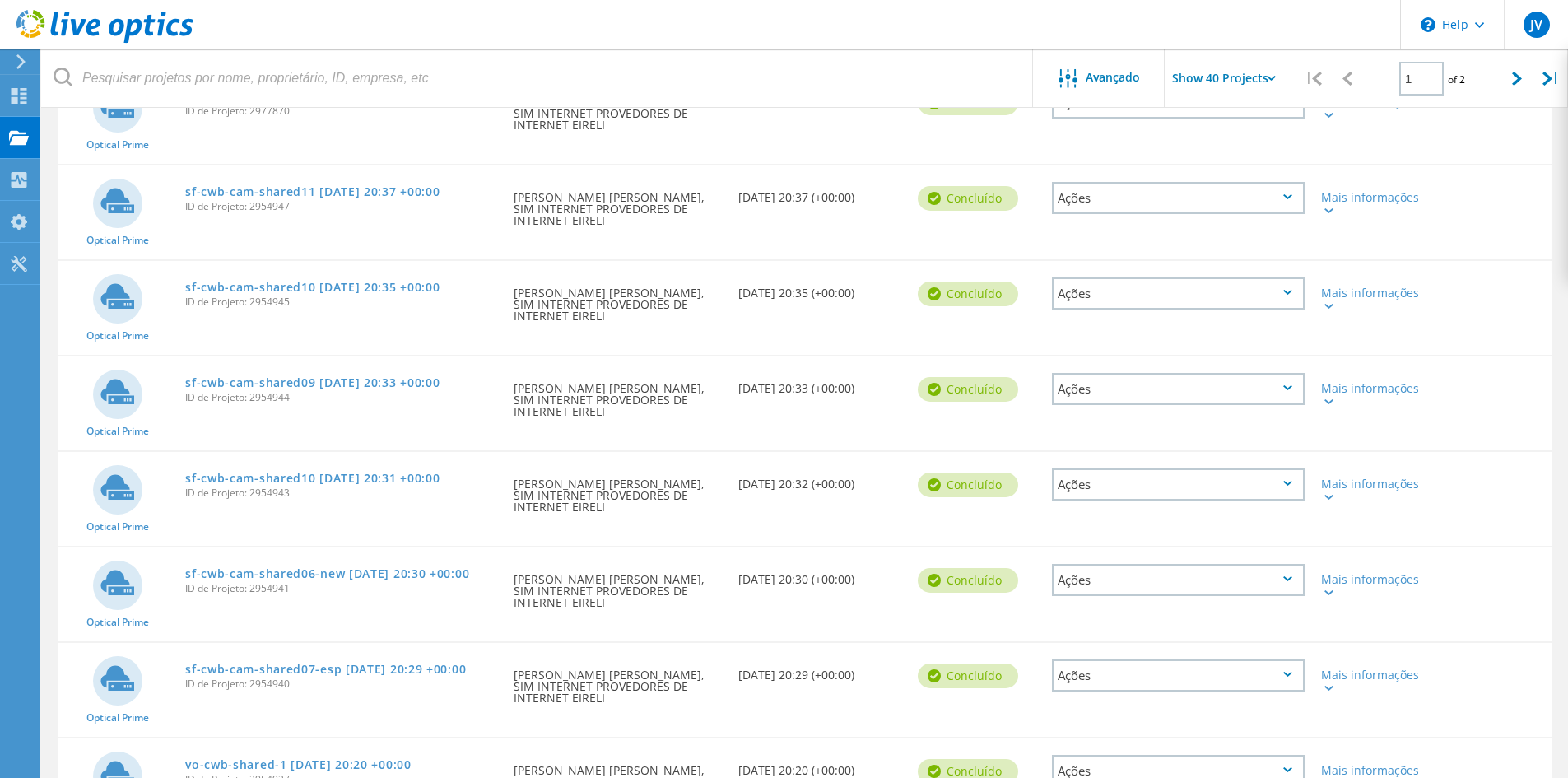
scroll to position [2947, 0]
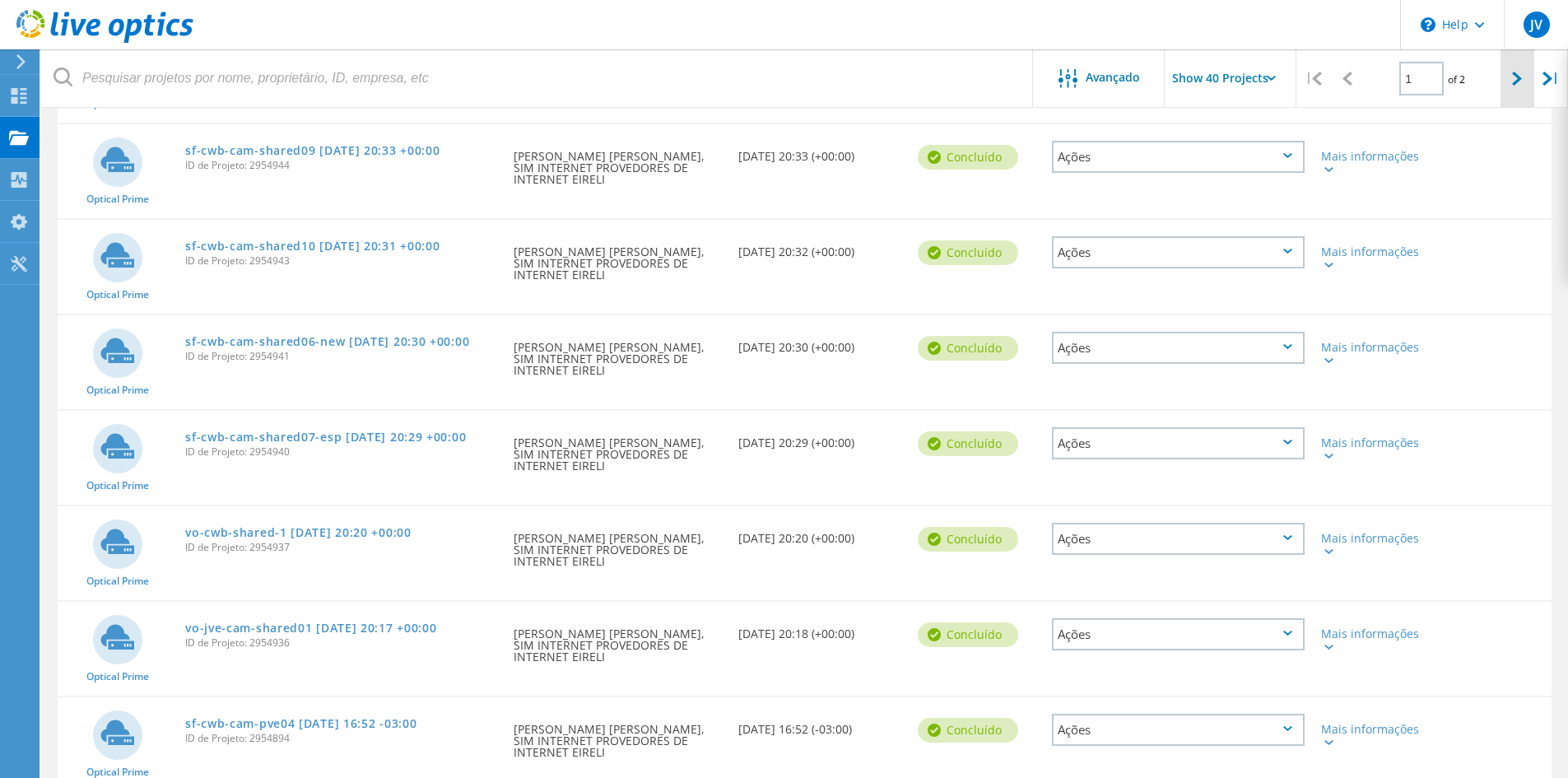
click at [1516, 84] on icon at bounding box center [1517, 79] width 10 height 14
type input "2"
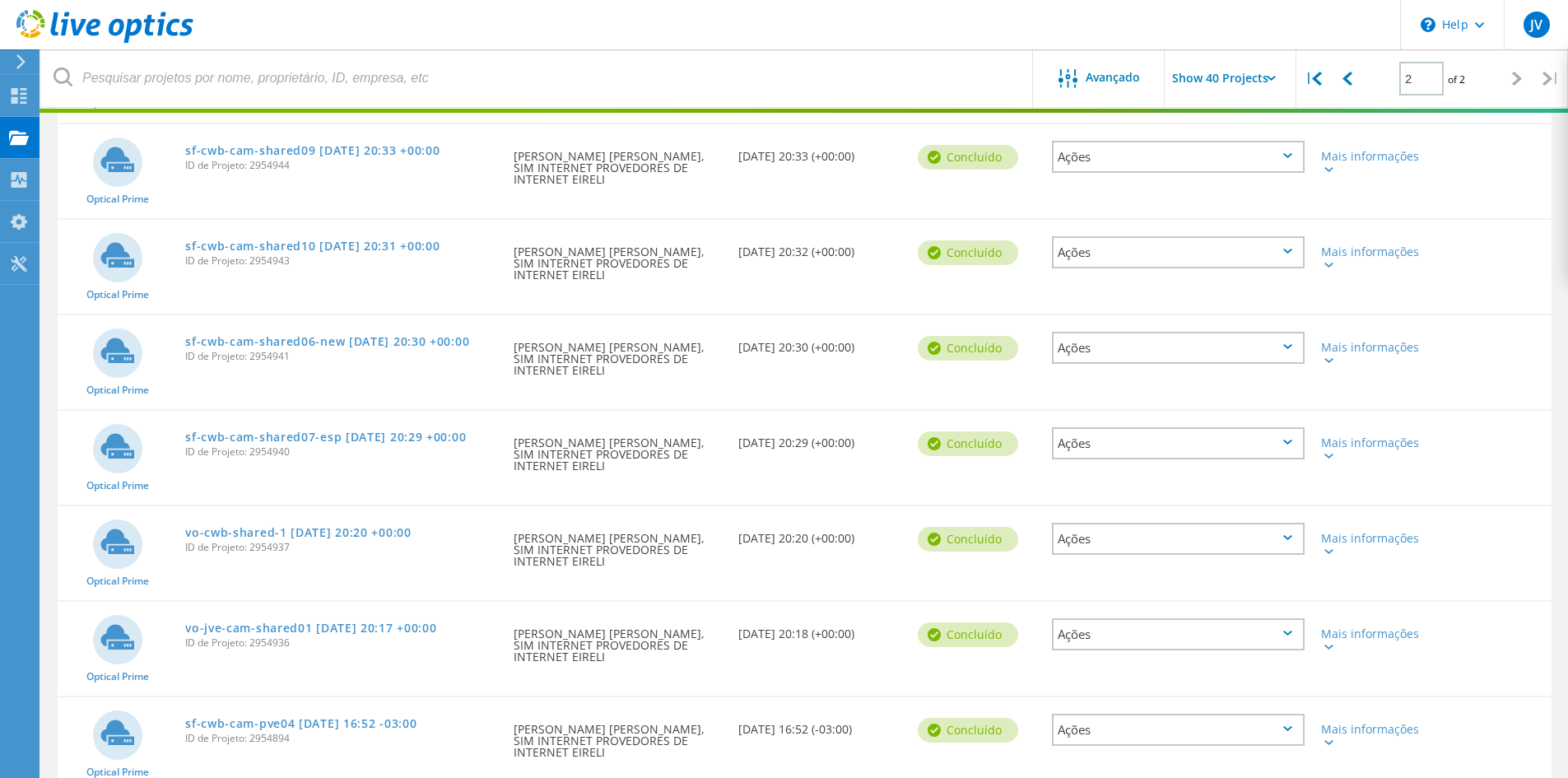
scroll to position [2446, 0]
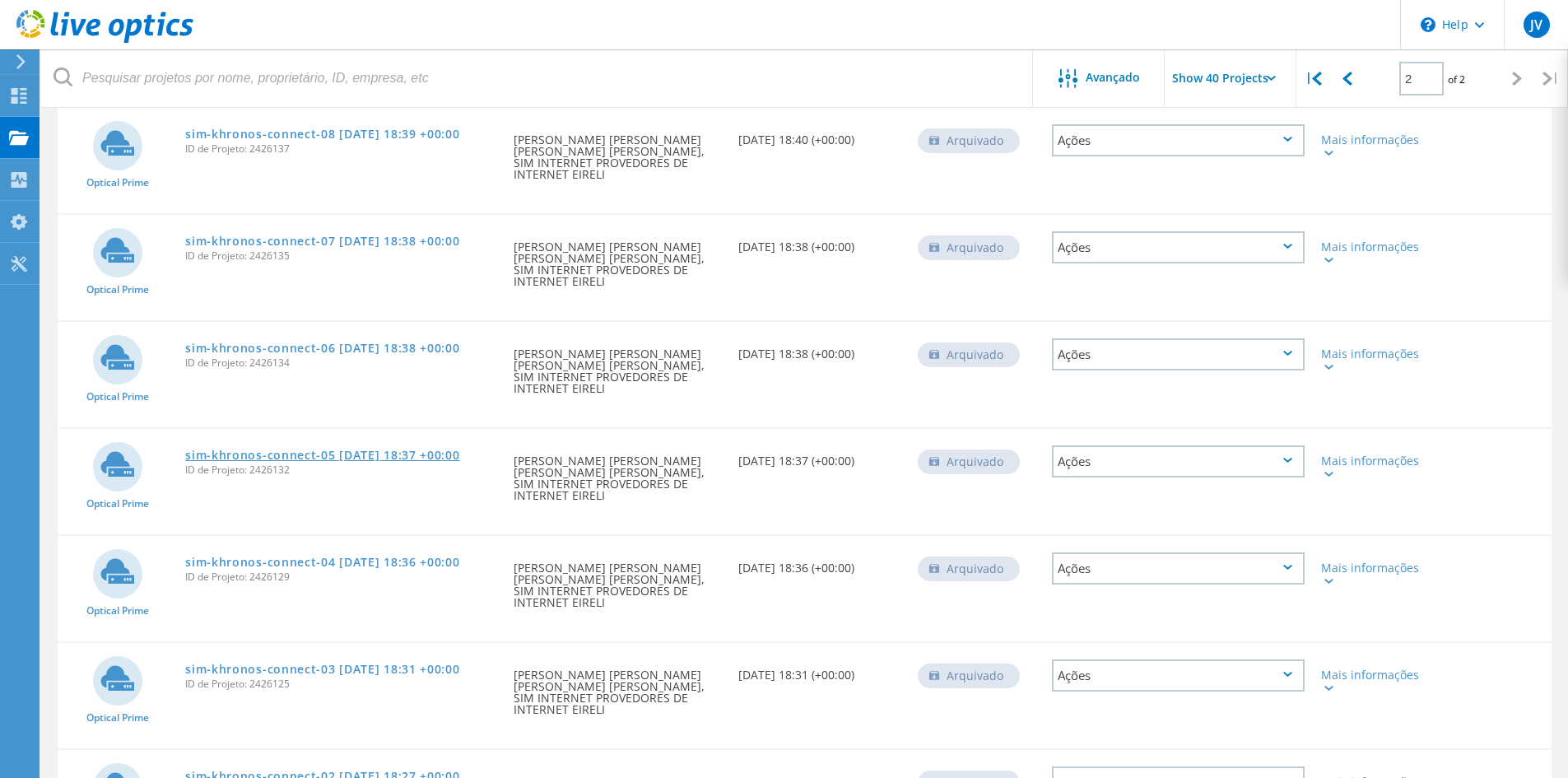
click at [292, 450] on link "sim-khronos-connect-05 [DATE] 18:37 +00:00" at bounding box center [323, 455] width 274 height 12
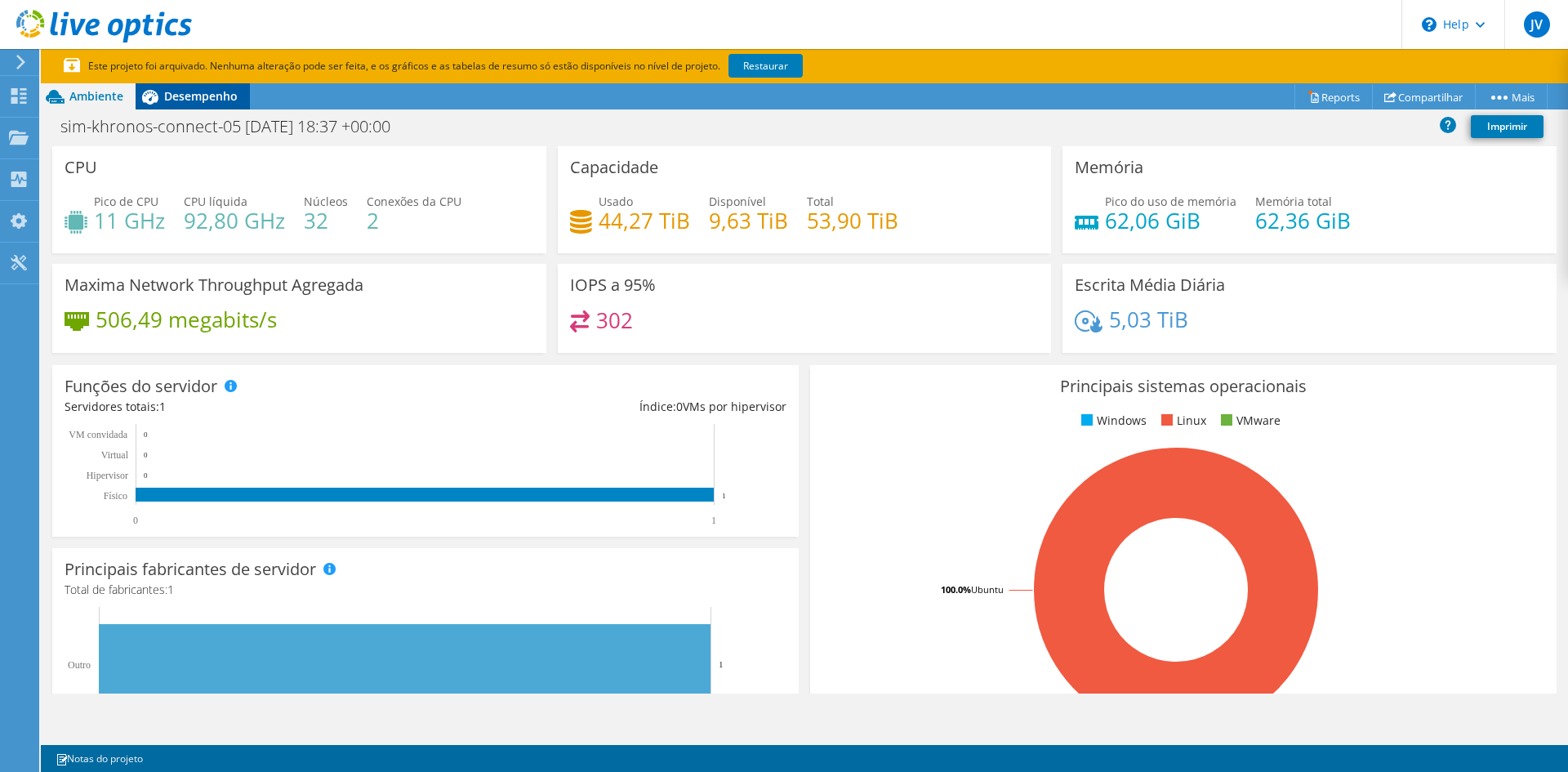
click at [211, 94] on span "Desempenho" at bounding box center [201, 95] width 74 height 16
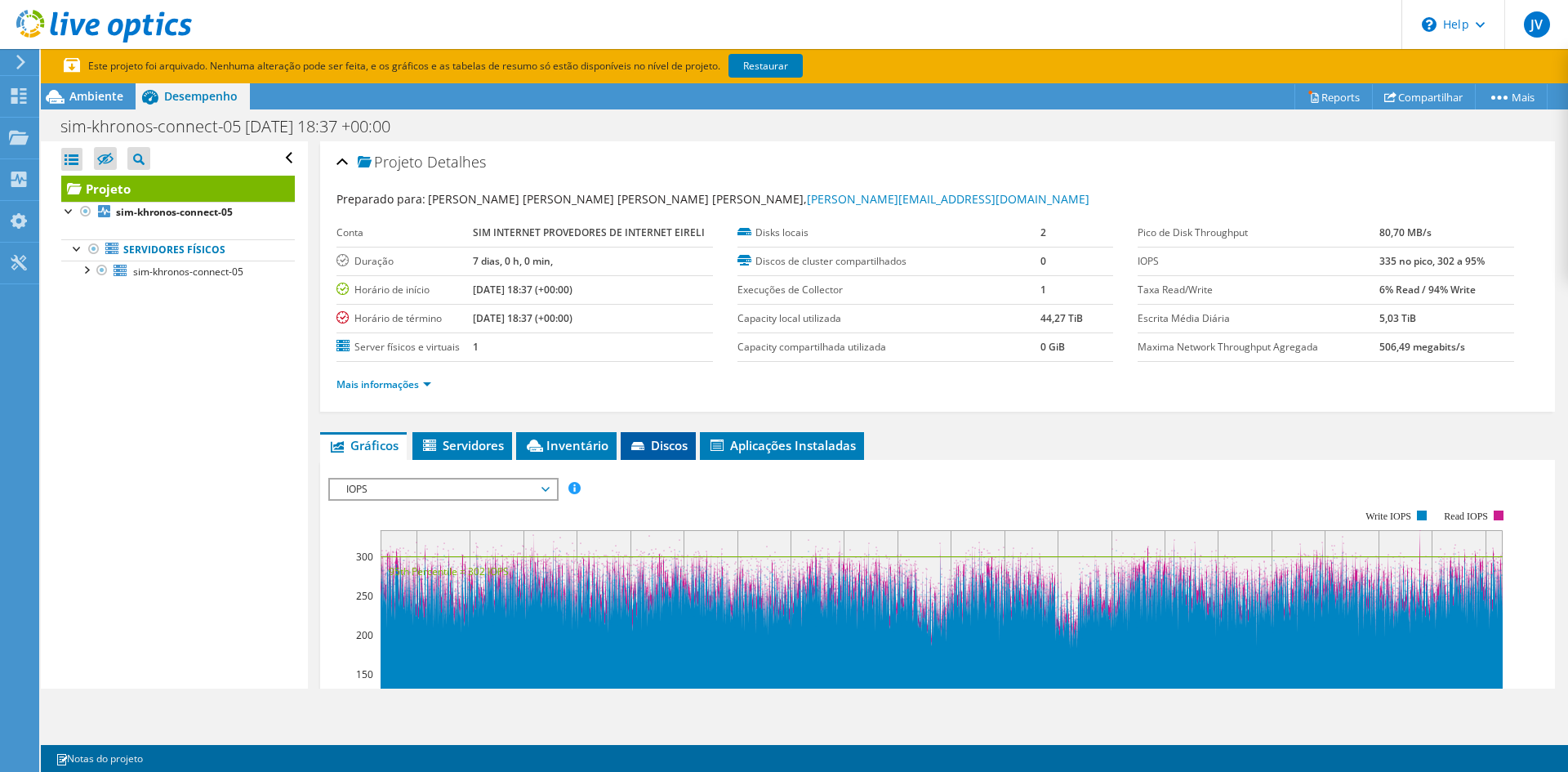
click at [663, 438] on span "Discos" at bounding box center [658, 445] width 59 height 17
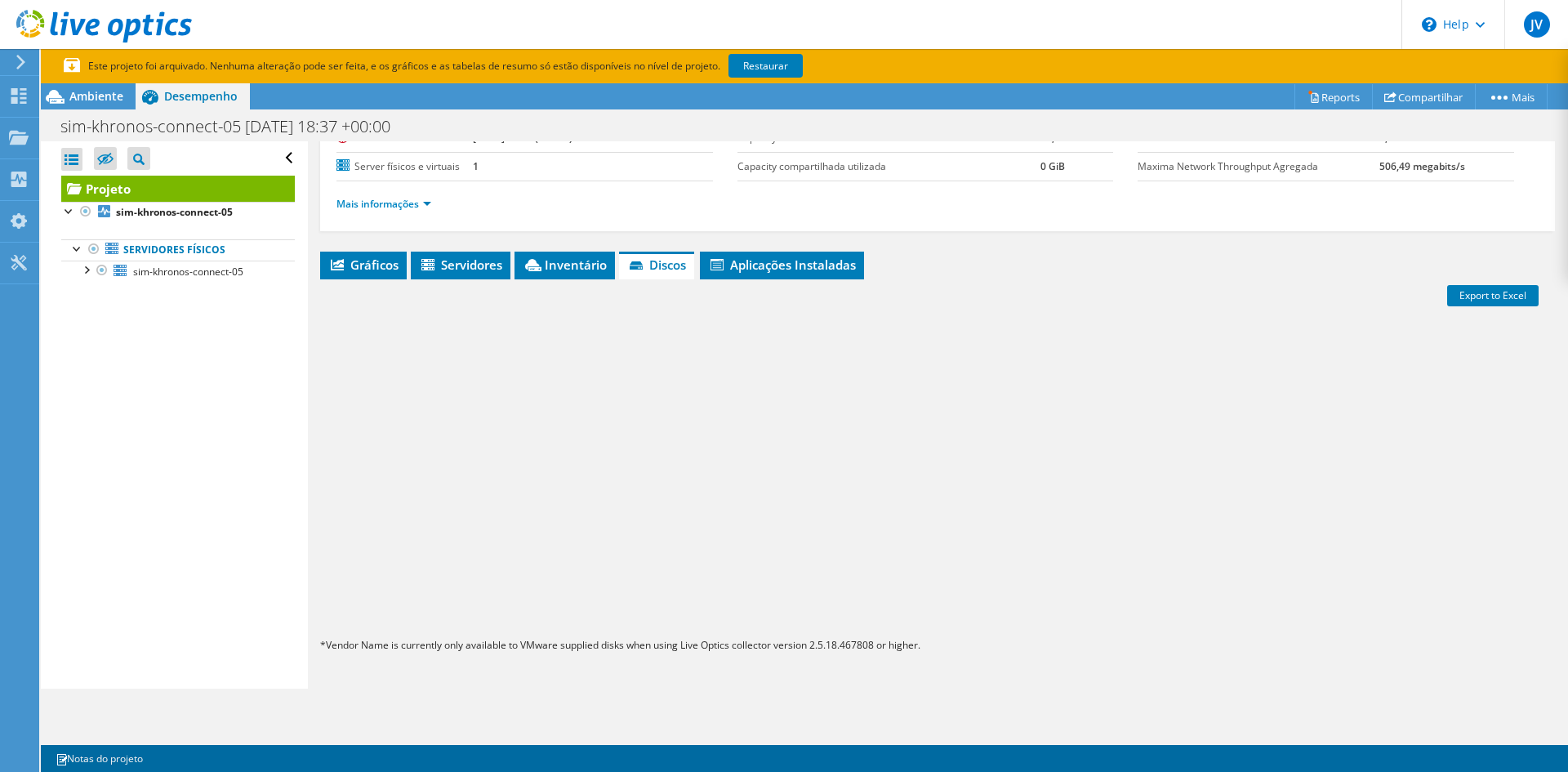
scroll to position [7, 0]
